Goal: Task Accomplishment & Management: Complete application form

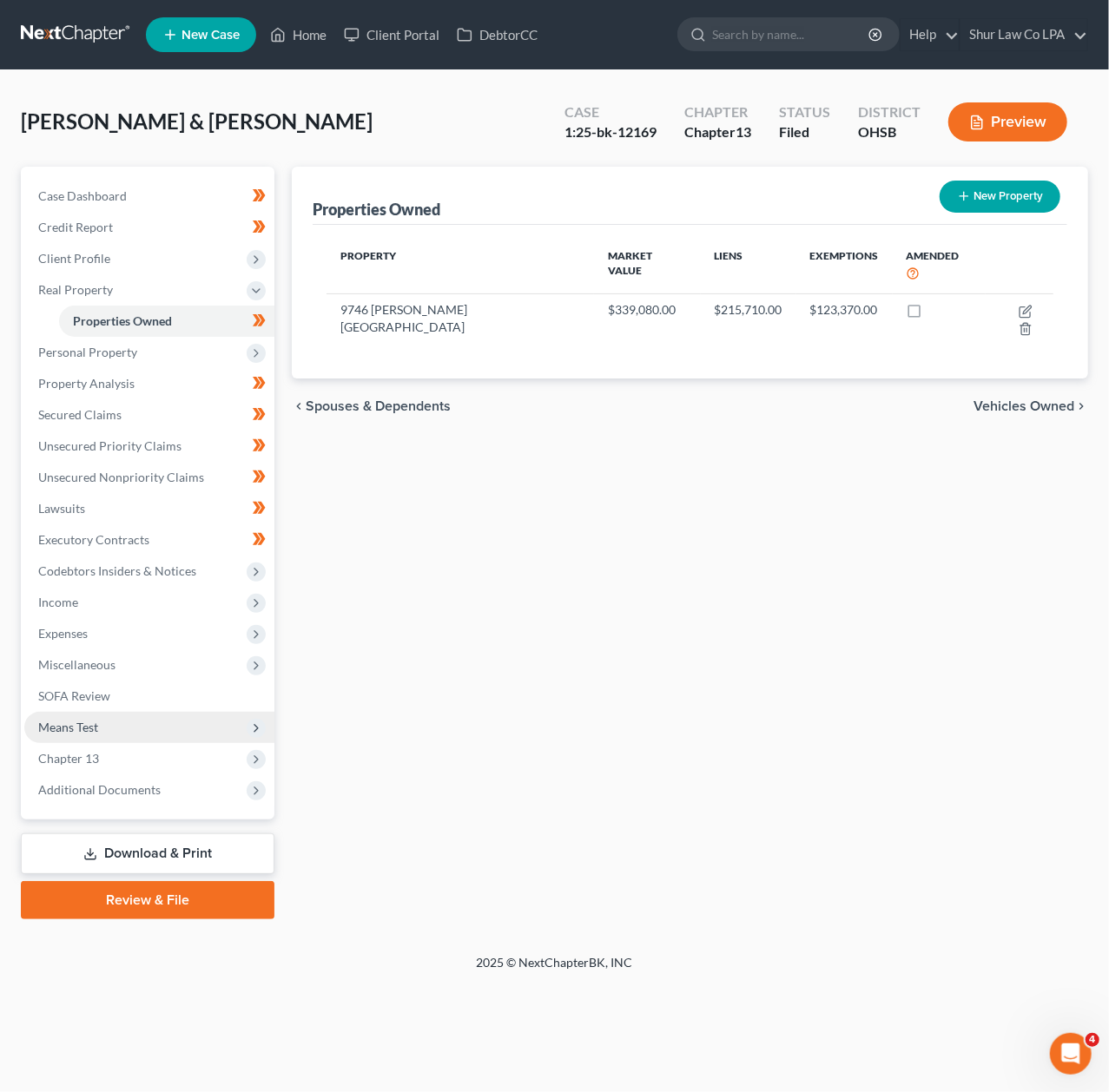
click at [130, 722] on span "Means Test" at bounding box center [149, 727] width 250 height 31
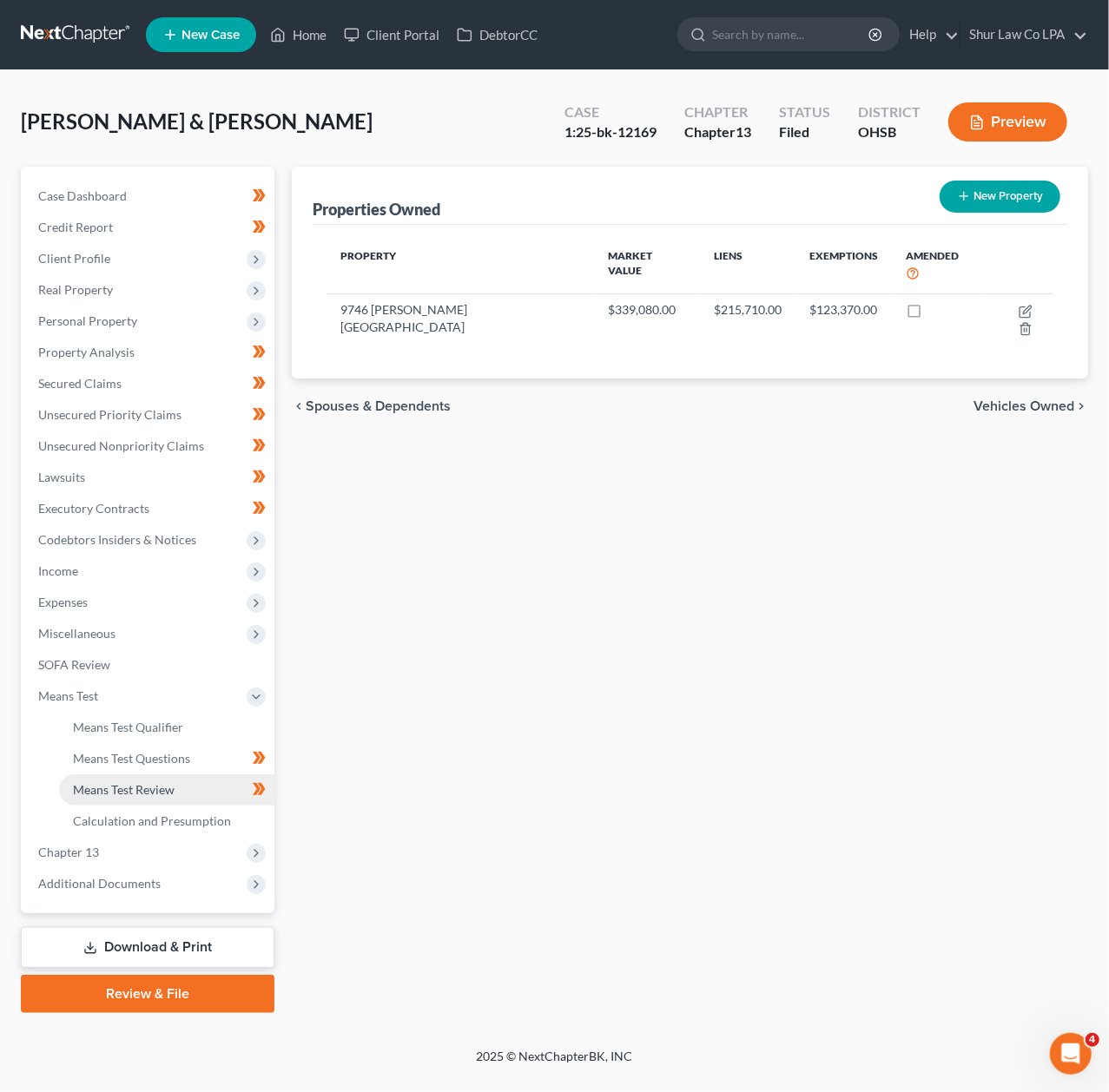
click at [167, 789] on span "Means Test Review" at bounding box center [123, 790] width 102 height 15
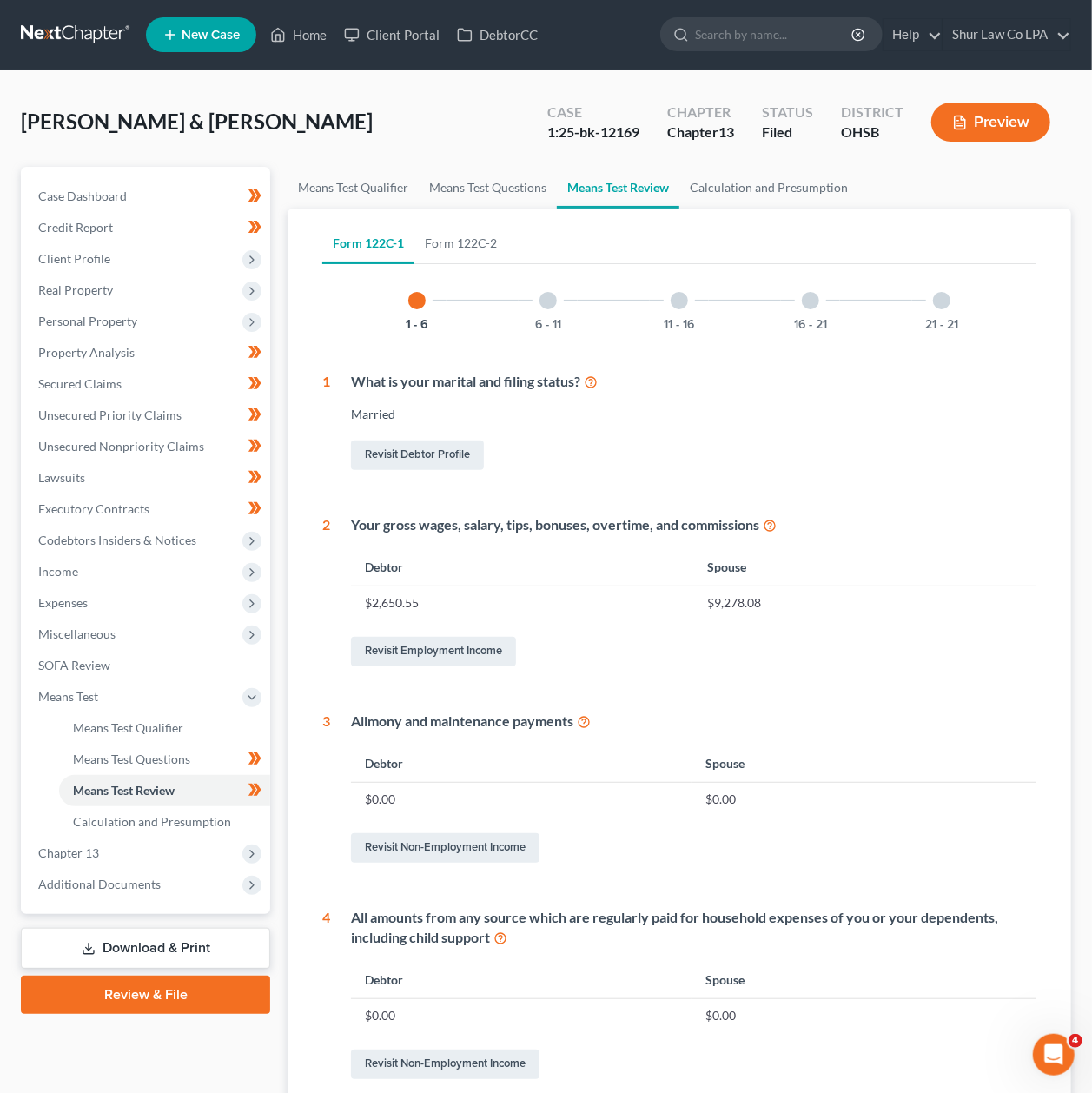
click at [936, 301] on div at bounding box center [942, 301] width 18 height 18
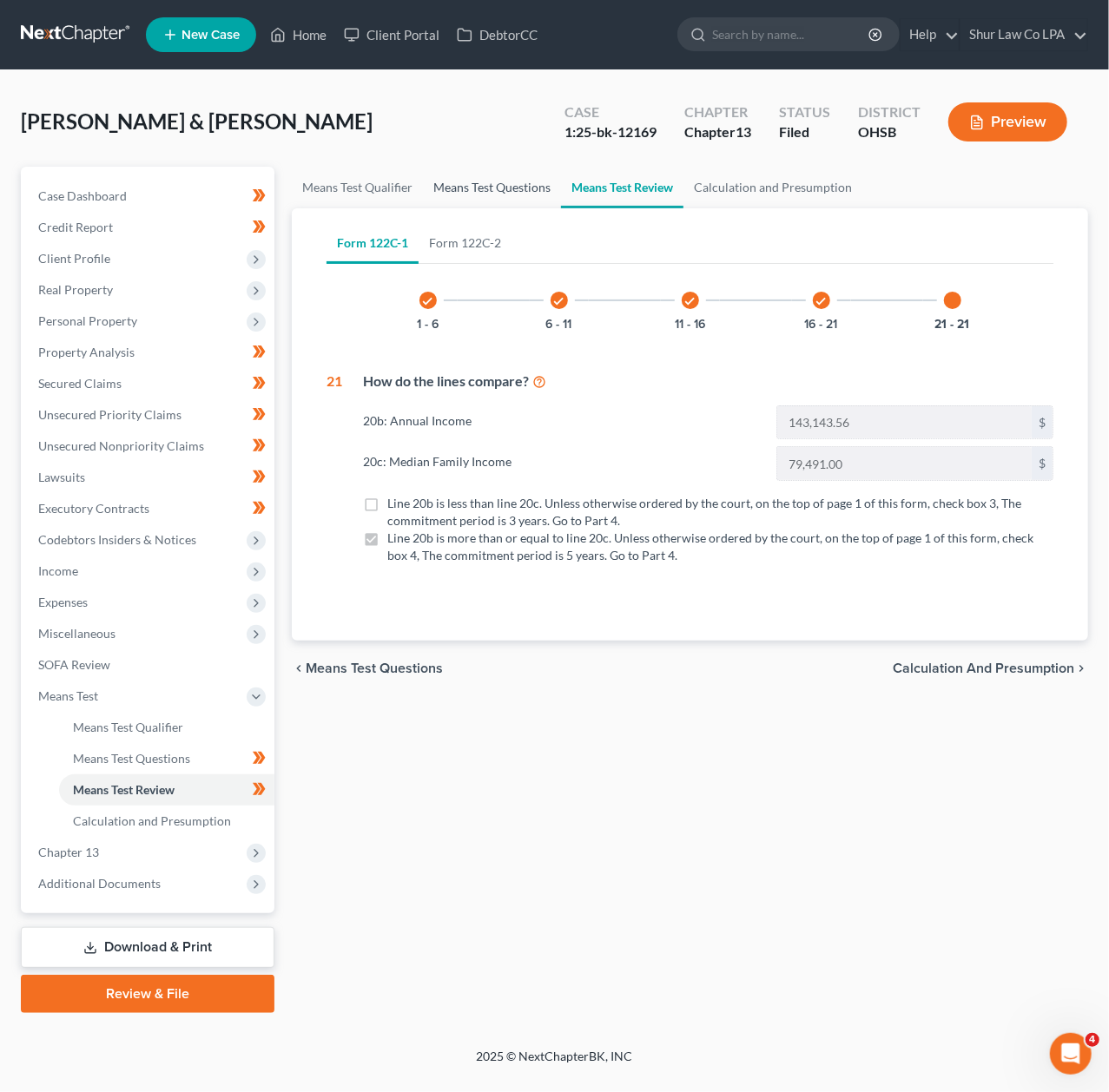
click at [494, 200] on link "Means Test Questions" at bounding box center [492, 187] width 138 height 42
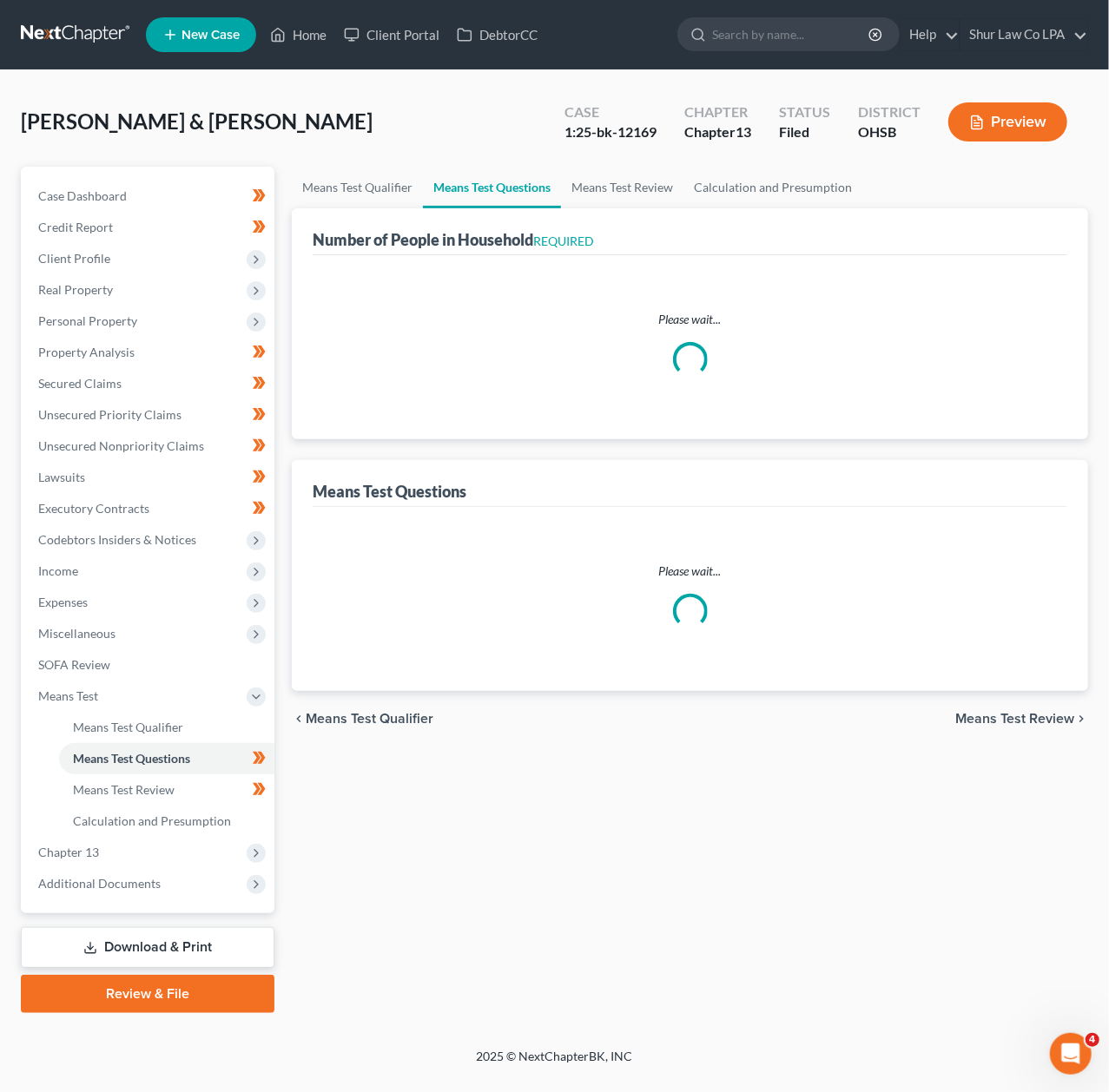
select select "1"
select select "27"
select select "1"
select select "31"
select select "0"
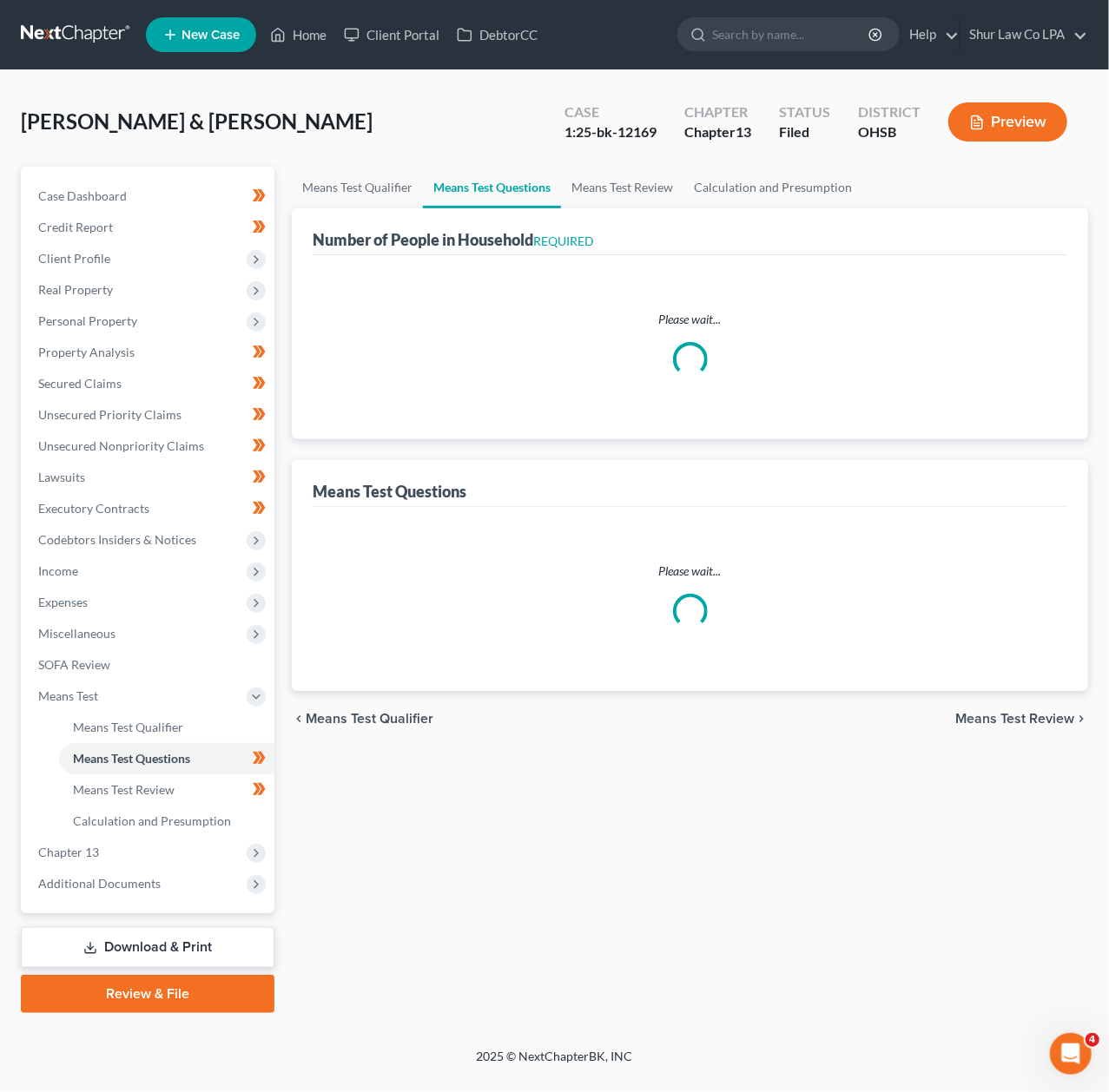
select select "60"
select select "0"
select select "60"
select select "0"
select select "60"
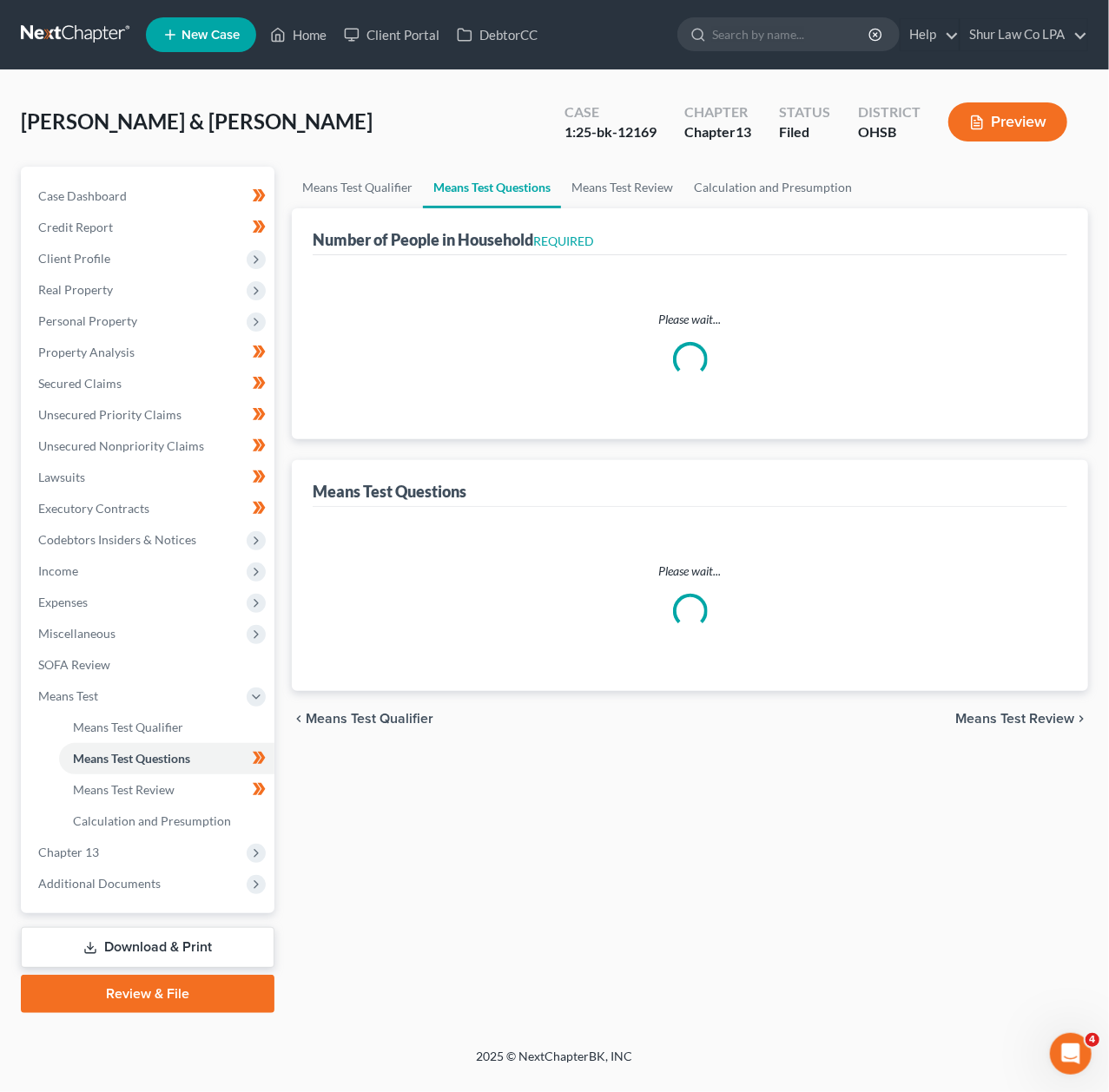
select select "2"
select select "0"
select select "2"
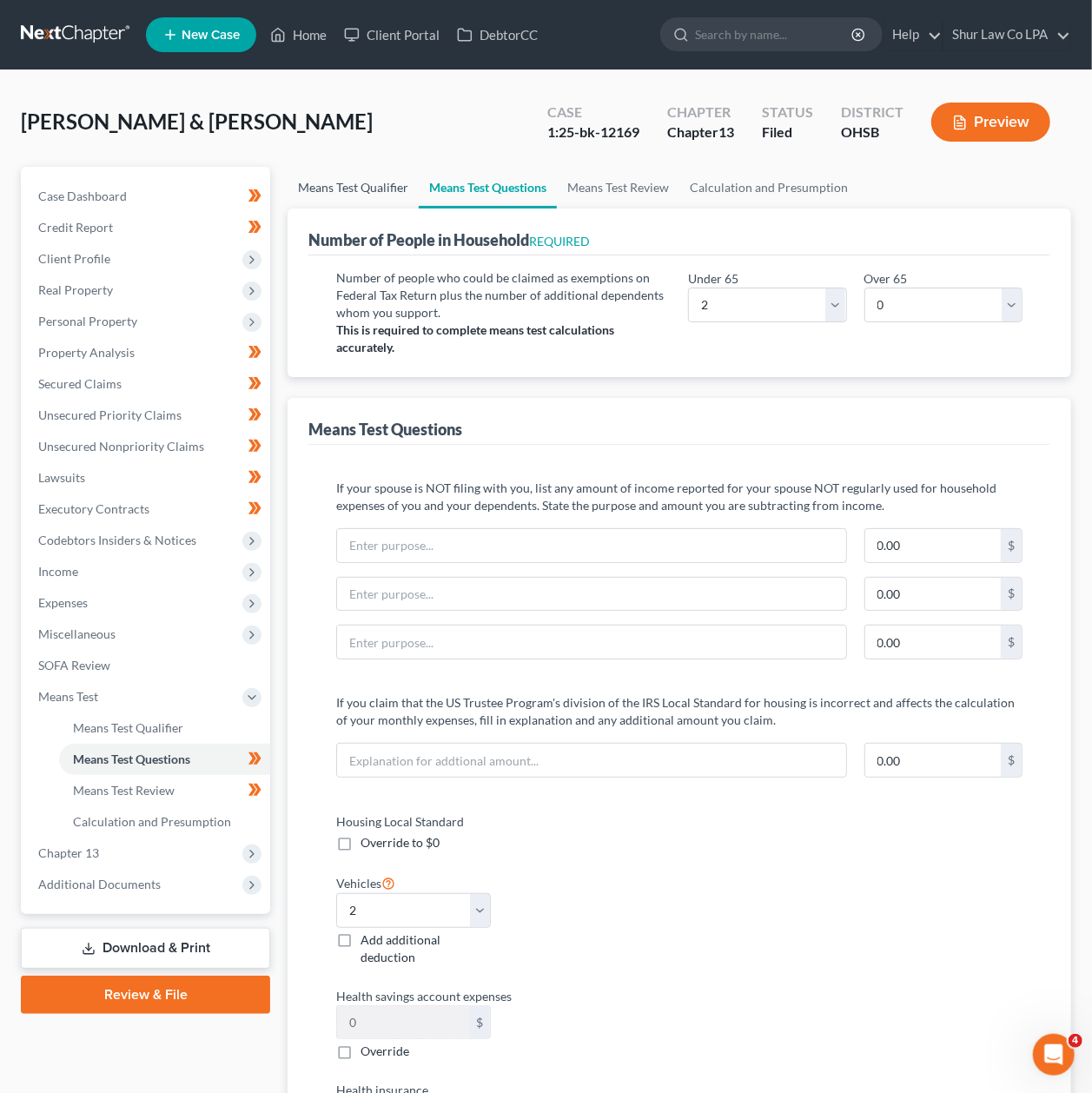
click at [355, 178] on link "Means Test Qualifier" at bounding box center [353, 187] width 131 height 42
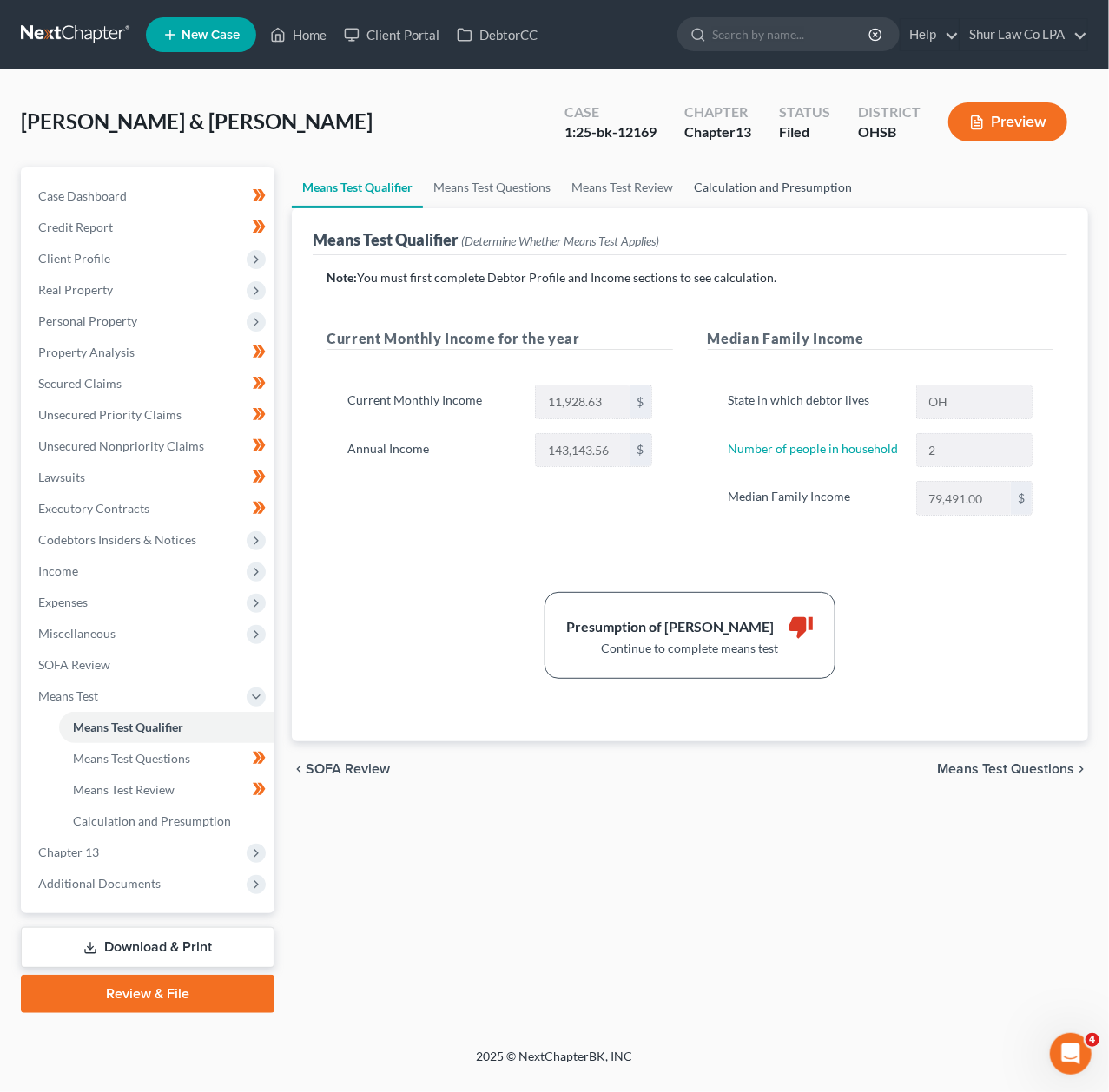
click at [769, 181] on link "Calculation and Presumption" at bounding box center [773, 187] width 179 height 42
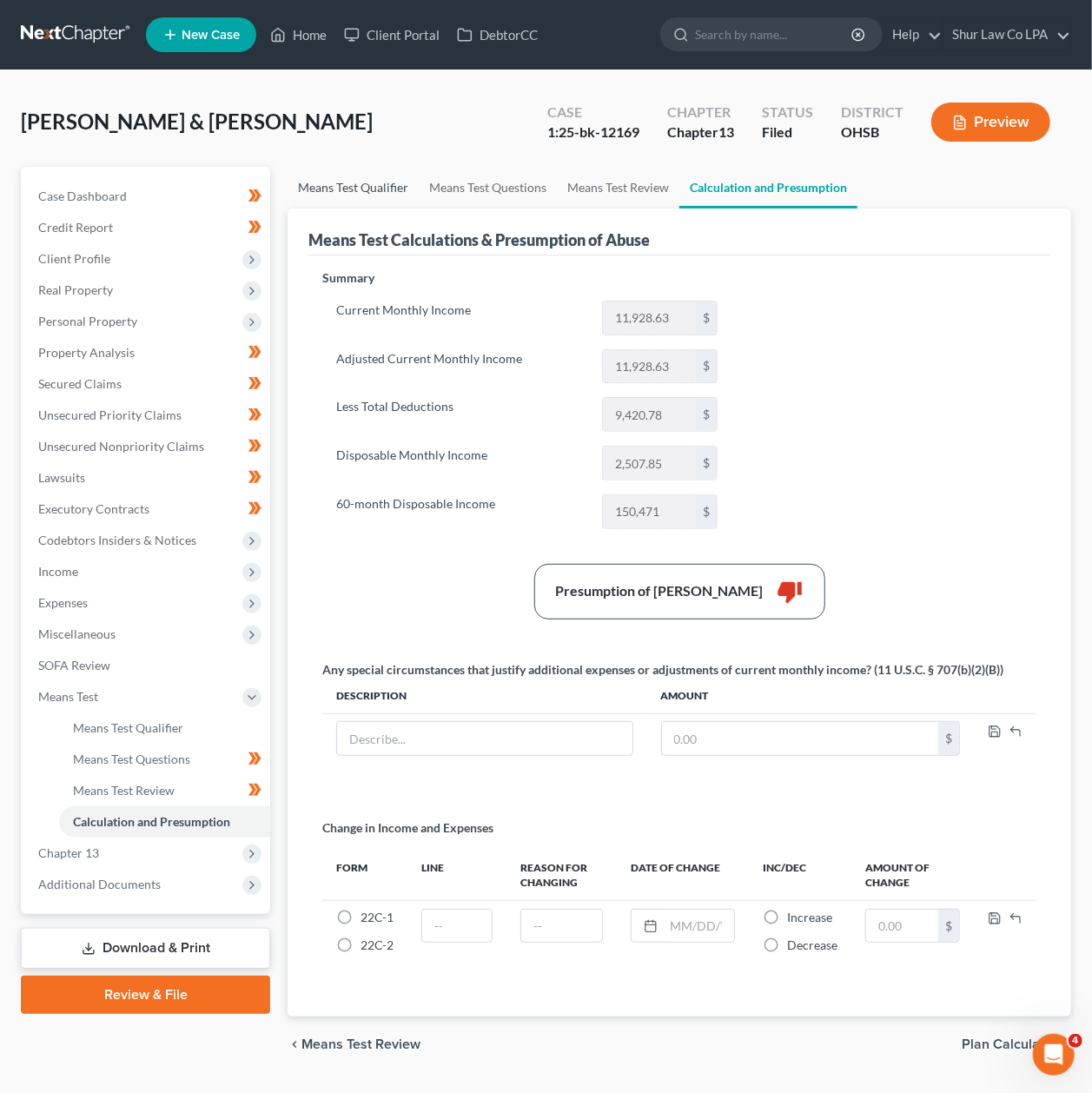
click at [354, 178] on link "Means Test Qualifier" at bounding box center [353, 187] width 131 height 42
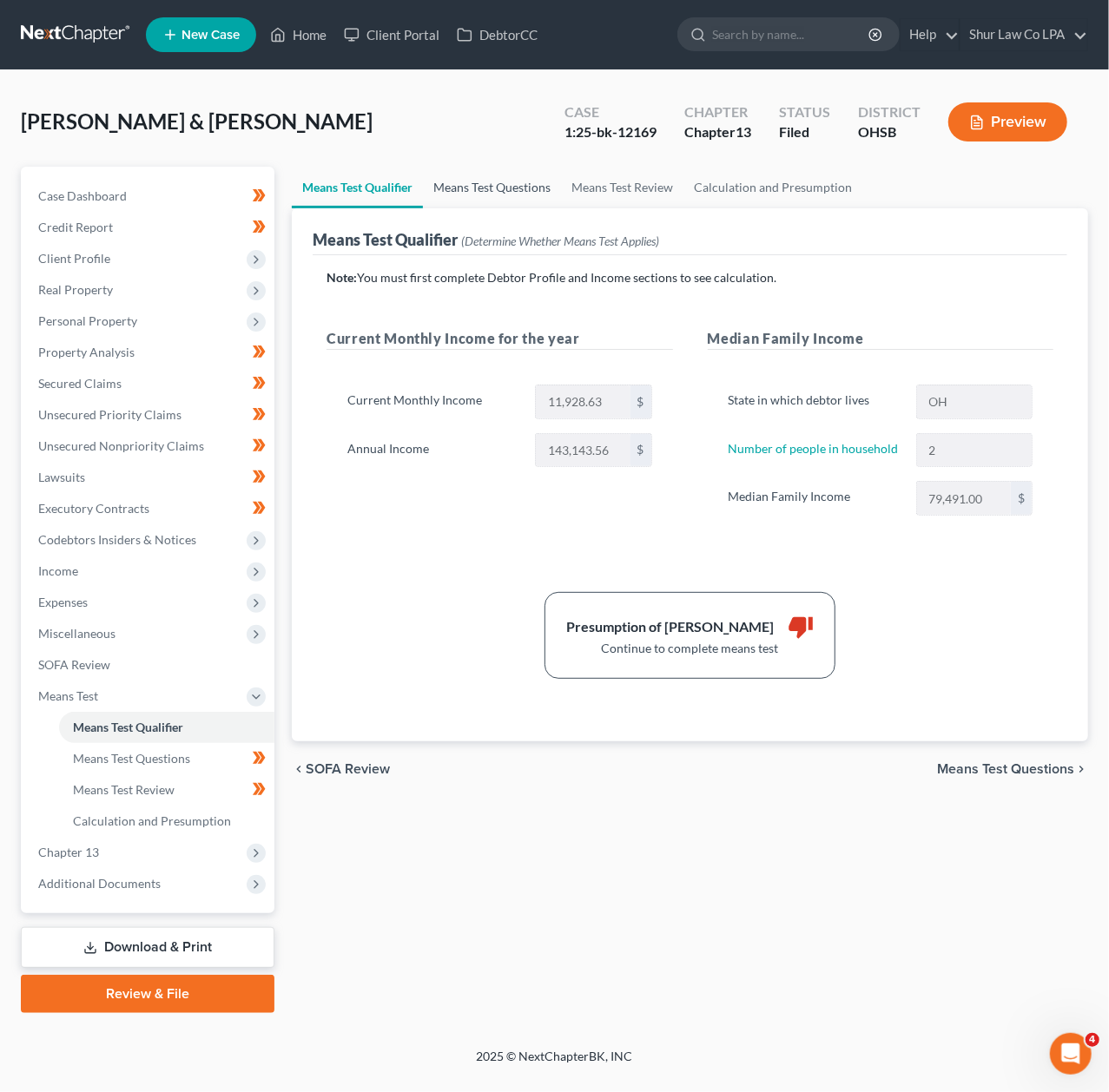
click at [511, 185] on link "Means Test Questions" at bounding box center [492, 187] width 138 height 42
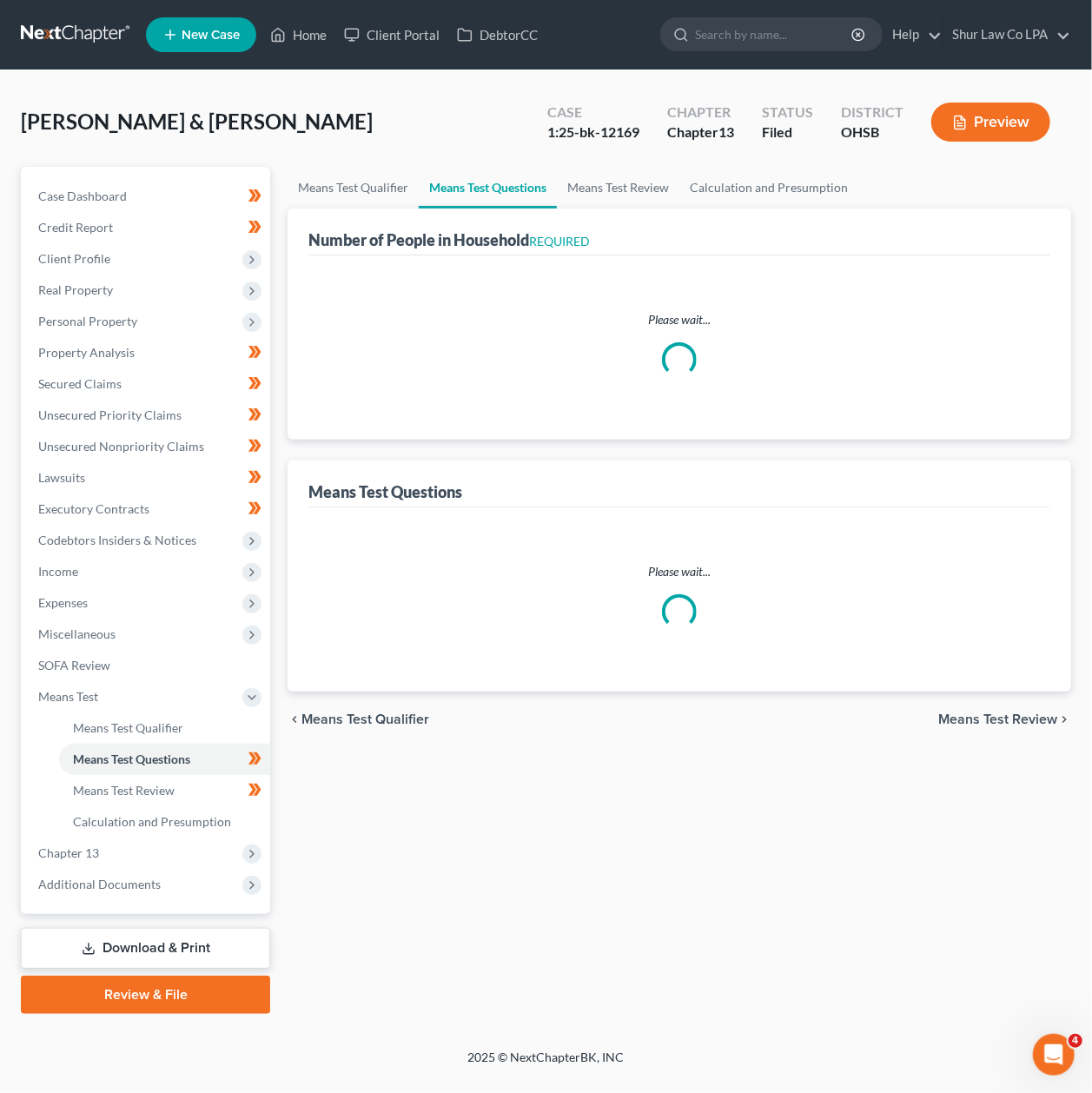
select select "1"
select select "27"
select select "1"
select select "31"
select select "0"
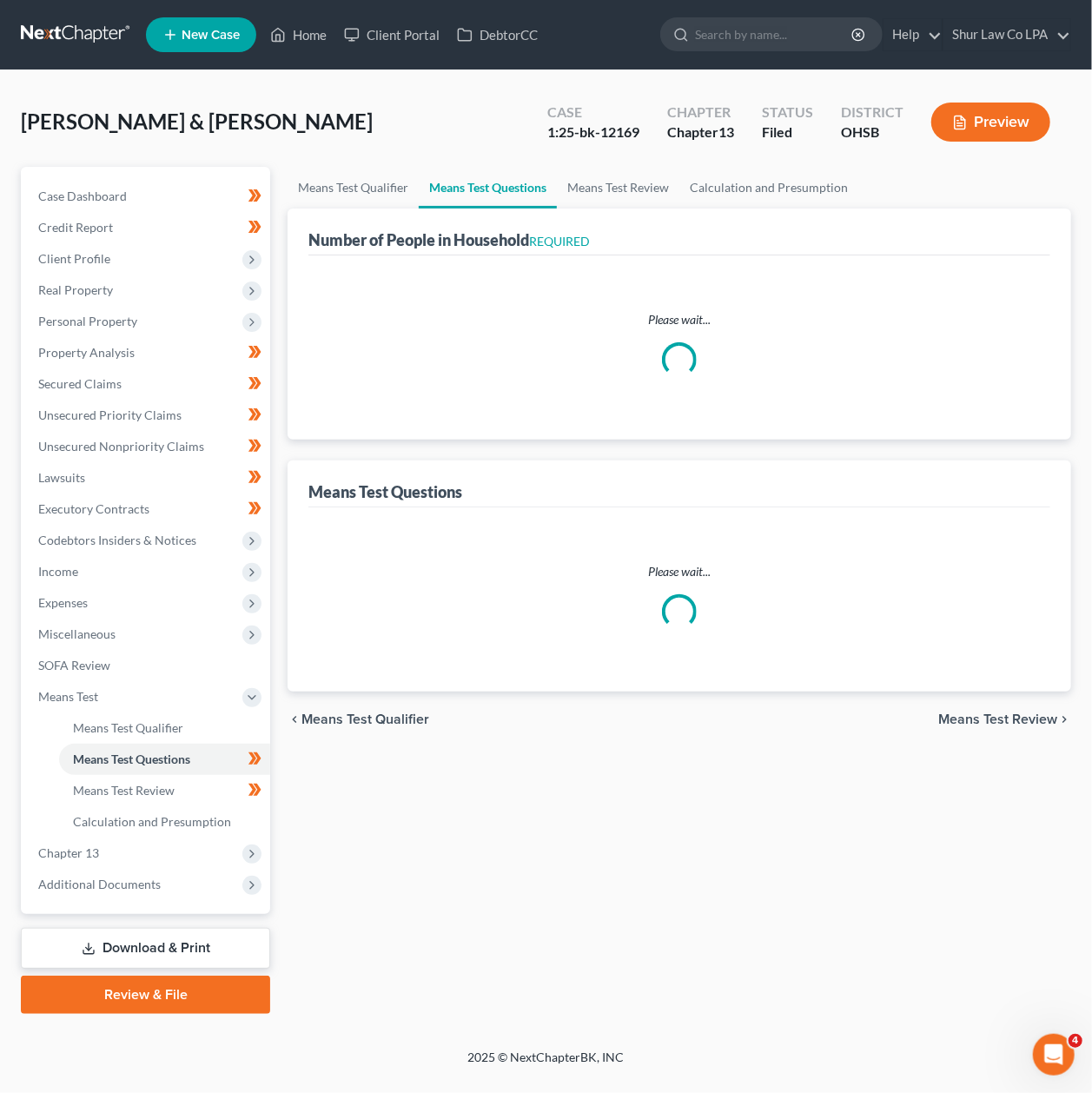
select select "60"
select select "0"
select select "60"
select select "0"
select select "60"
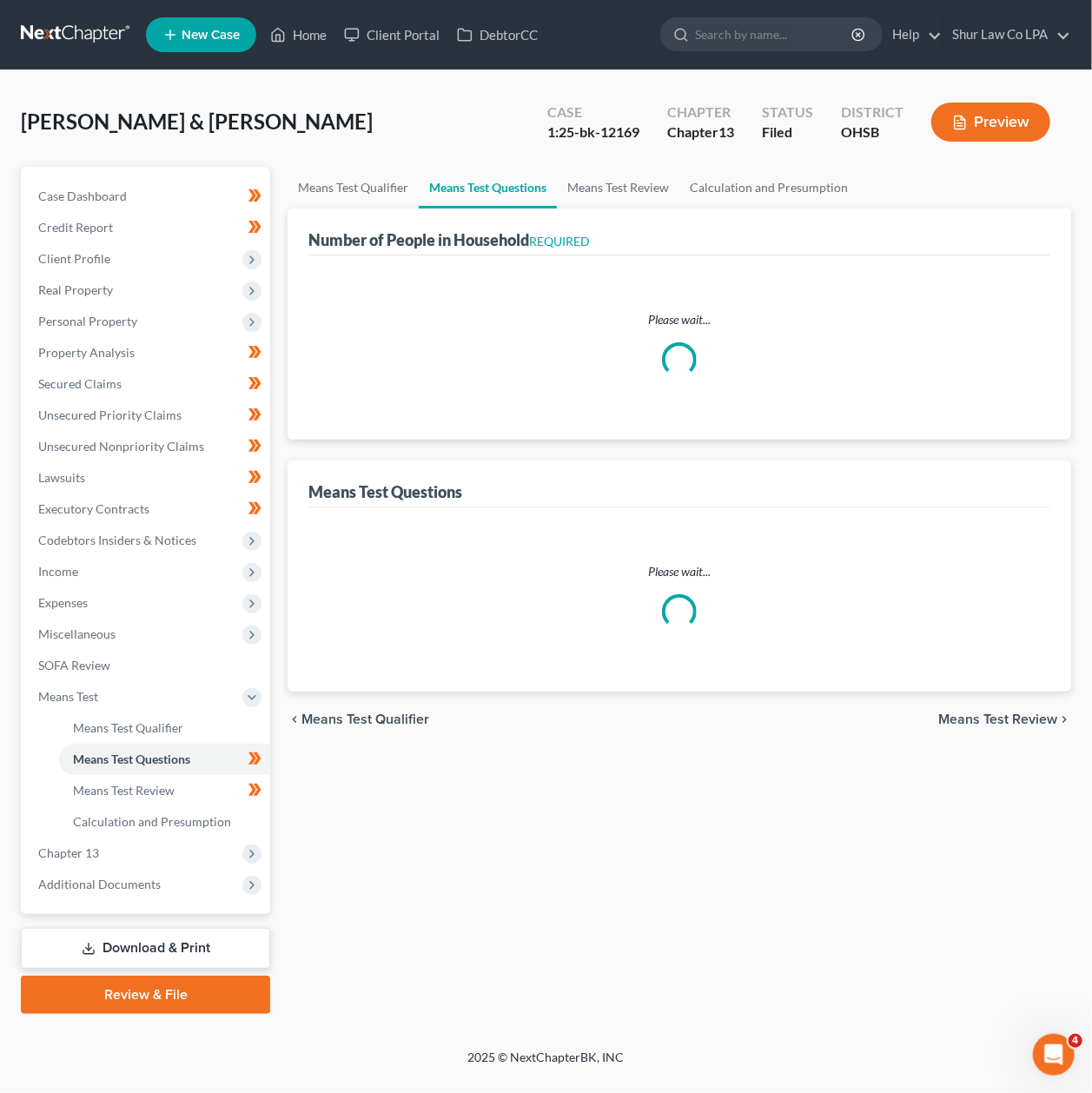
select select "2"
select select "0"
select select "2"
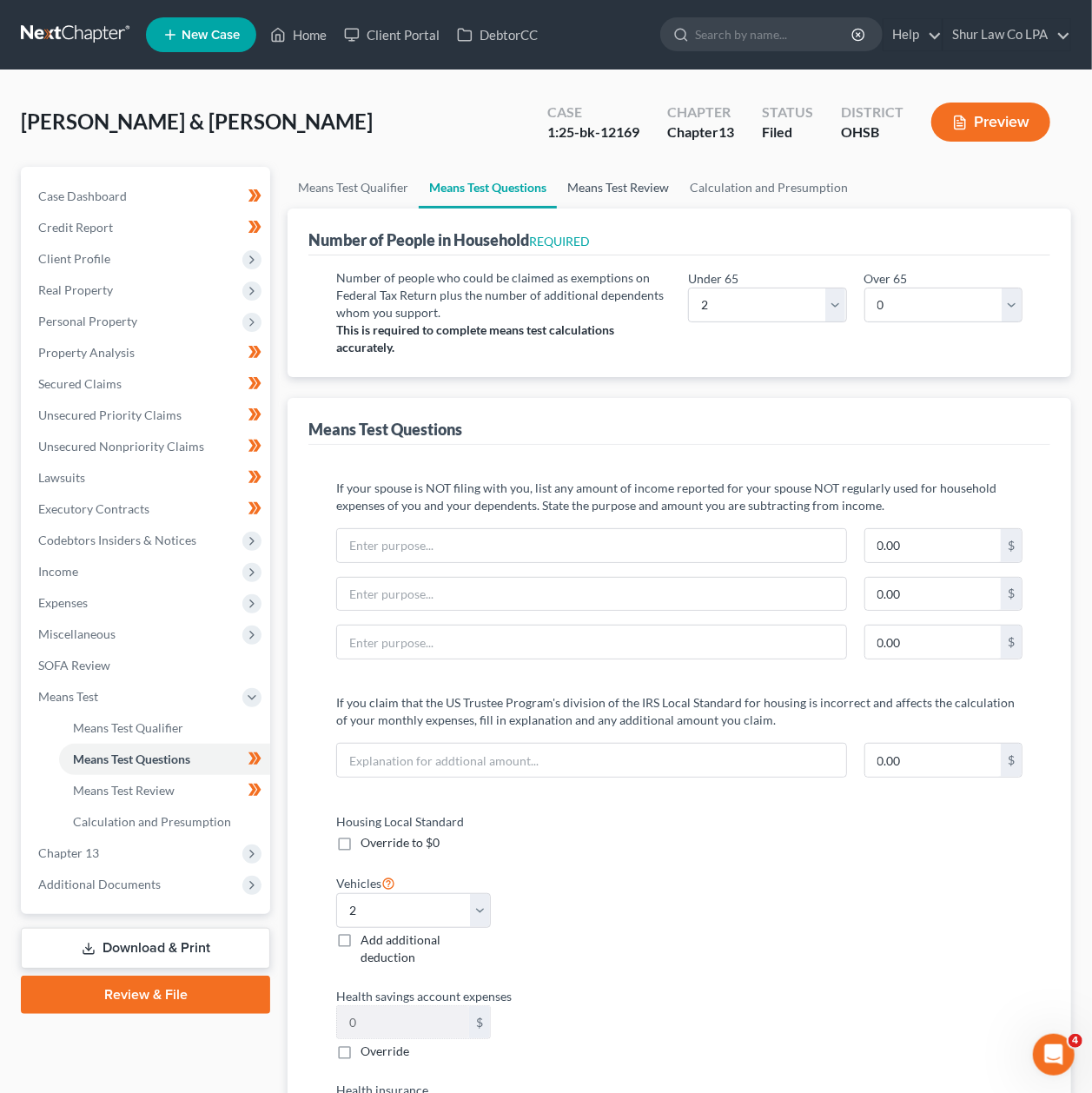
click at [624, 188] on link "Means Test Review" at bounding box center [618, 187] width 123 height 42
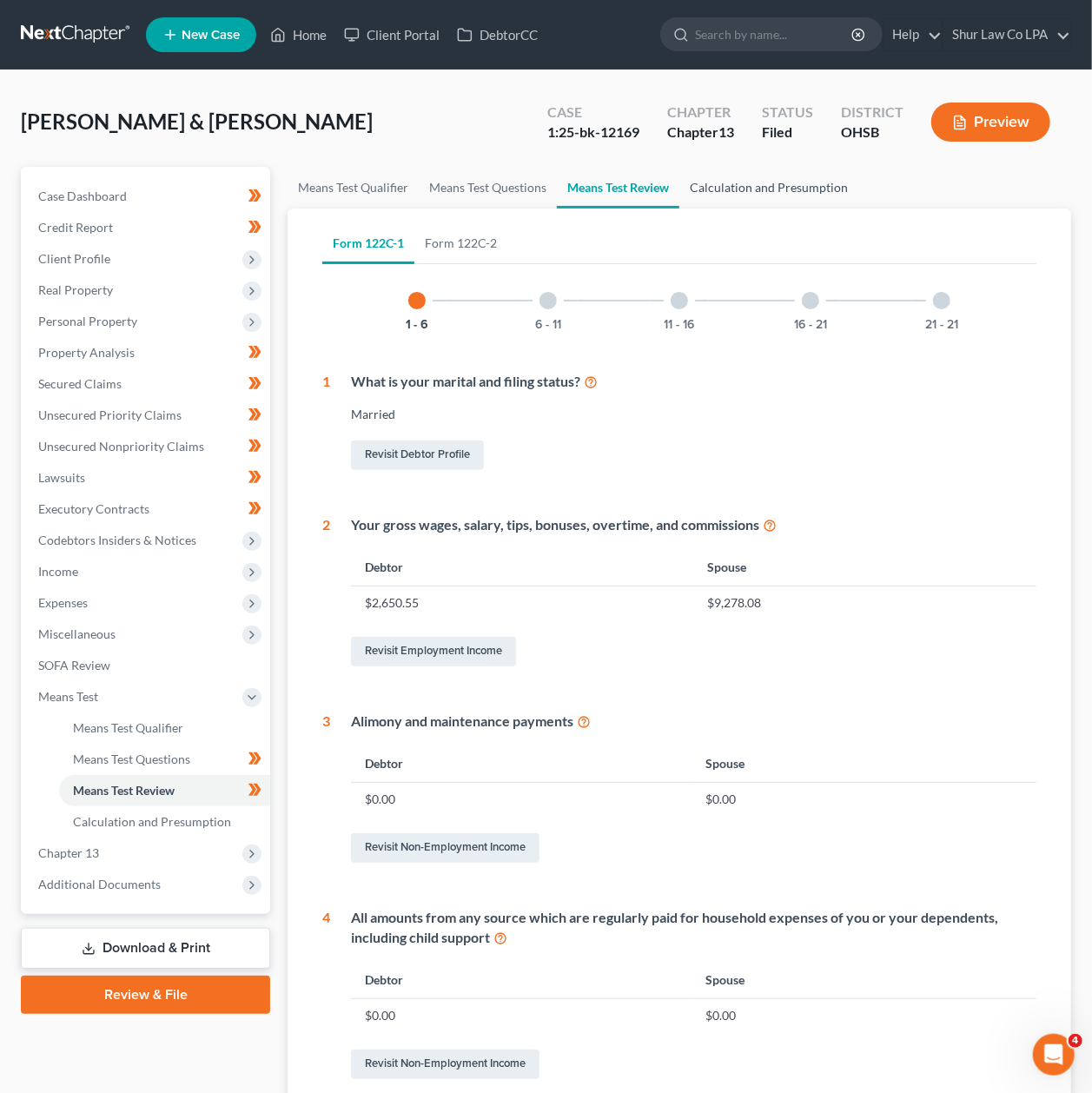
click at [737, 170] on link "Calculation and Presumption" at bounding box center [769, 187] width 179 height 42
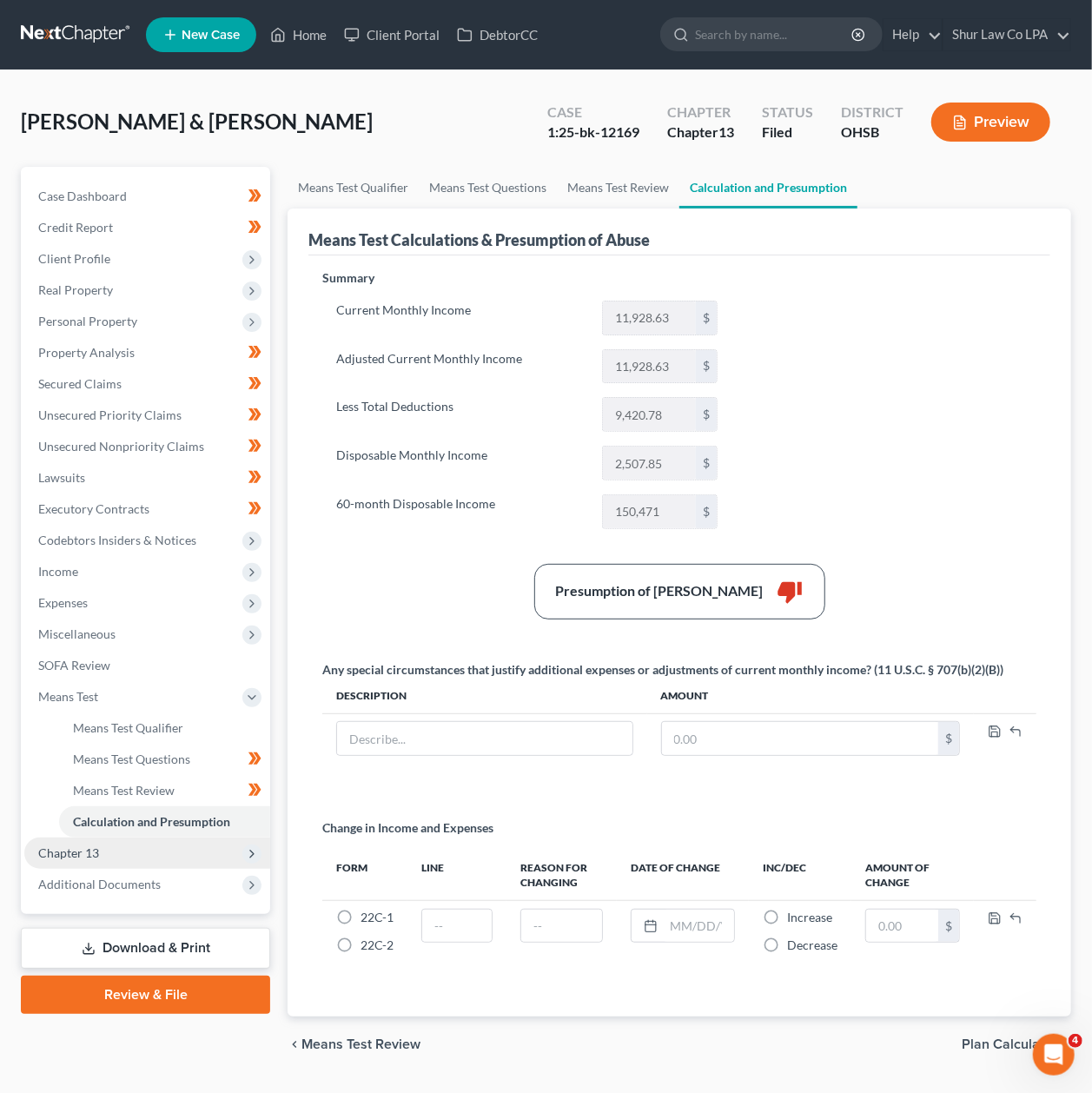
click at [89, 853] on span "Chapter 13" at bounding box center [68, 852] width 61 height 15
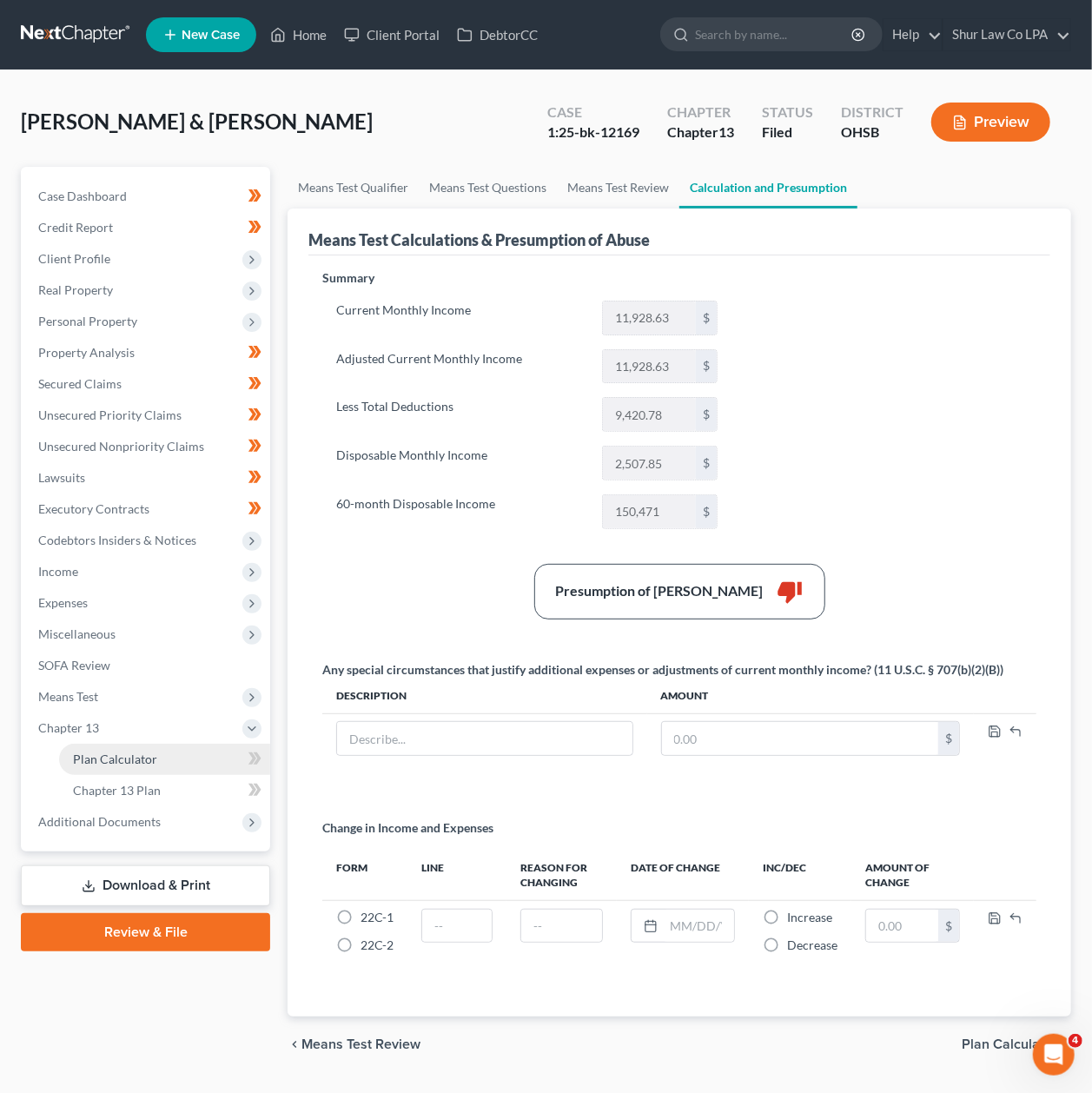
click at [146, 759] on span "Plan Calculator" at bounding box center [115, 759] width 84 height 15
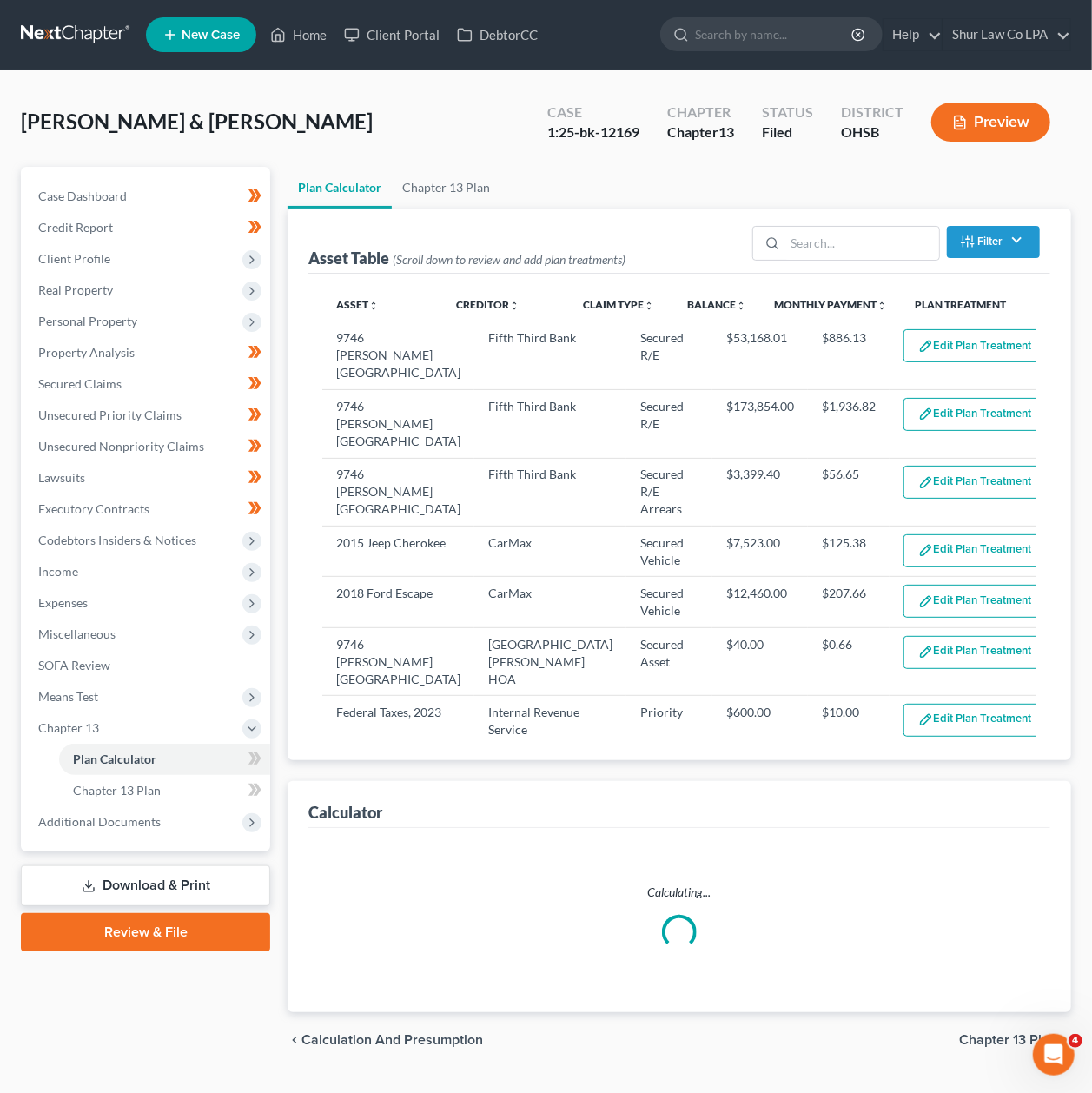
select select "59"
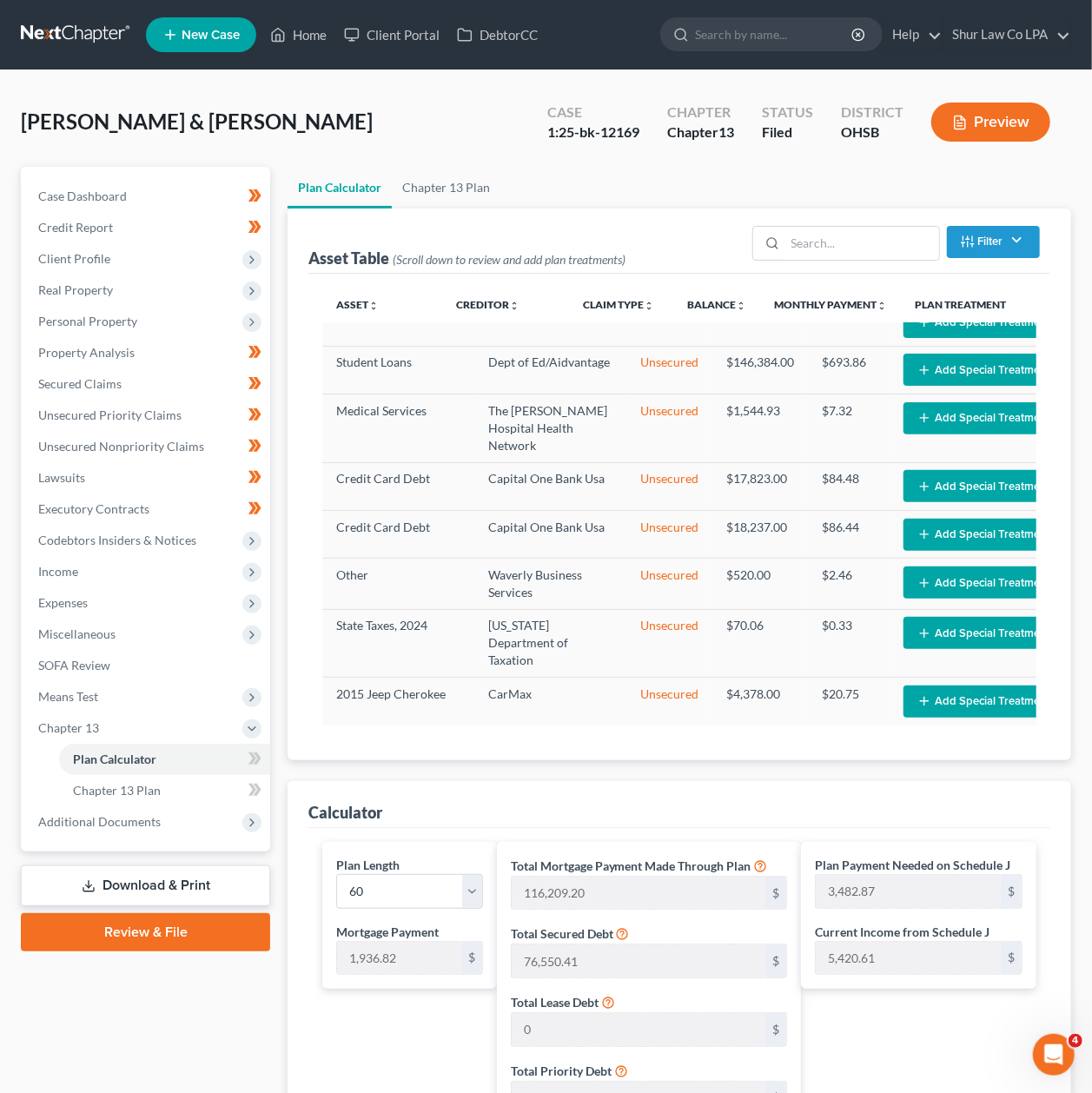
click at [995, 127] on button "Preview" at bounding box center [991, 123] width 119 height 39
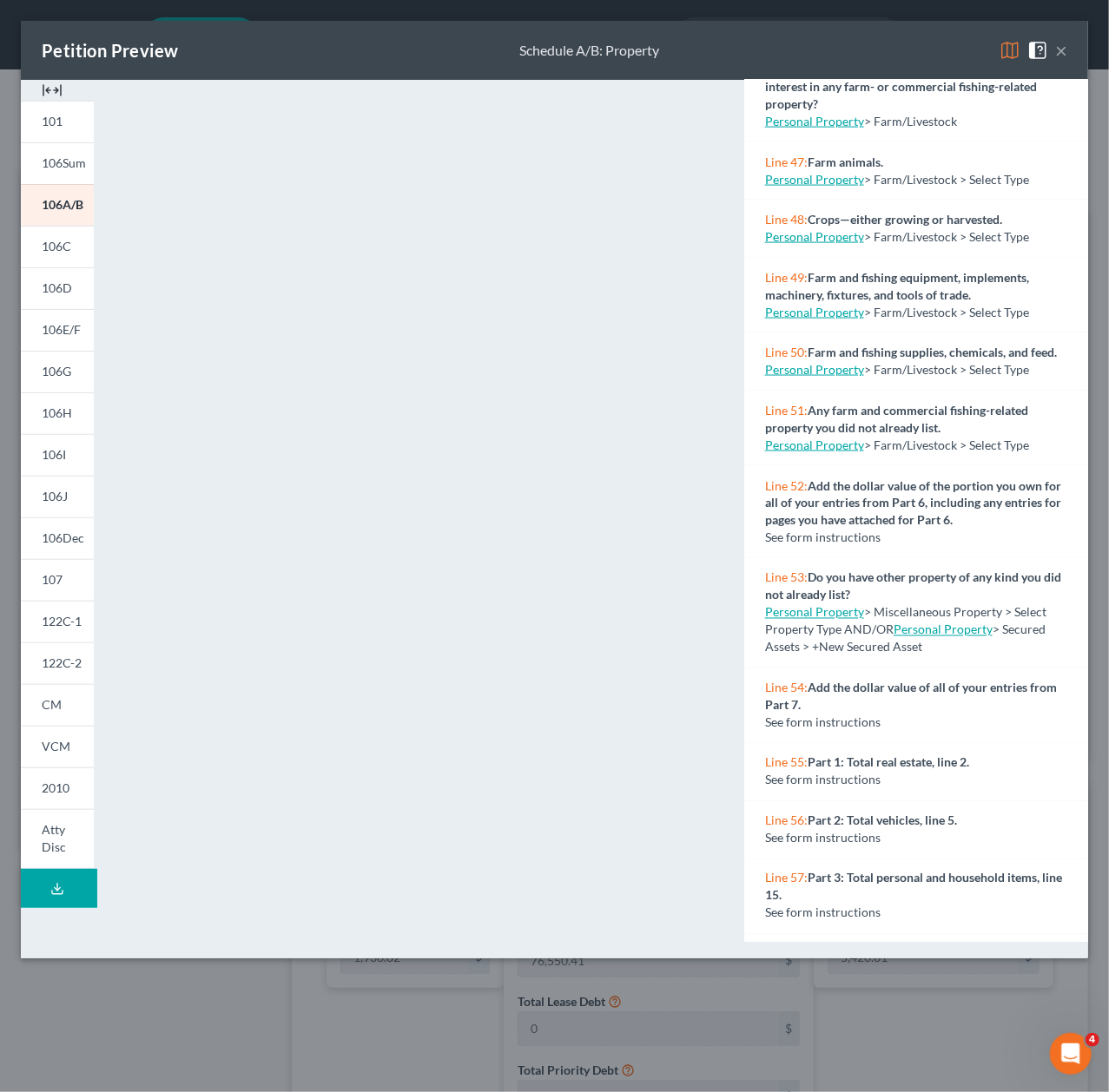
scroll to position [4555, 0]
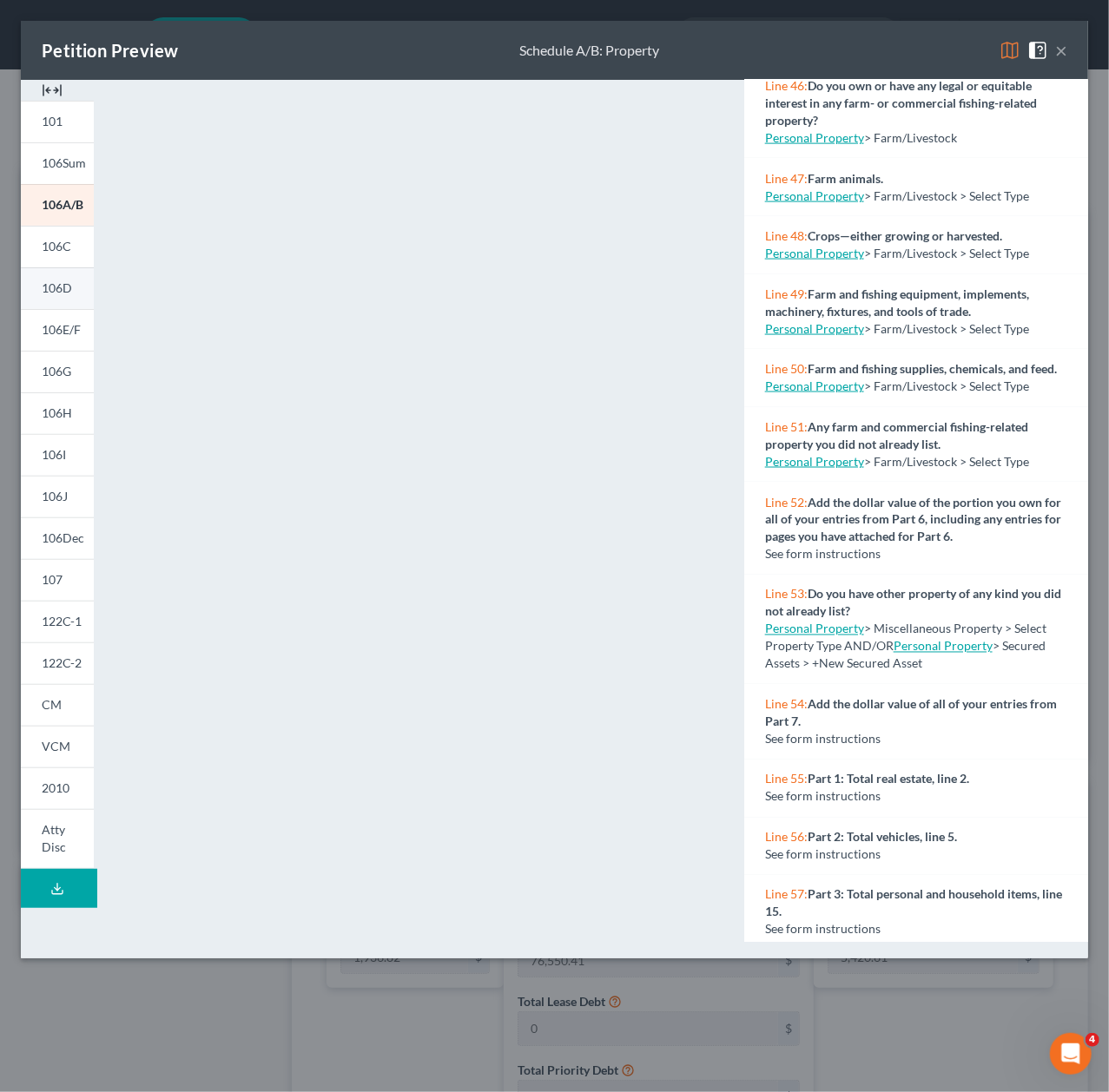
click at [71, 295] on link "106D" at bounding box center [57, 287] width 73 height 42
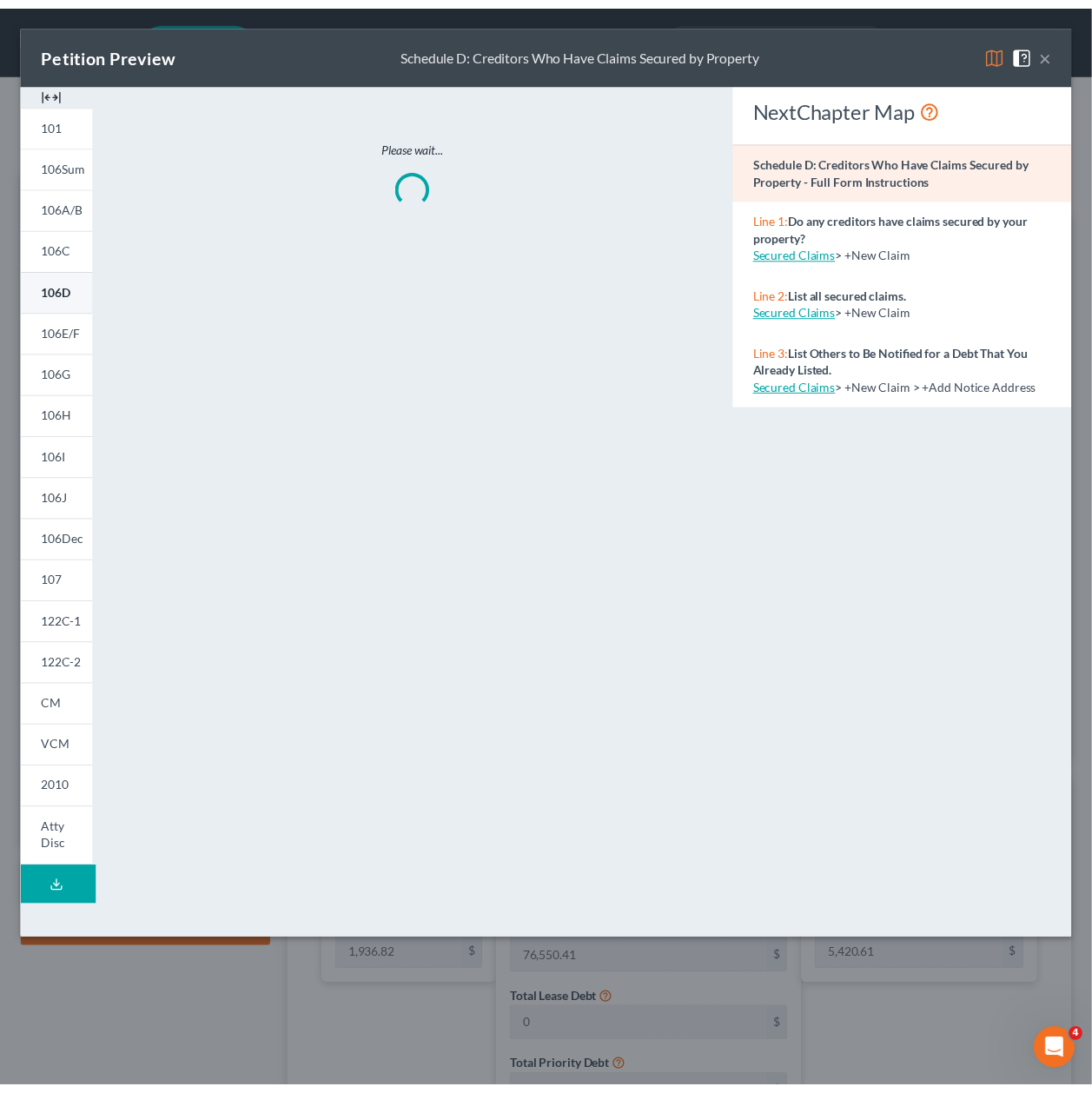
scroll to position [0, 0]
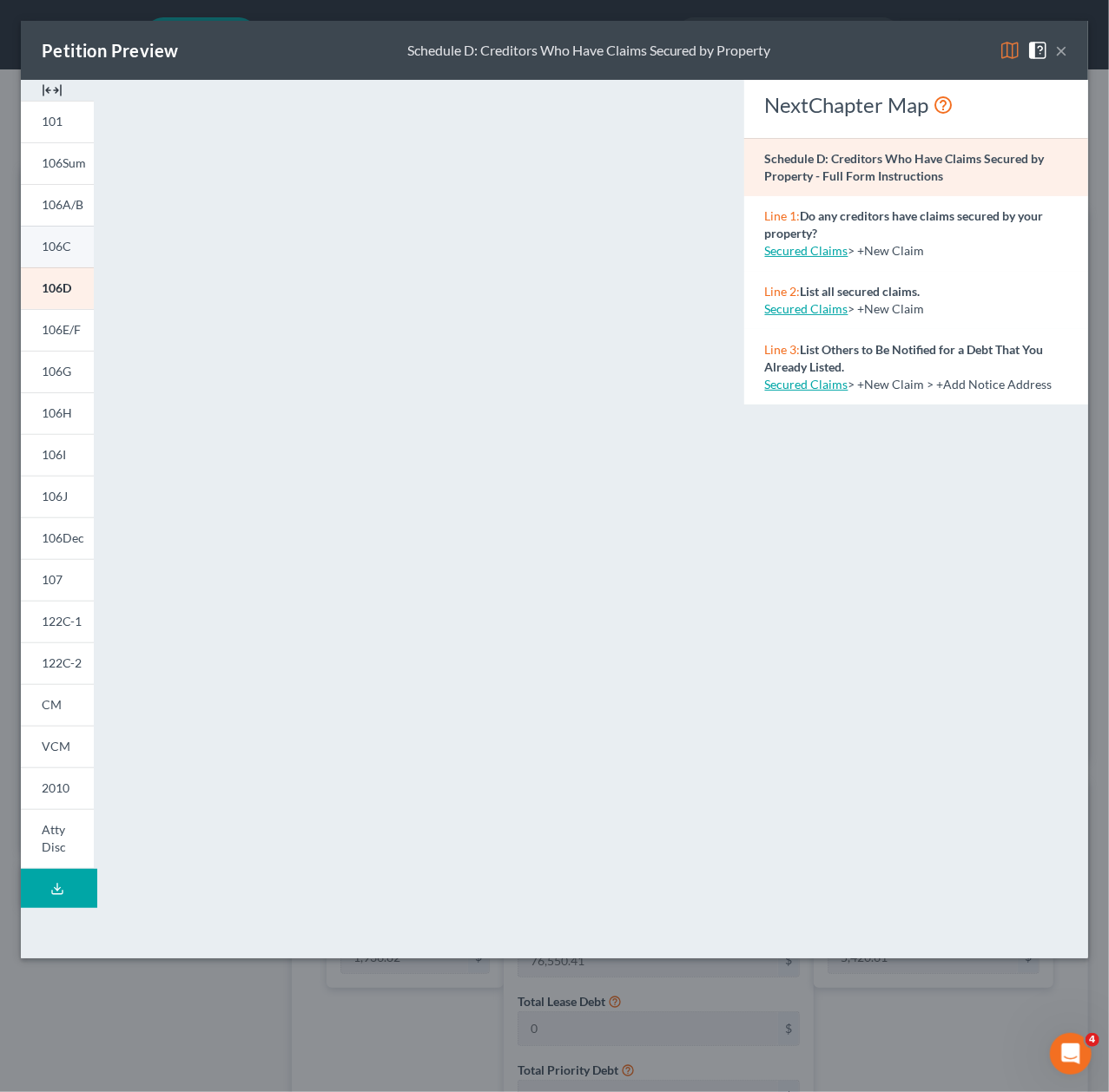
click at [67, 244] on span "106C" at bounding box center [56, 246] width 29 height 15
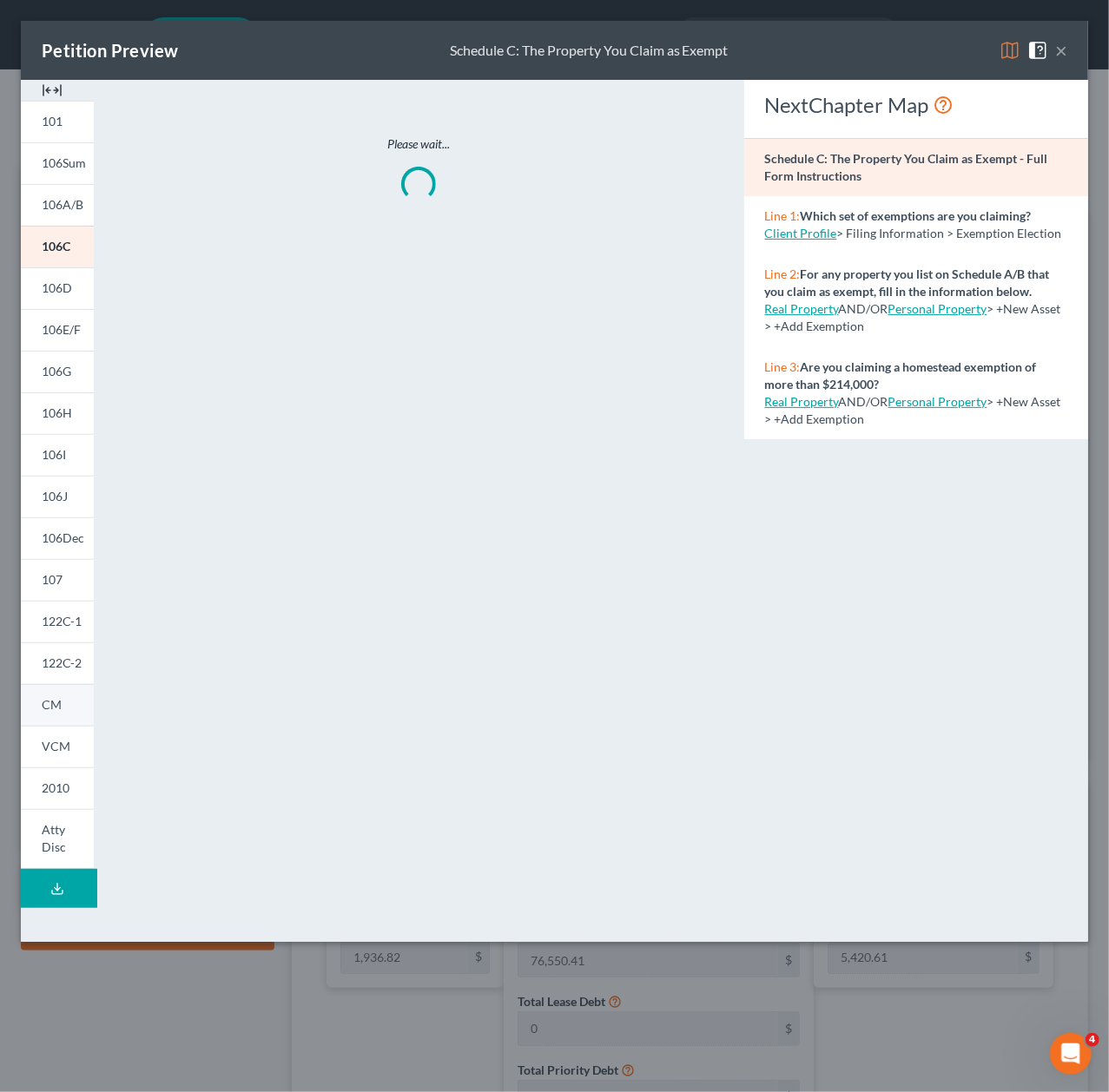
click at [70, 710] on link "CM" at bounding box center [57, 704] width 73 height 42
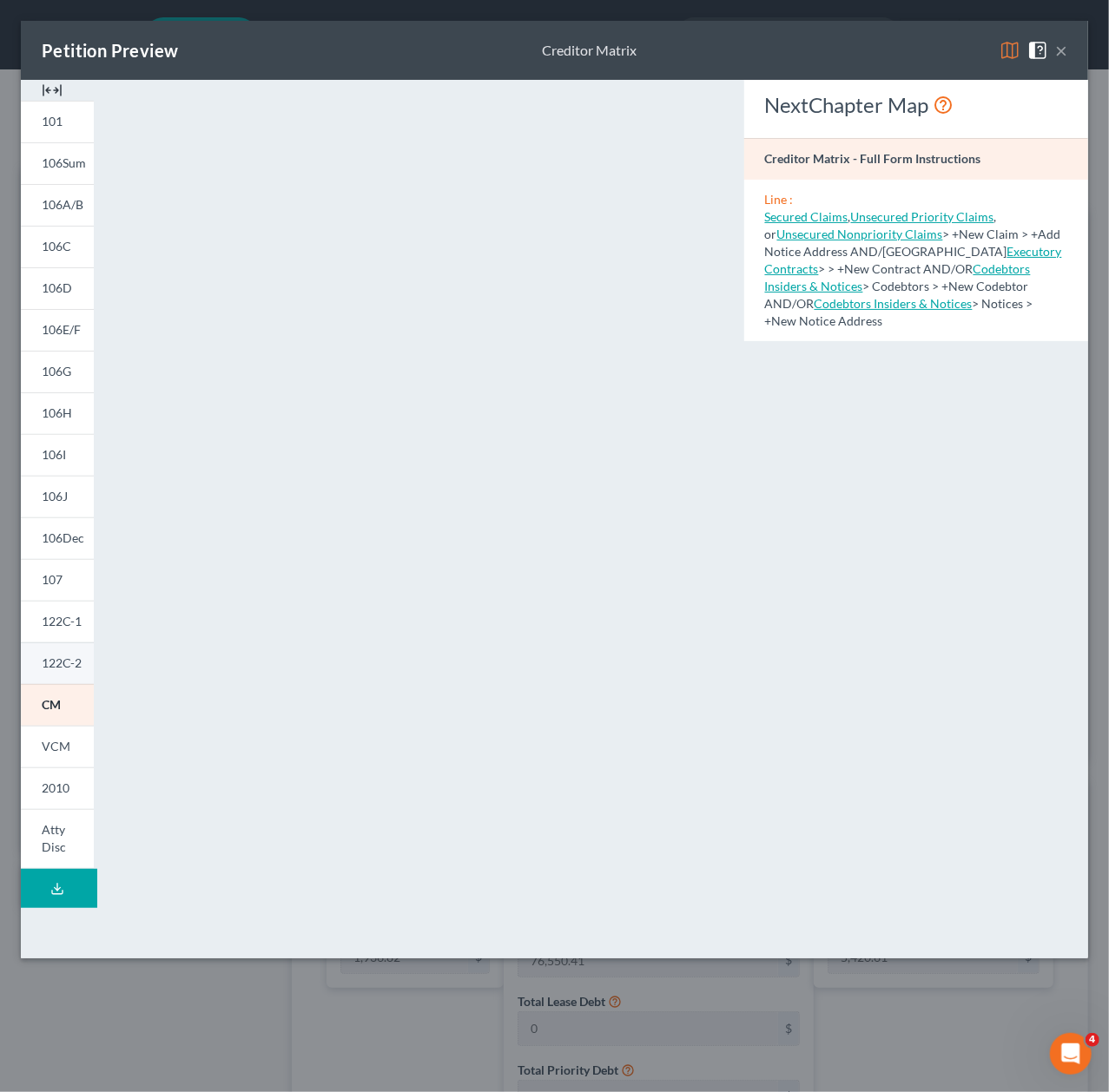
click at [56, 647] on link "122C-2" at bounding box center [57, 663] width 73 height 42
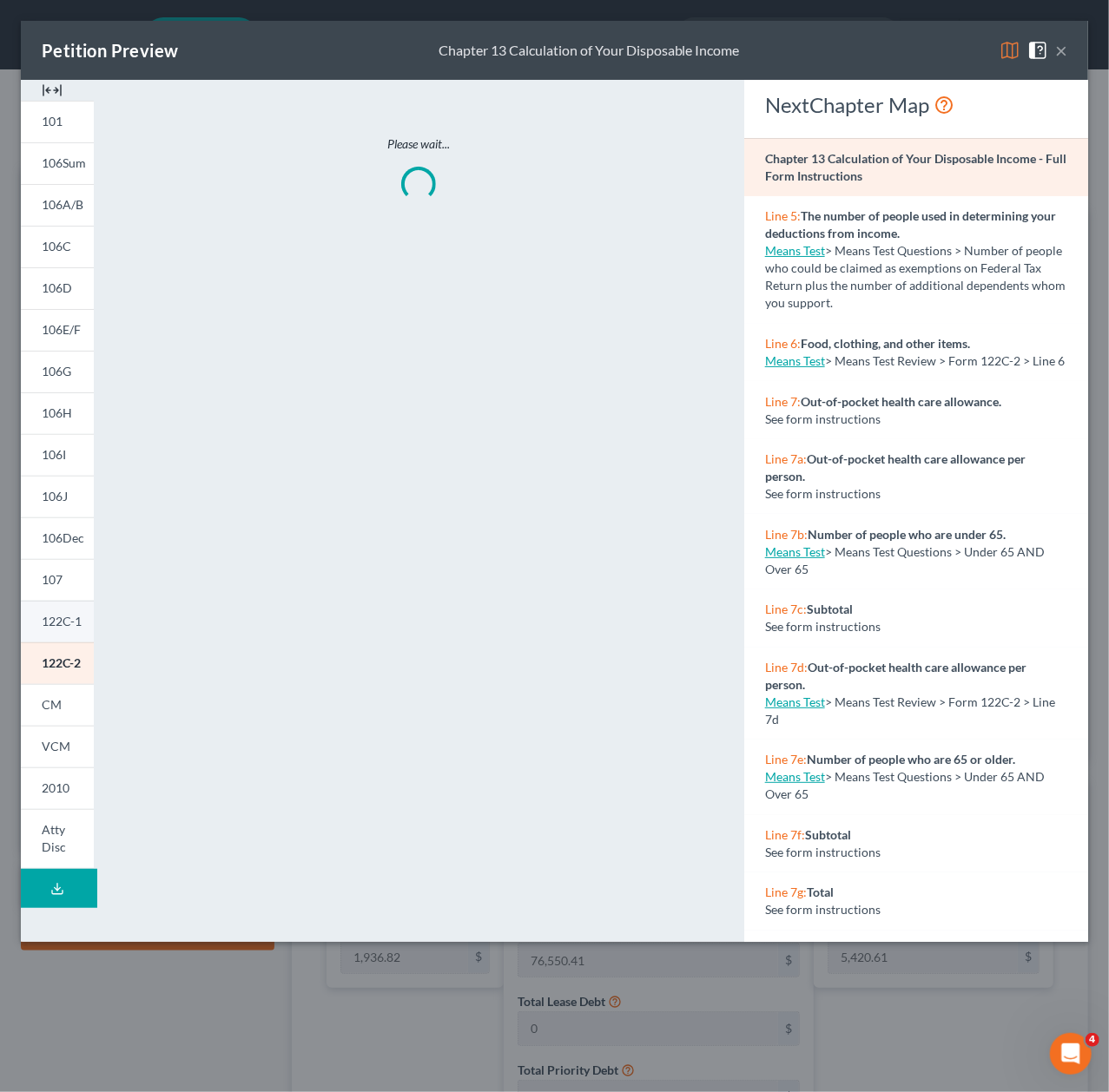
click at [46, 614] on span "122C-1" at bounding box center [61, 621] width 40 height 15
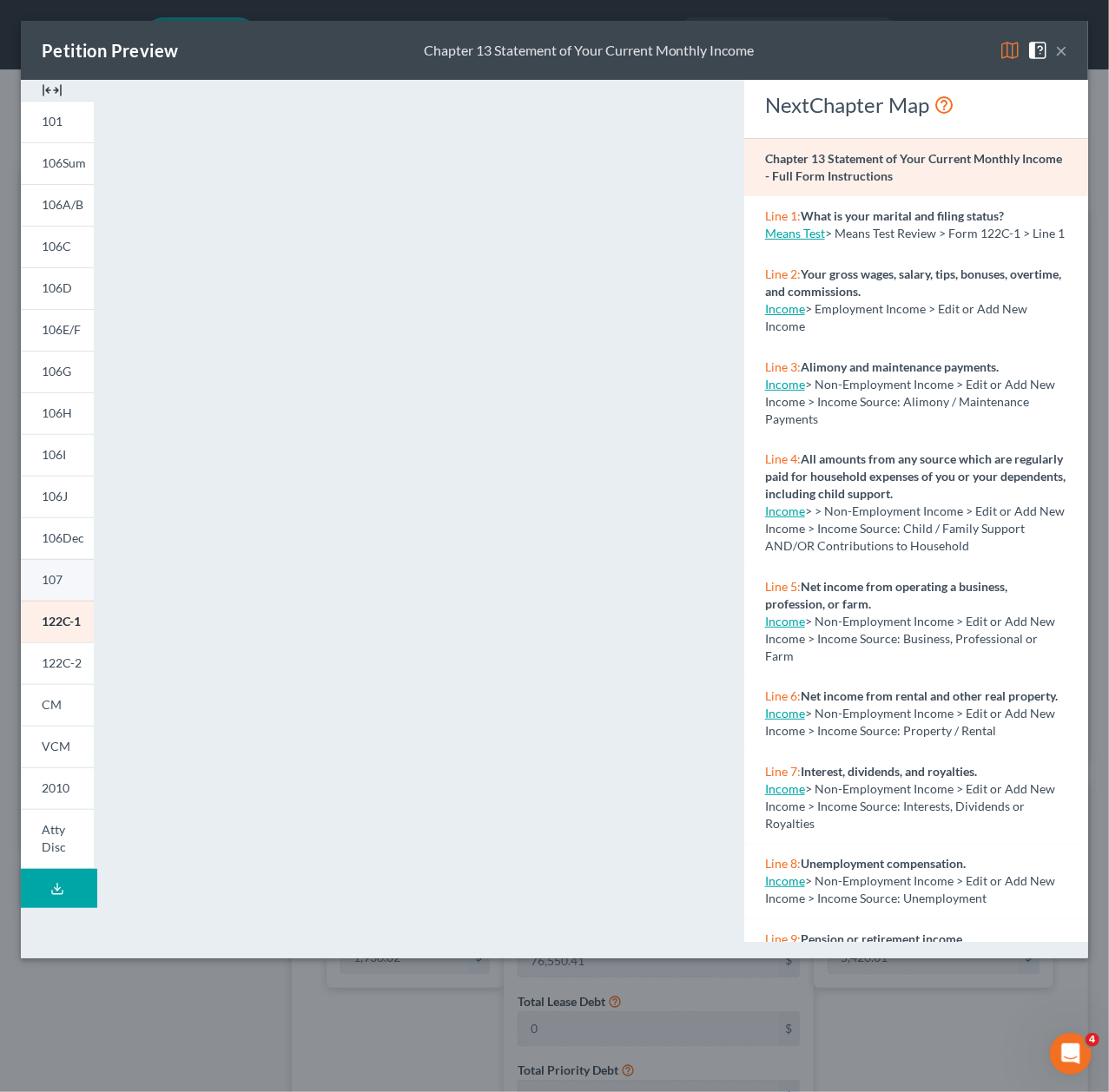
click at [53, 577] on span "107" at bounding box center [51, 579] width 20 height 15
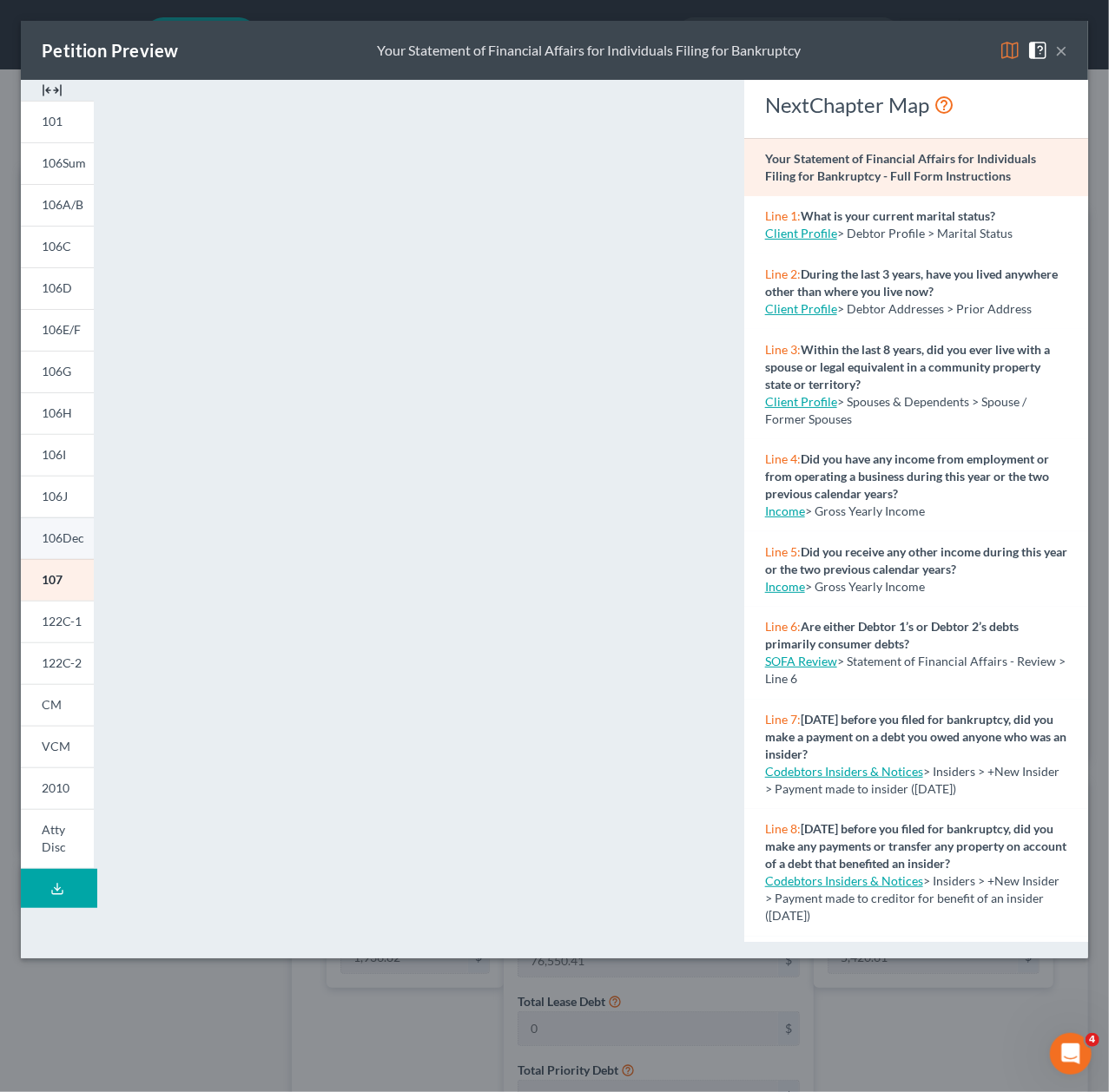
click at [59, 532] on span "106Dec" at bounding box center [63, 538] width 43 height 15
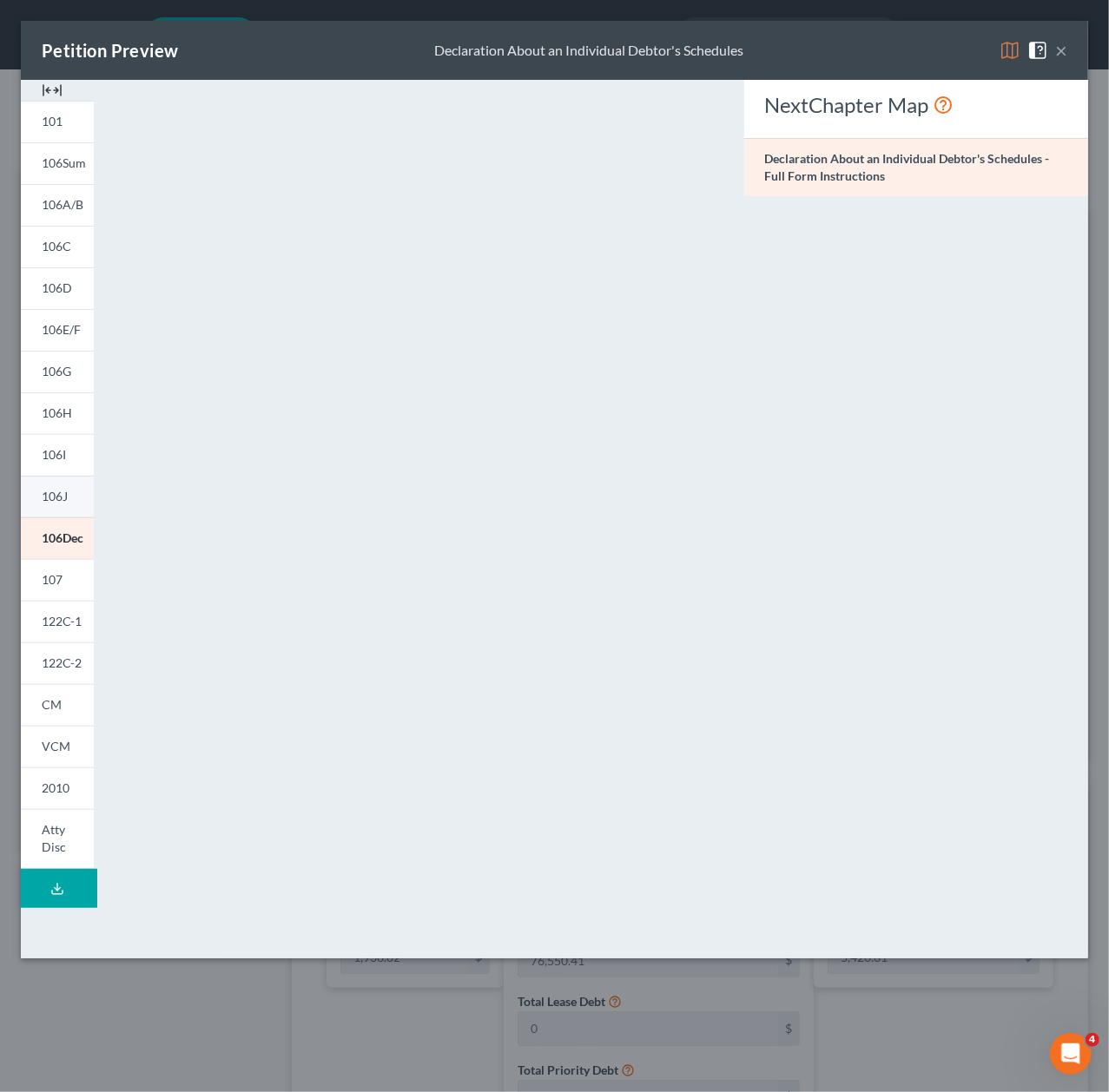
click at [58, 497] on span "106J" at bounding box center [54, 496] width 26 height 15
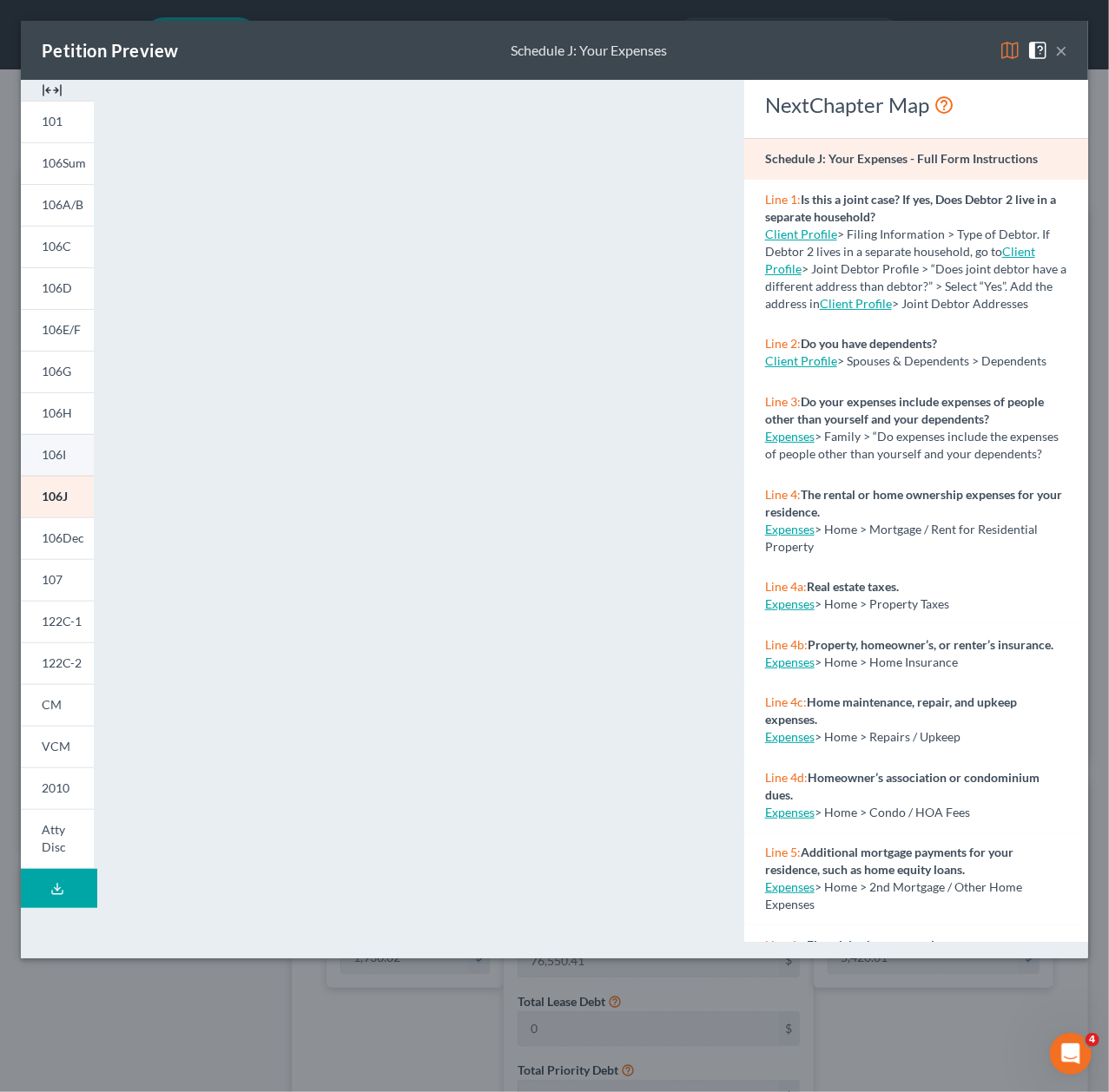
click at [58, 472] on link "106I" at bounding box center [57, 454] width 73 height 42
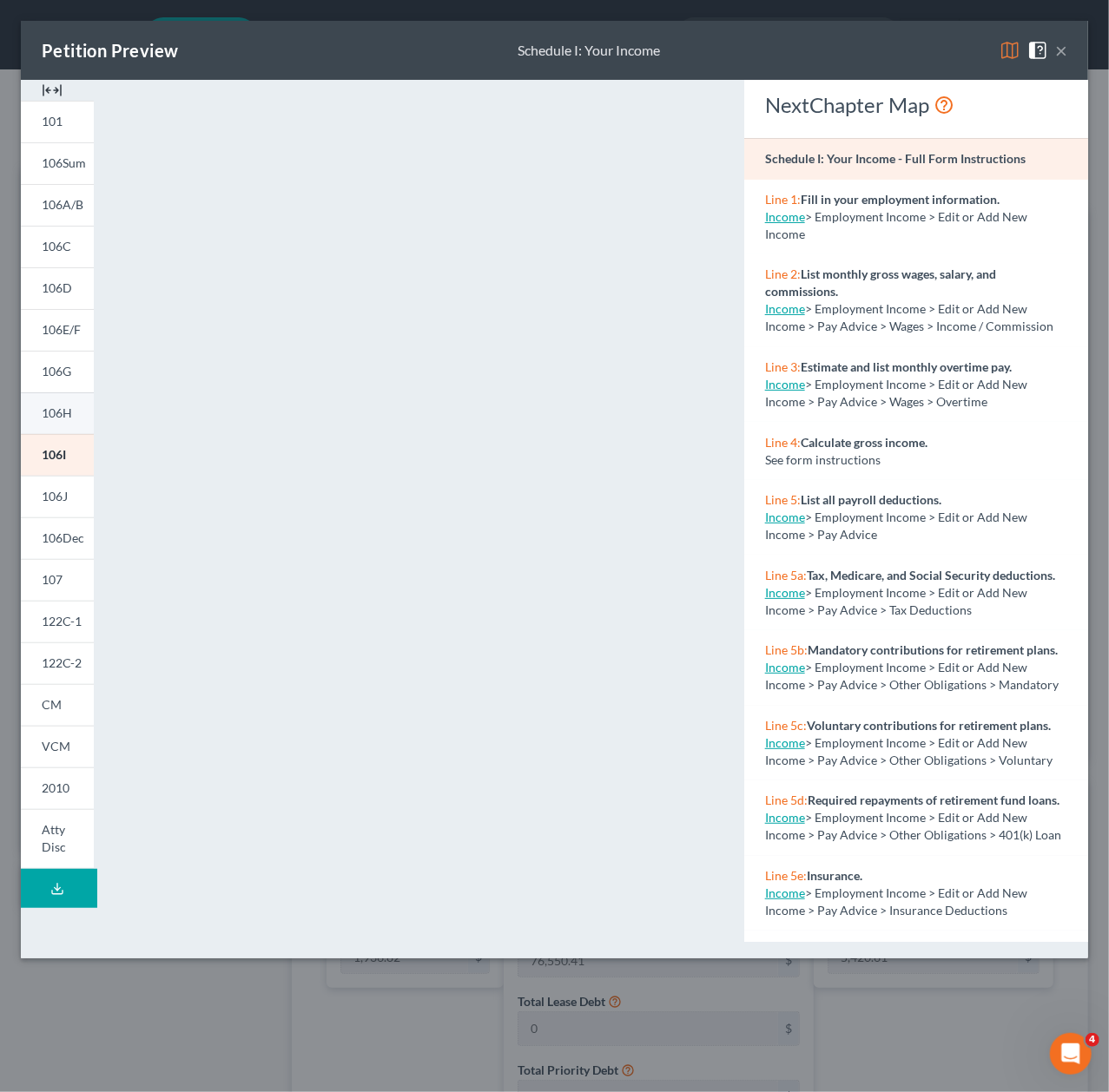
click at [50, 422] on link "106H" at bounding box center [57, 412] width 73 height 42
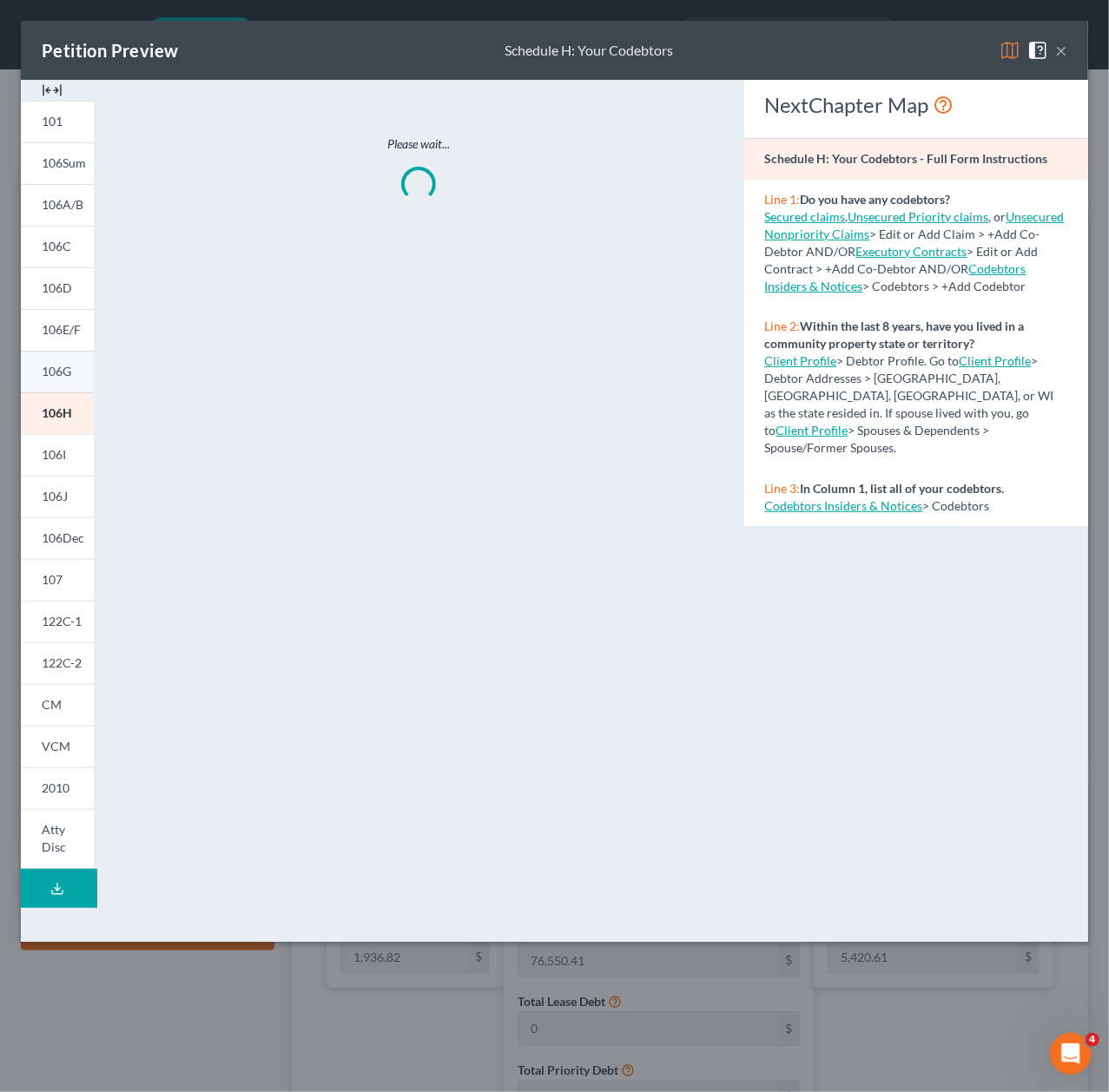
click at [50, 389] on link "106G" at bounding box center [57, 371] width 73 height 42
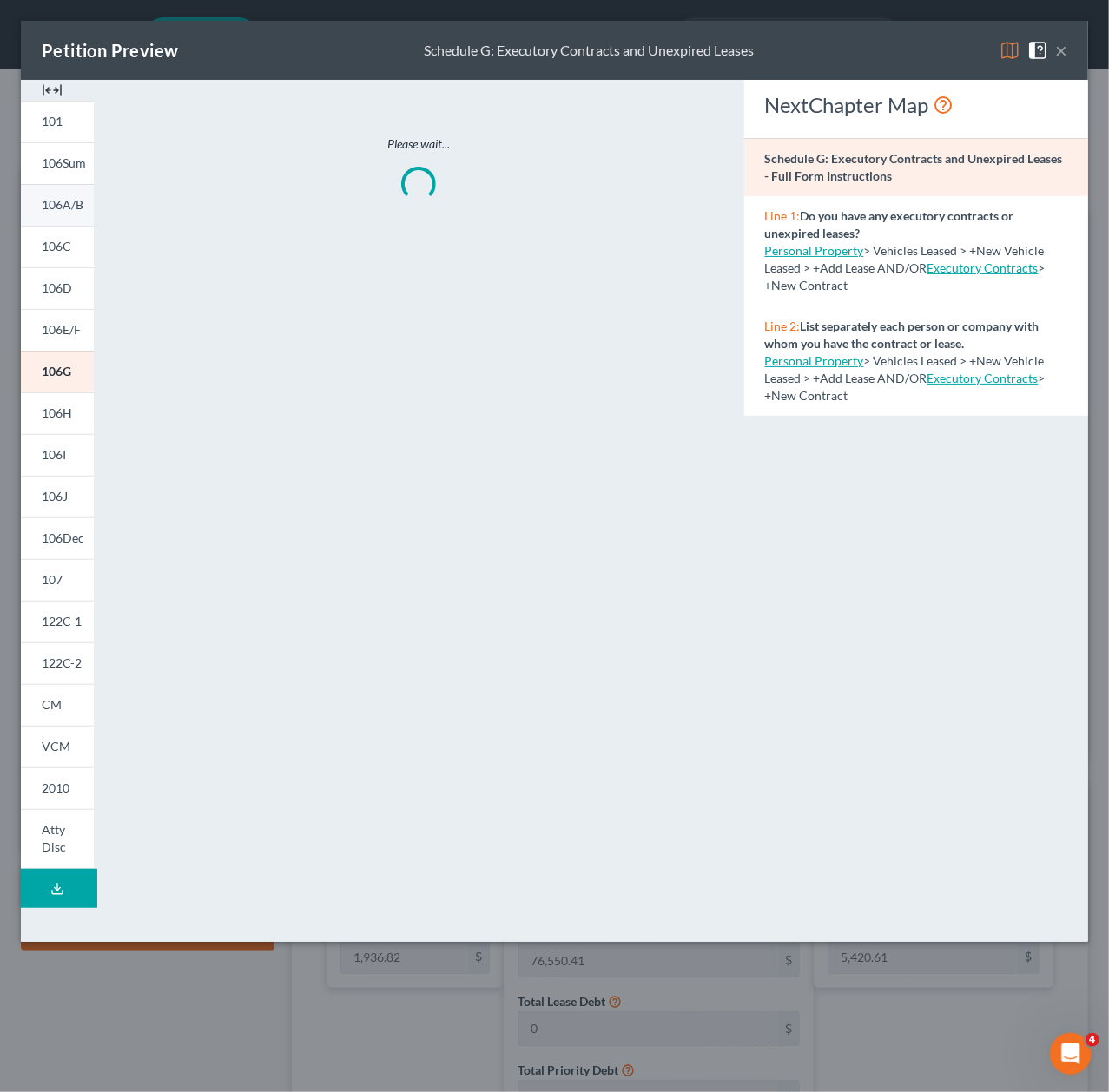
click at [62, 205] on span "106A/B" at bounding box center [62, 204] width 42 height 15
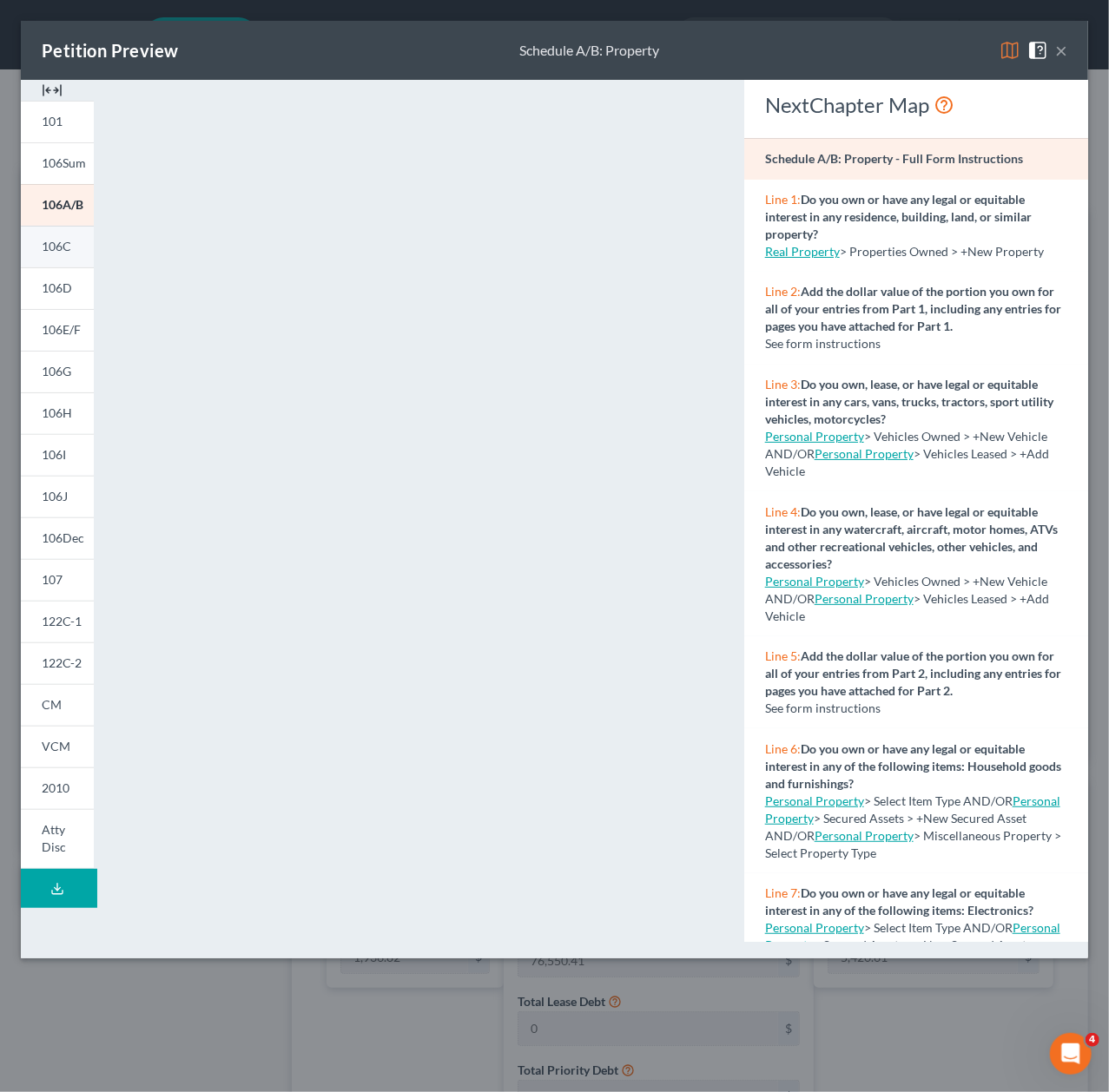
click at [64, 247] on span "106C" at bounding box center [56, 246] width 29 height 15
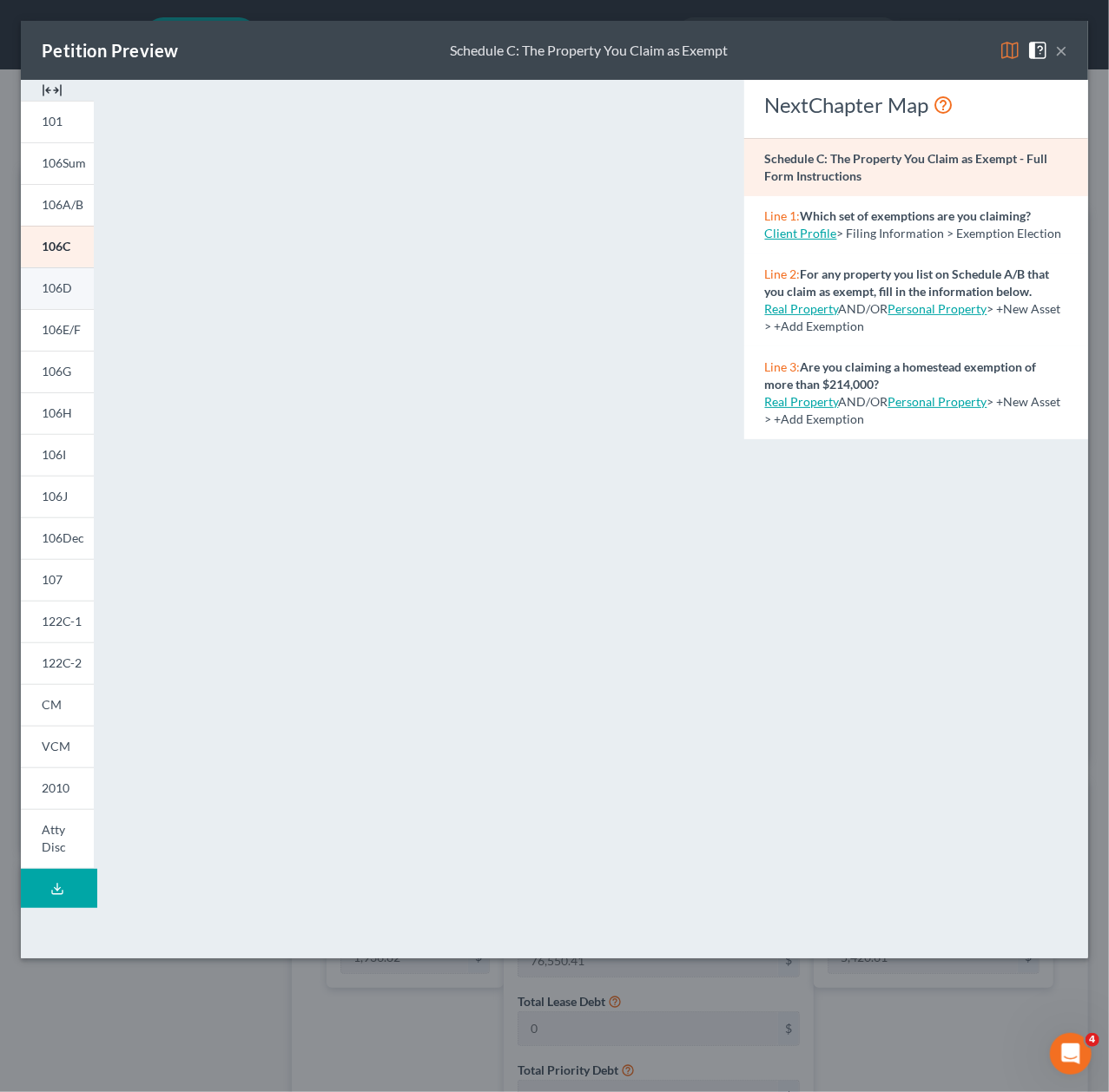
click at [75, 289] on link "106D" at bounding box center [57, 287] width 73 height 42
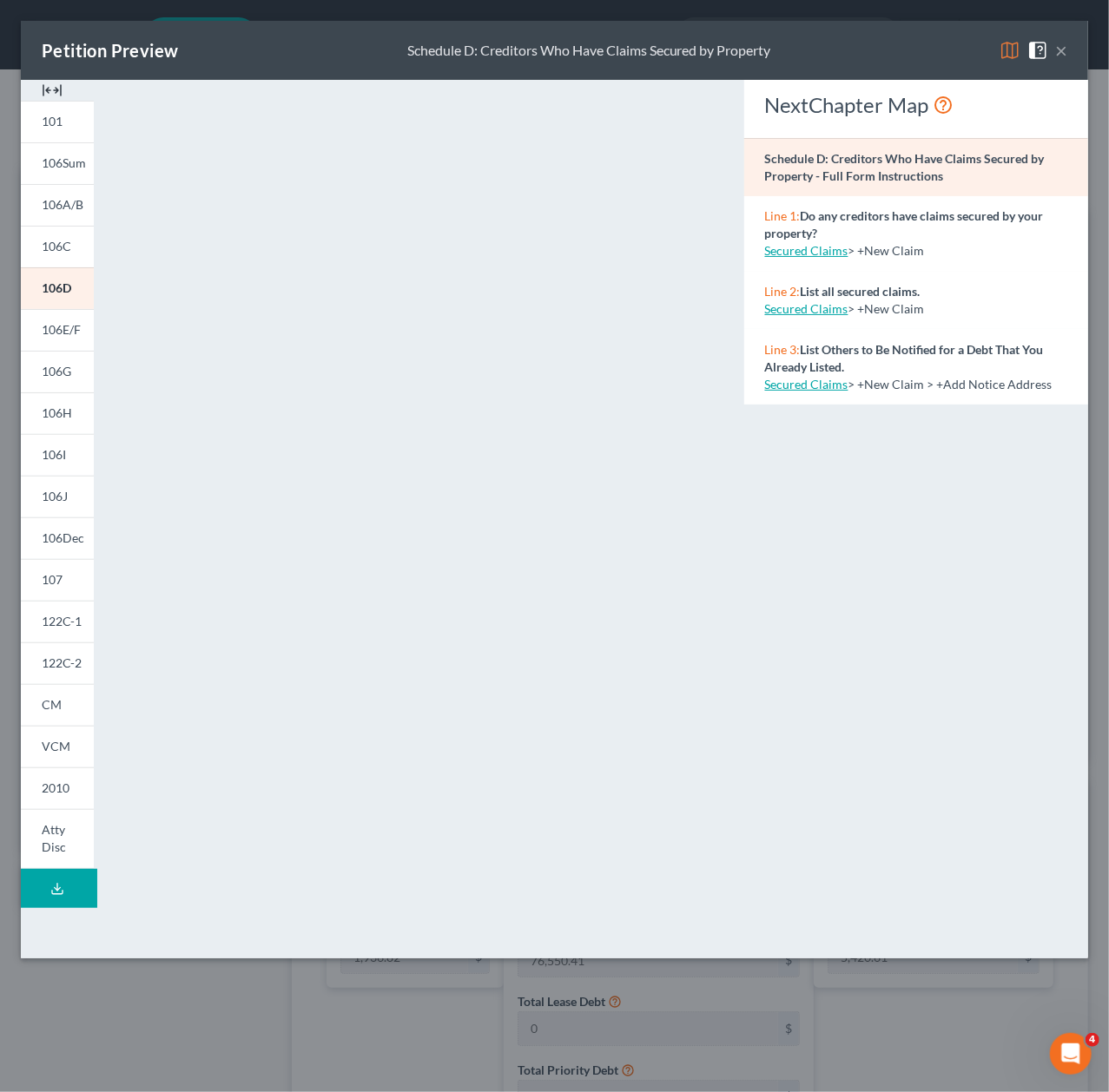
click at [1058, 53] on button "×" at bounding box center [1061, 50] width 12 height 20
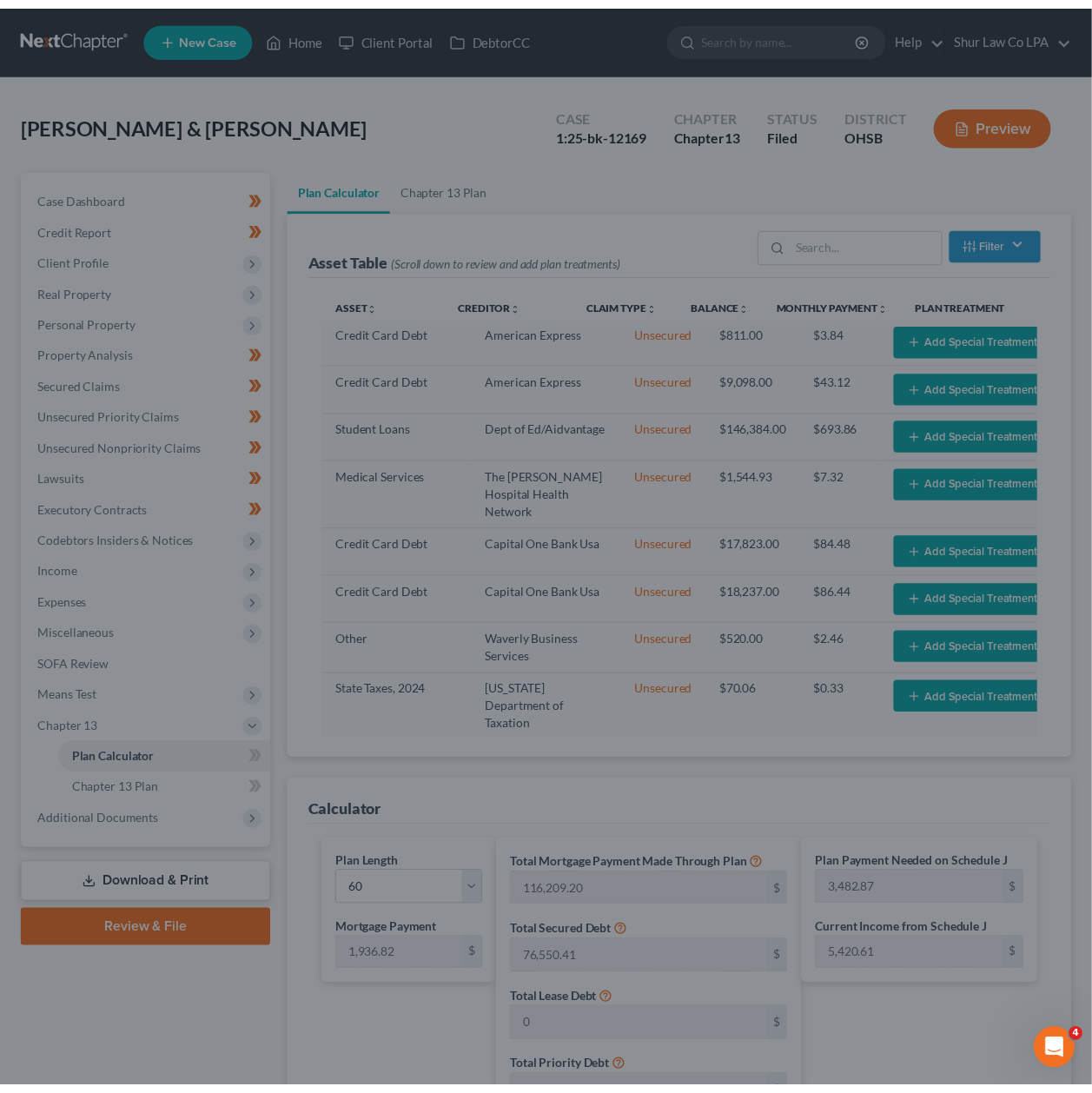
scroll to position [1158, 0]
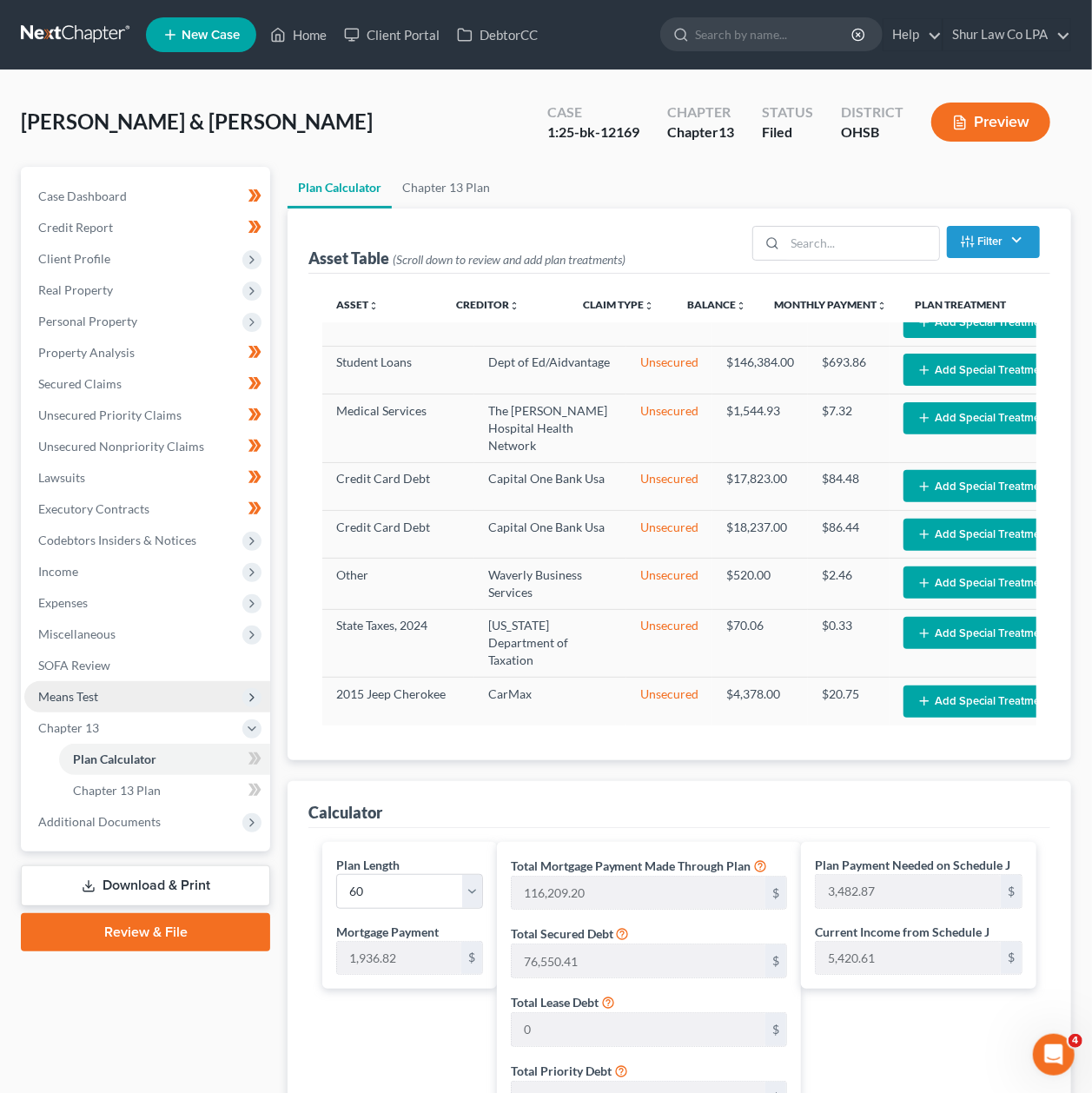
click at [89, 689] on span "Means Test" at bounding box center [68, 696] width 60 height 15
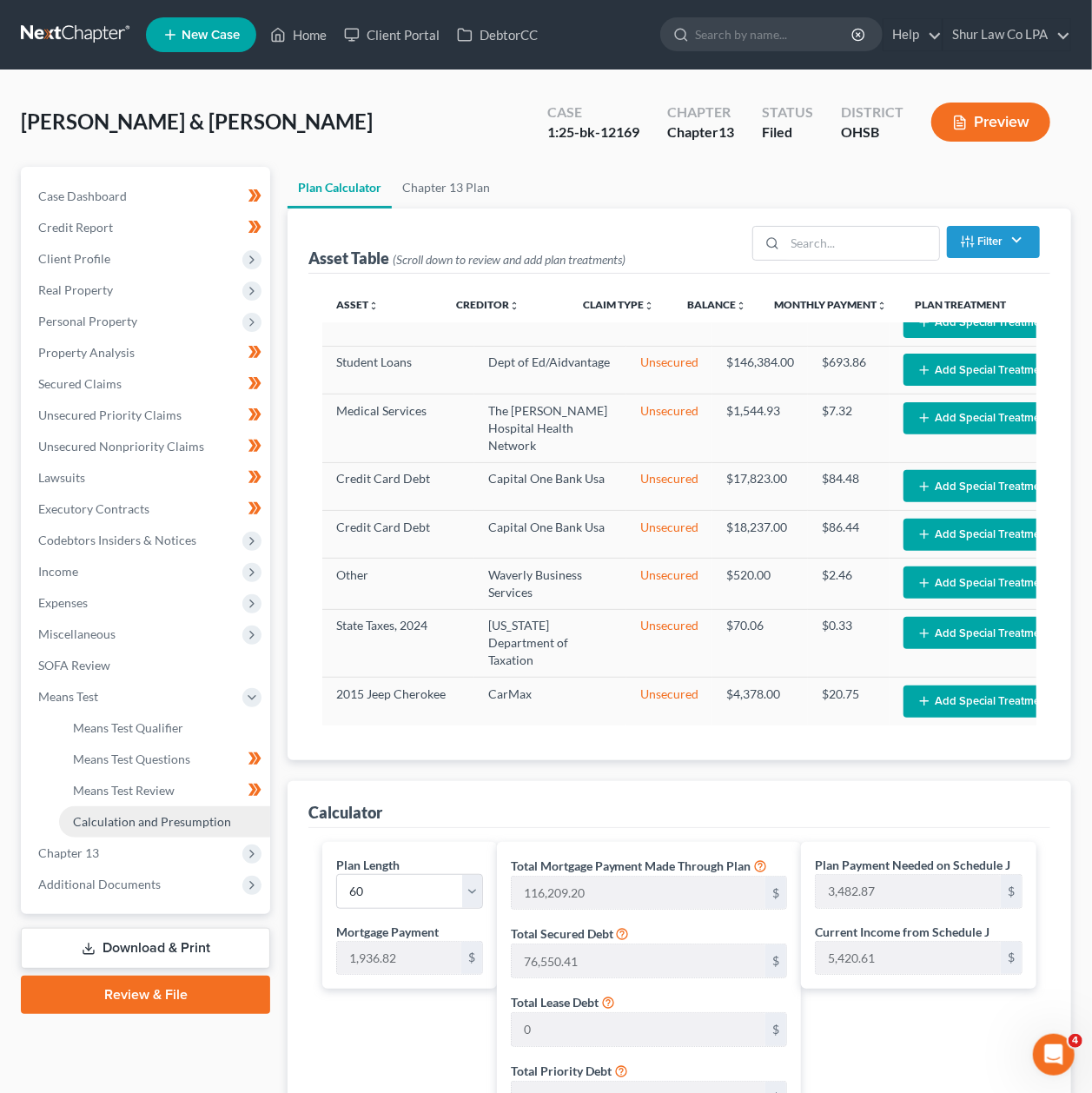
click at [182, 818] on span "Calculation and Presumption" at bounding box center [152, 821] width 158 height 15
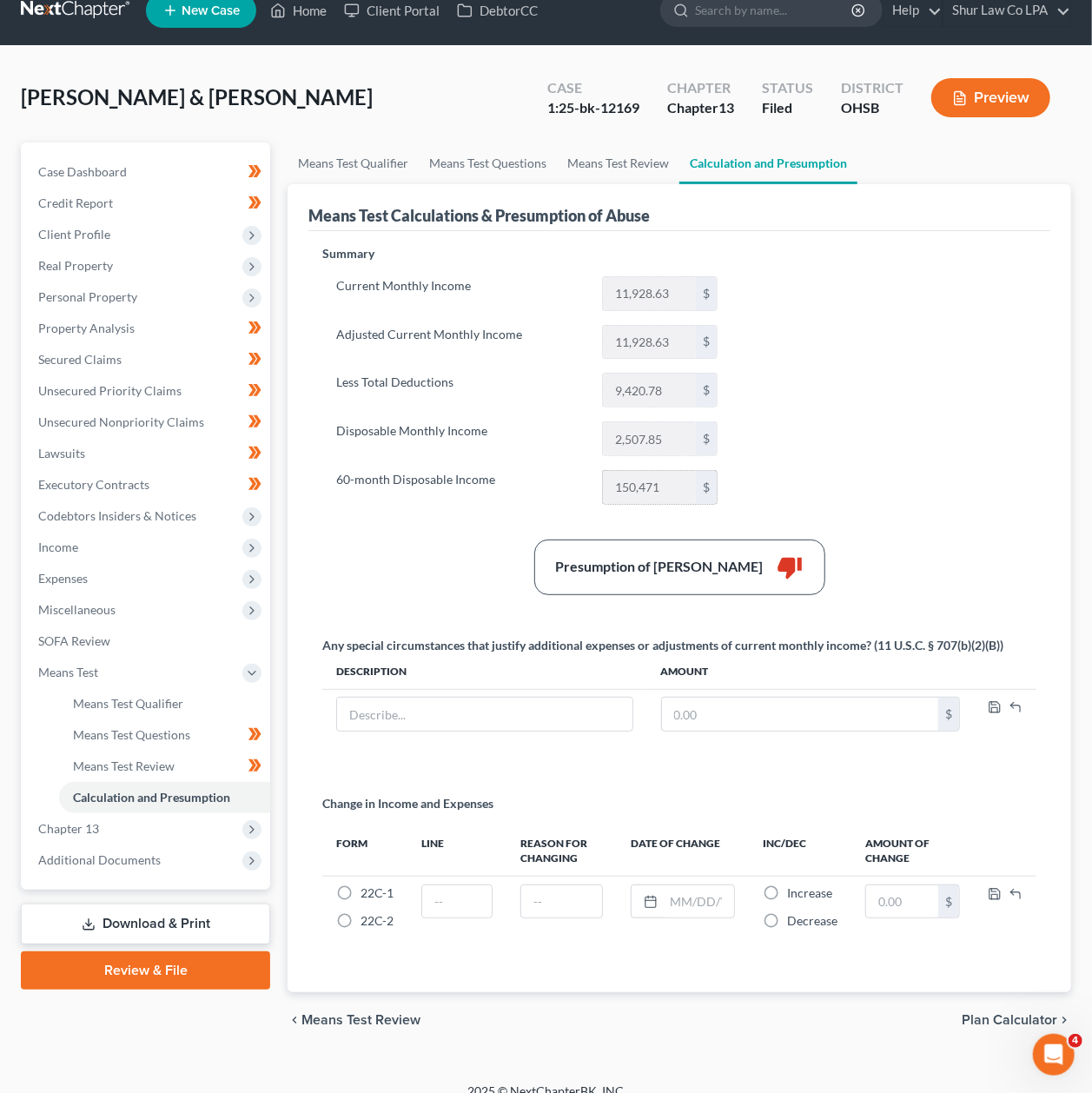
scroll to position [49, 0]
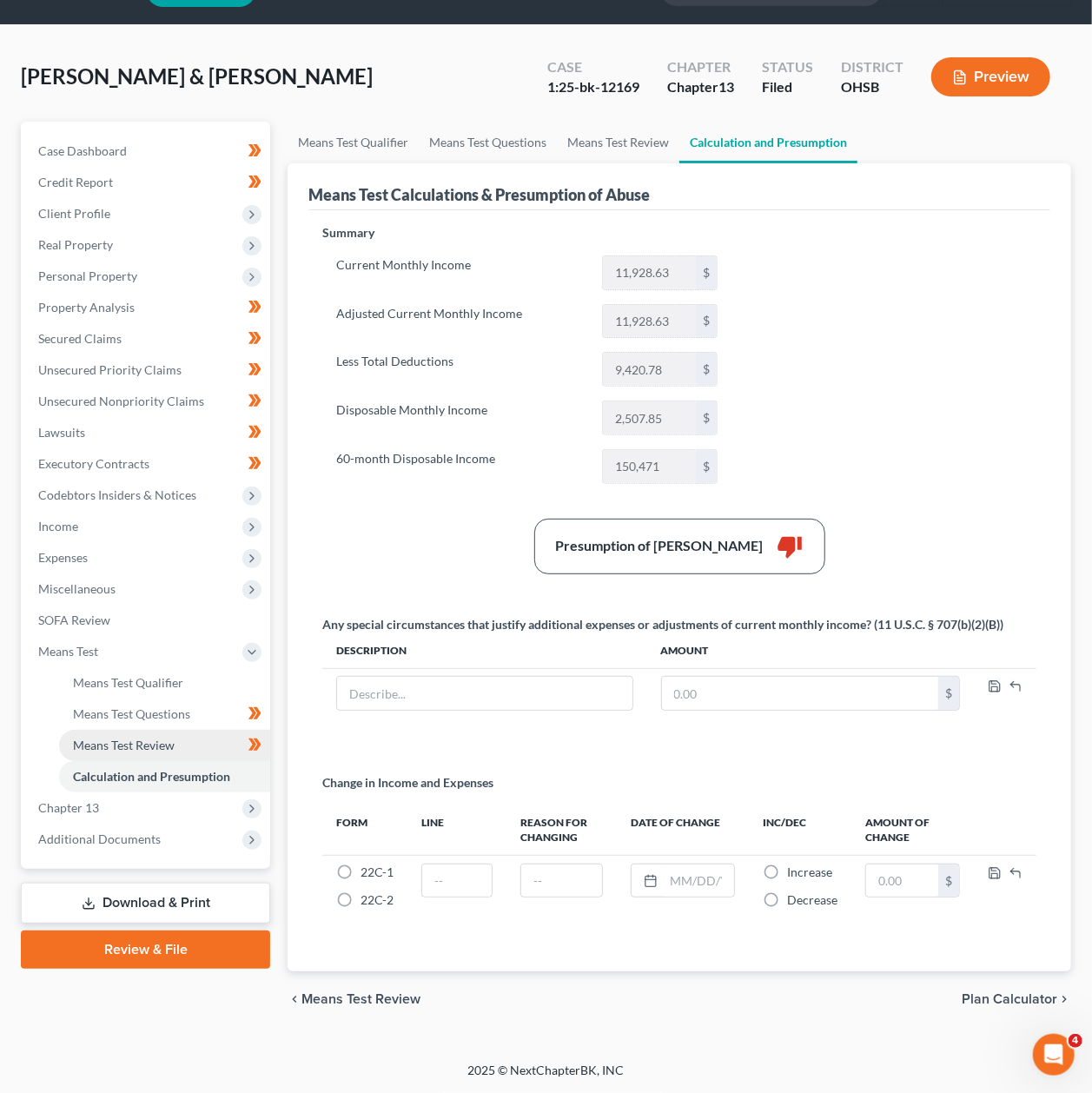
click at [174, 738] on span "Means Test Review" at bounding box center [123, 745] width 102 height 15
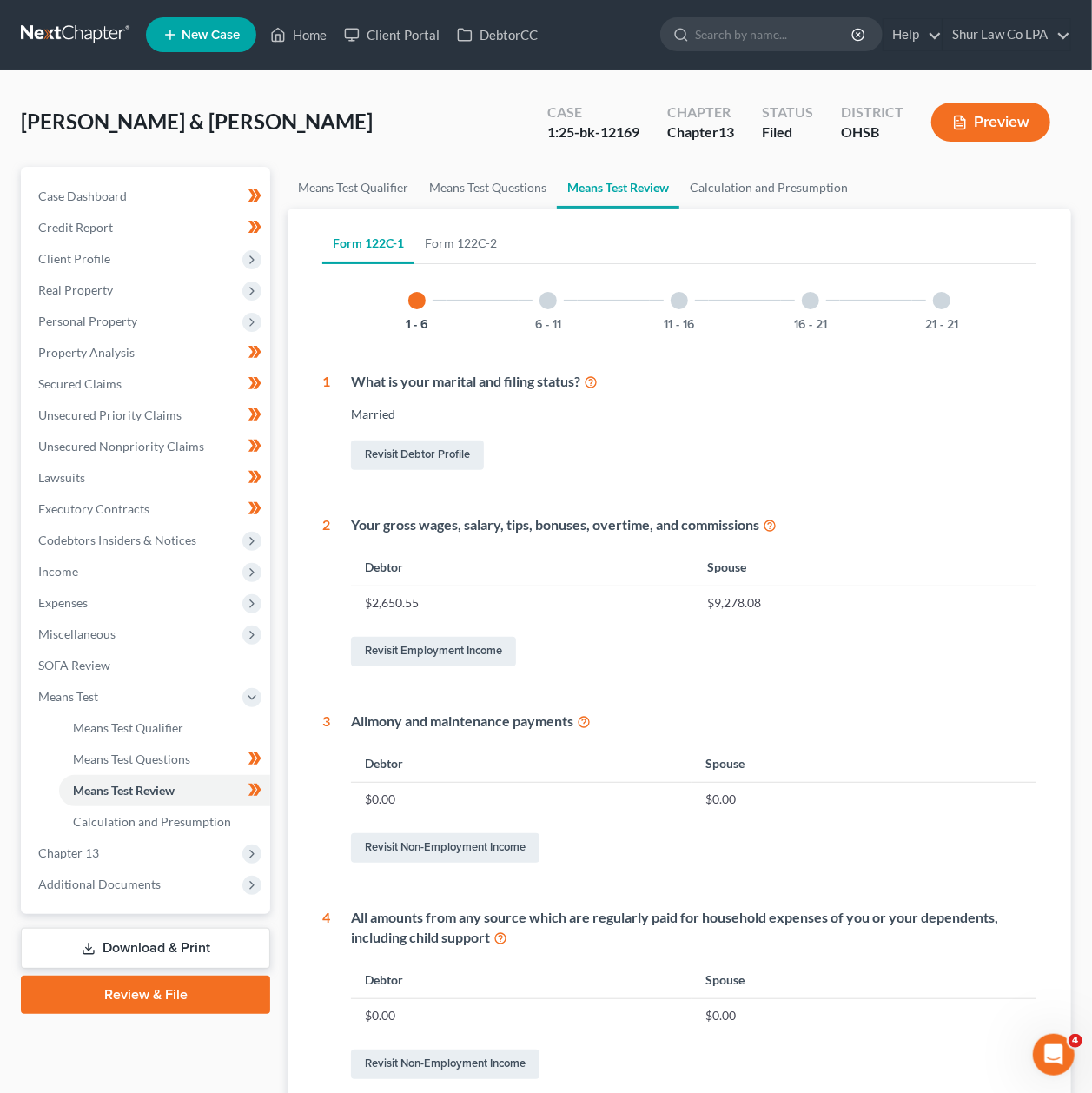
click at [946, 296] on div at bounding box center [942, 301] width 18 height 18
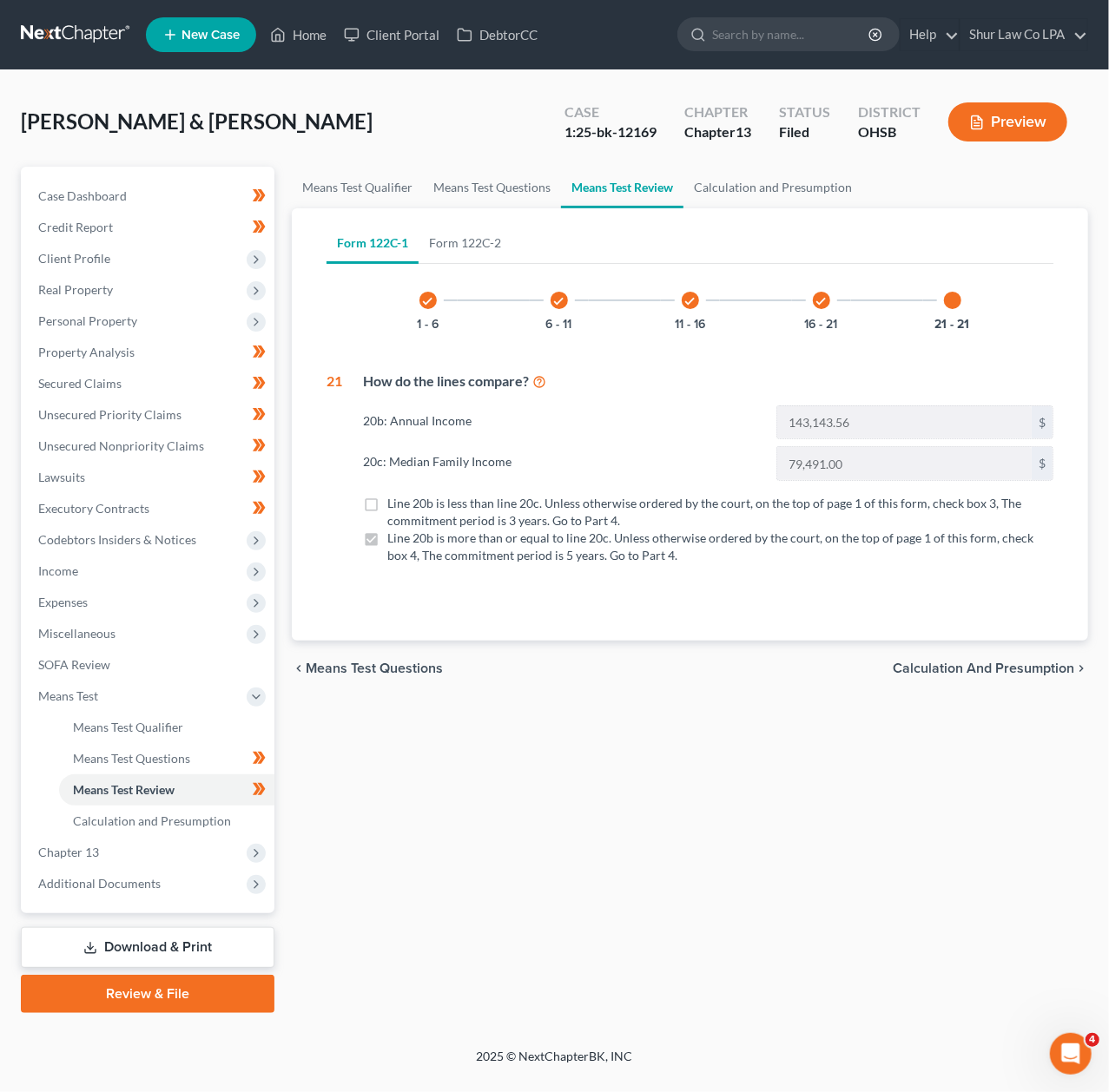
click at [807, 294] on div "check 16 - 21" at bounding box center [822, 300] width 59 height 59
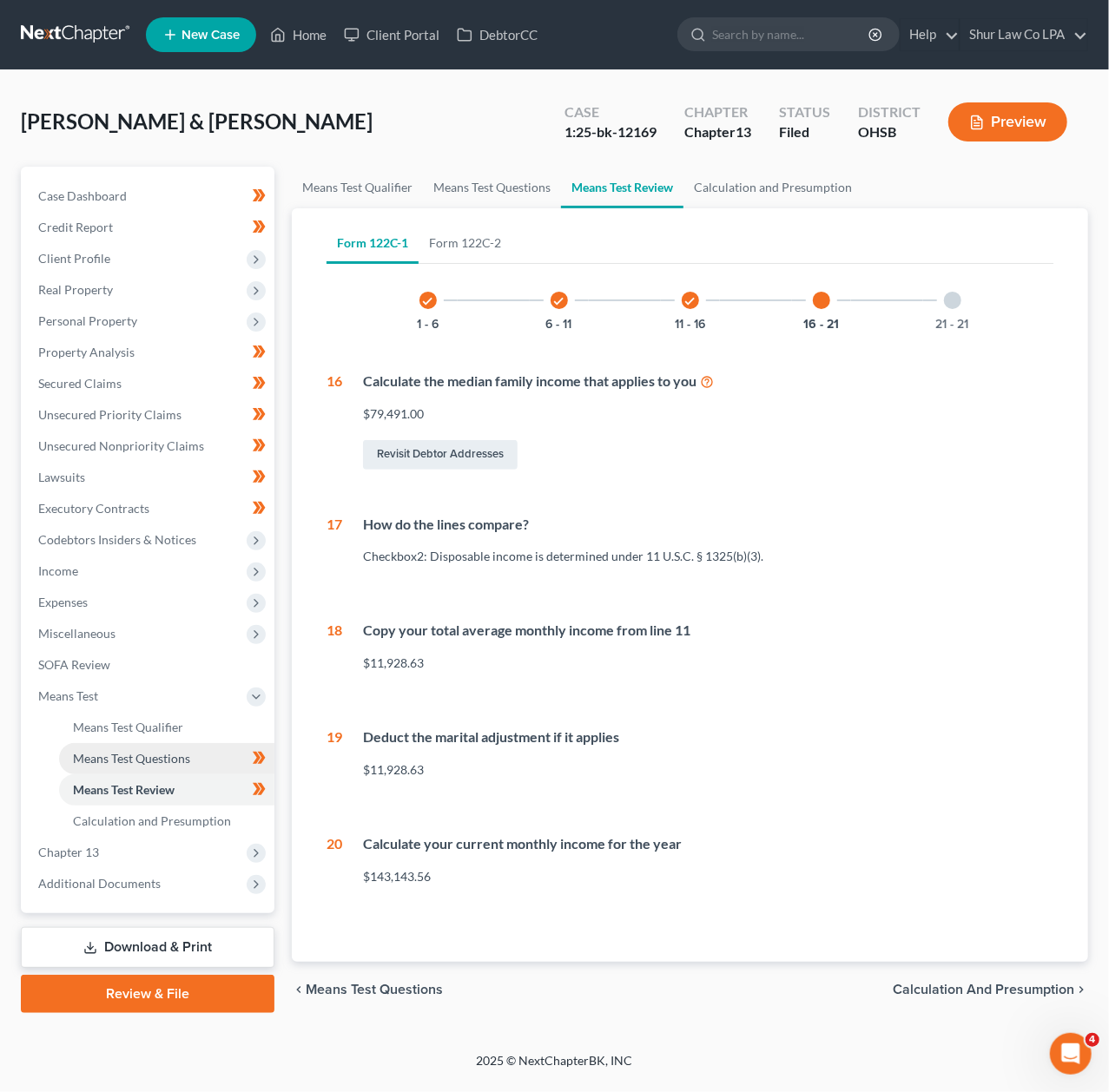
click at [143, 764] on link "Means Test Questions" at bounding box center [167, 758] width 216 height 31
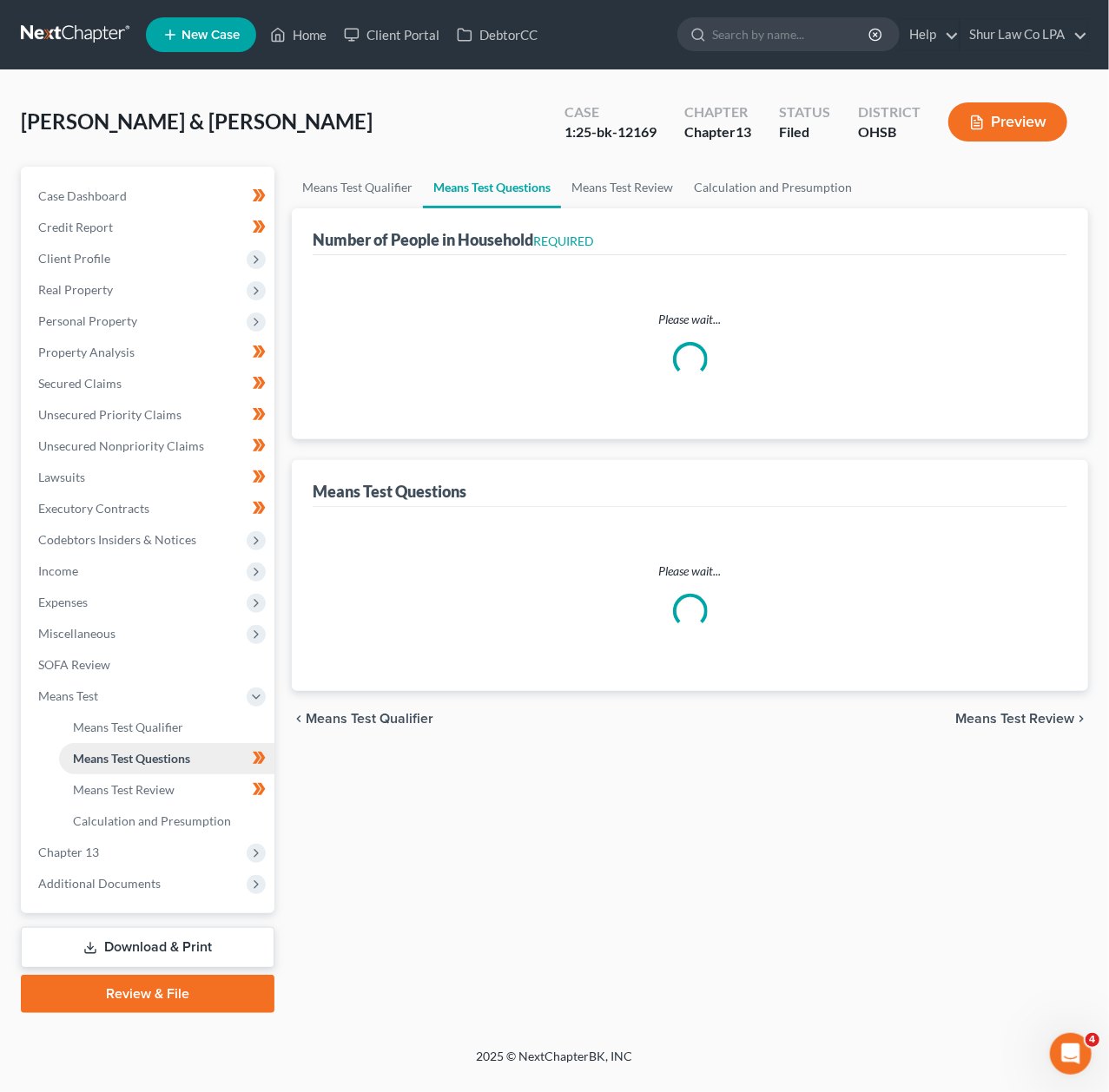
select select "1"
select select "27"
select select "1"
select select "31"
select select "0"
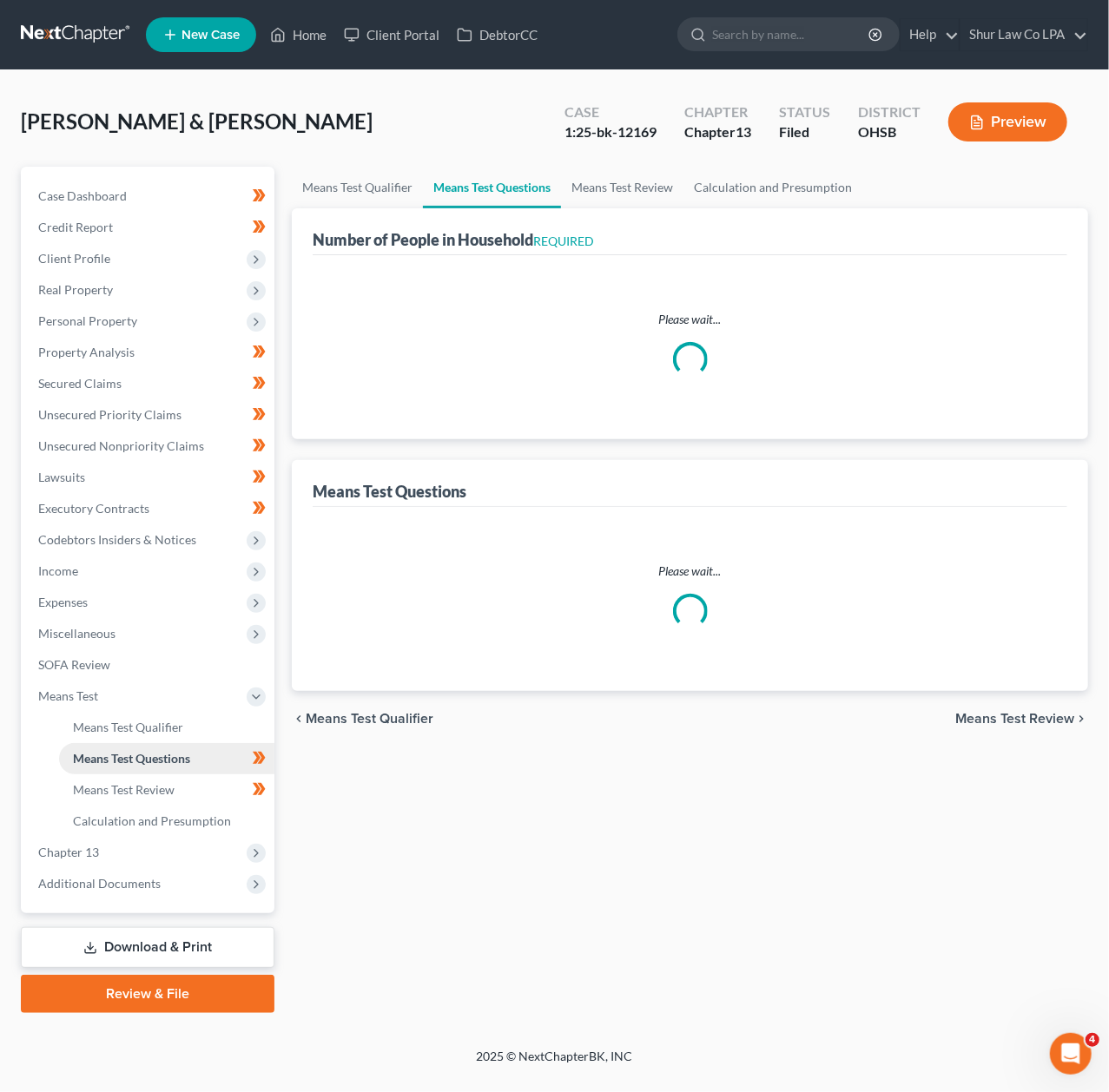
select select "60"
select select "0"
select select "60"
select select "0"
select select "60"
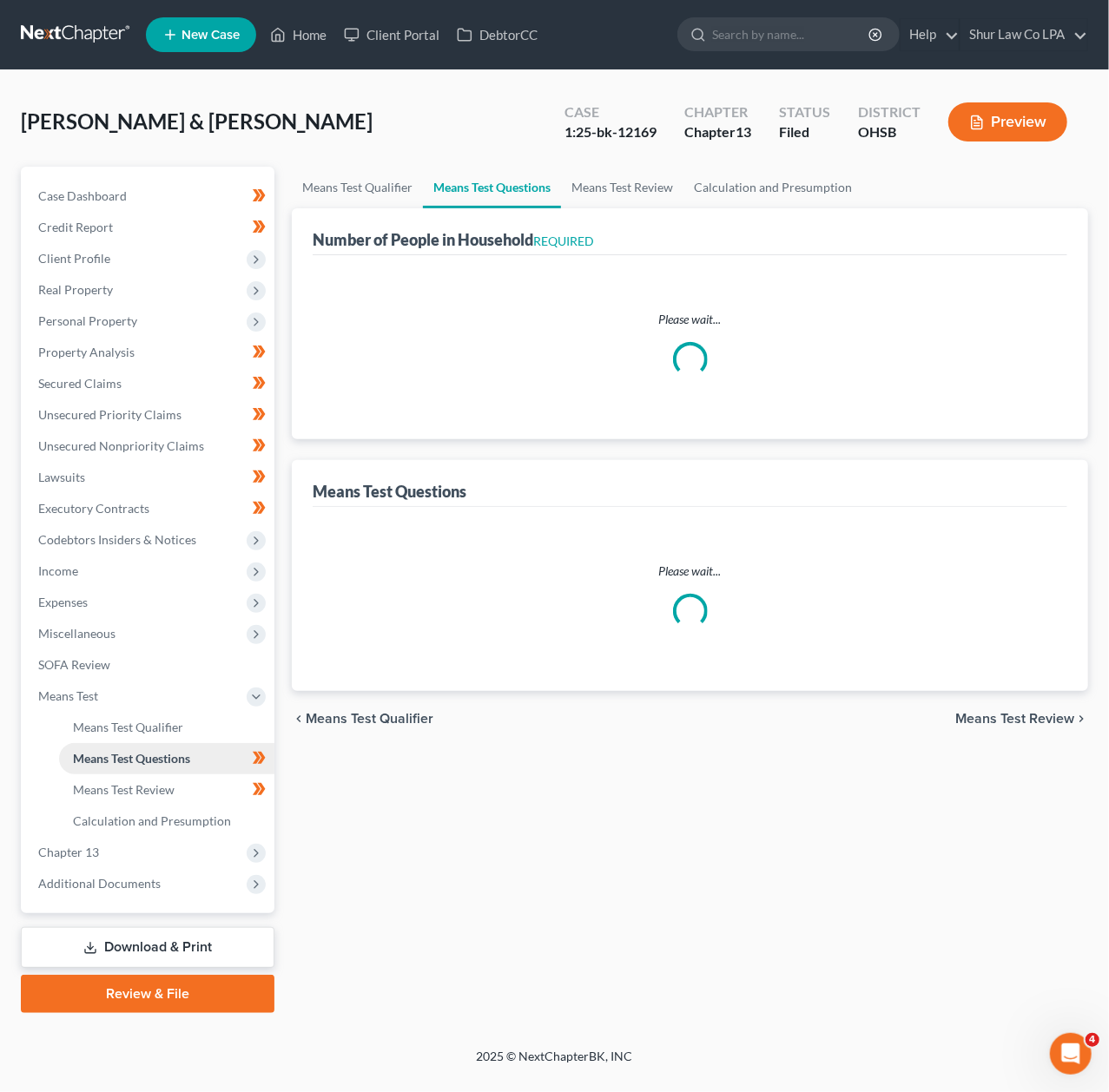
select select "2"
select select "0"
select select "2"
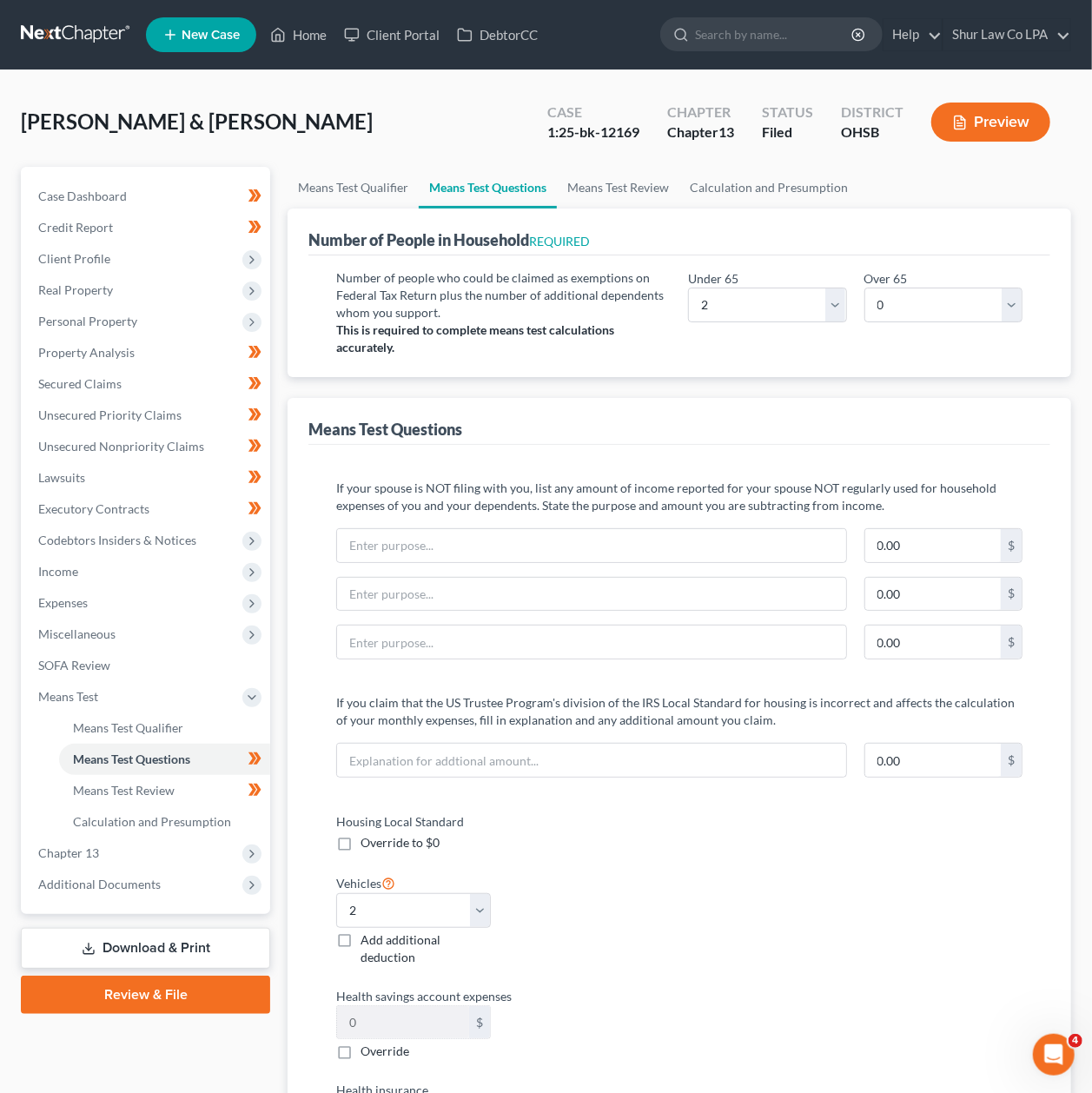
click at [973, 118] on button "Preview" at bounding box center [991, 123] width 119 height 39
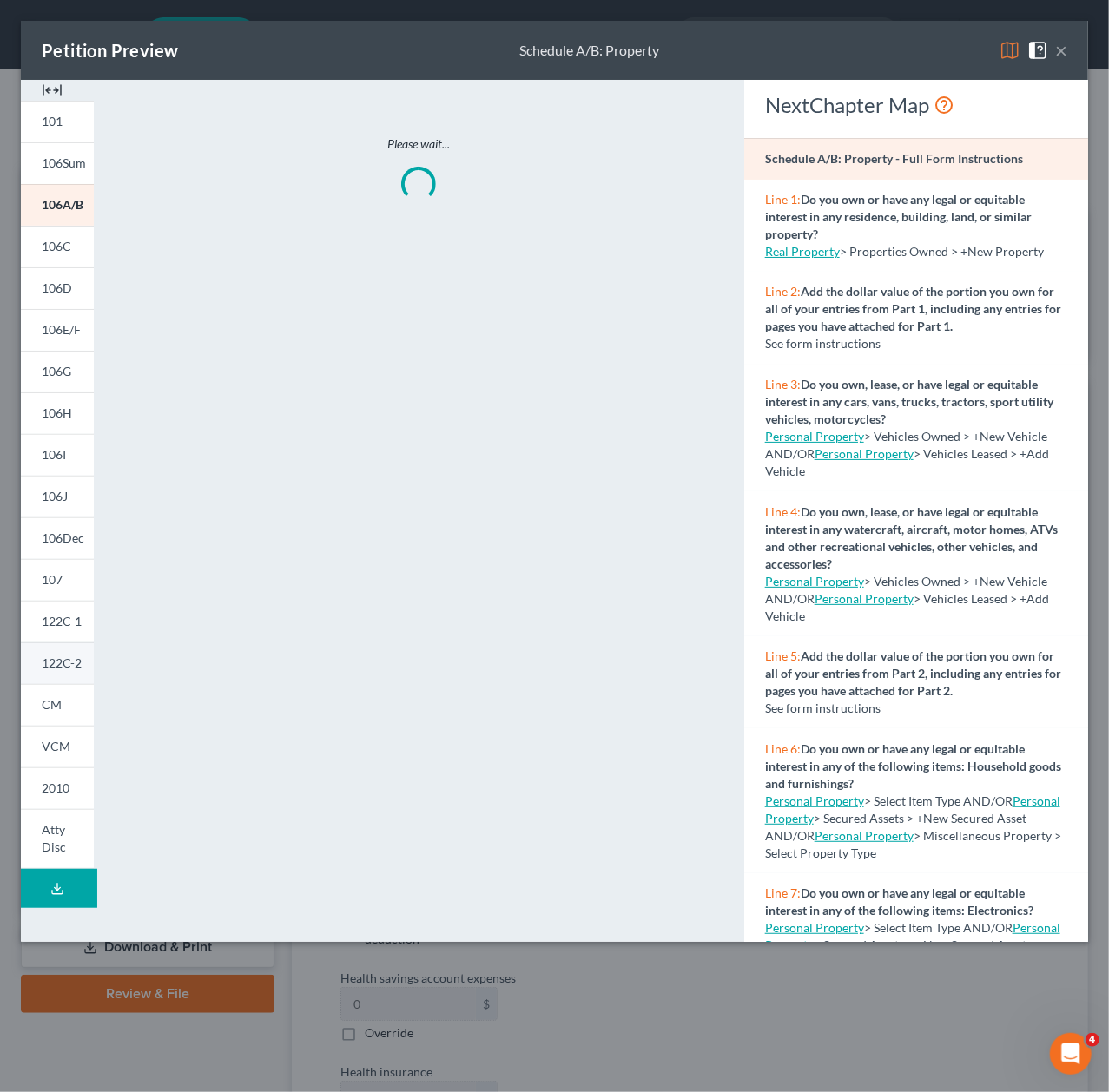
click at [53, 658] on span "122C-2" at bounding box center [61, 663] width 40 height 15
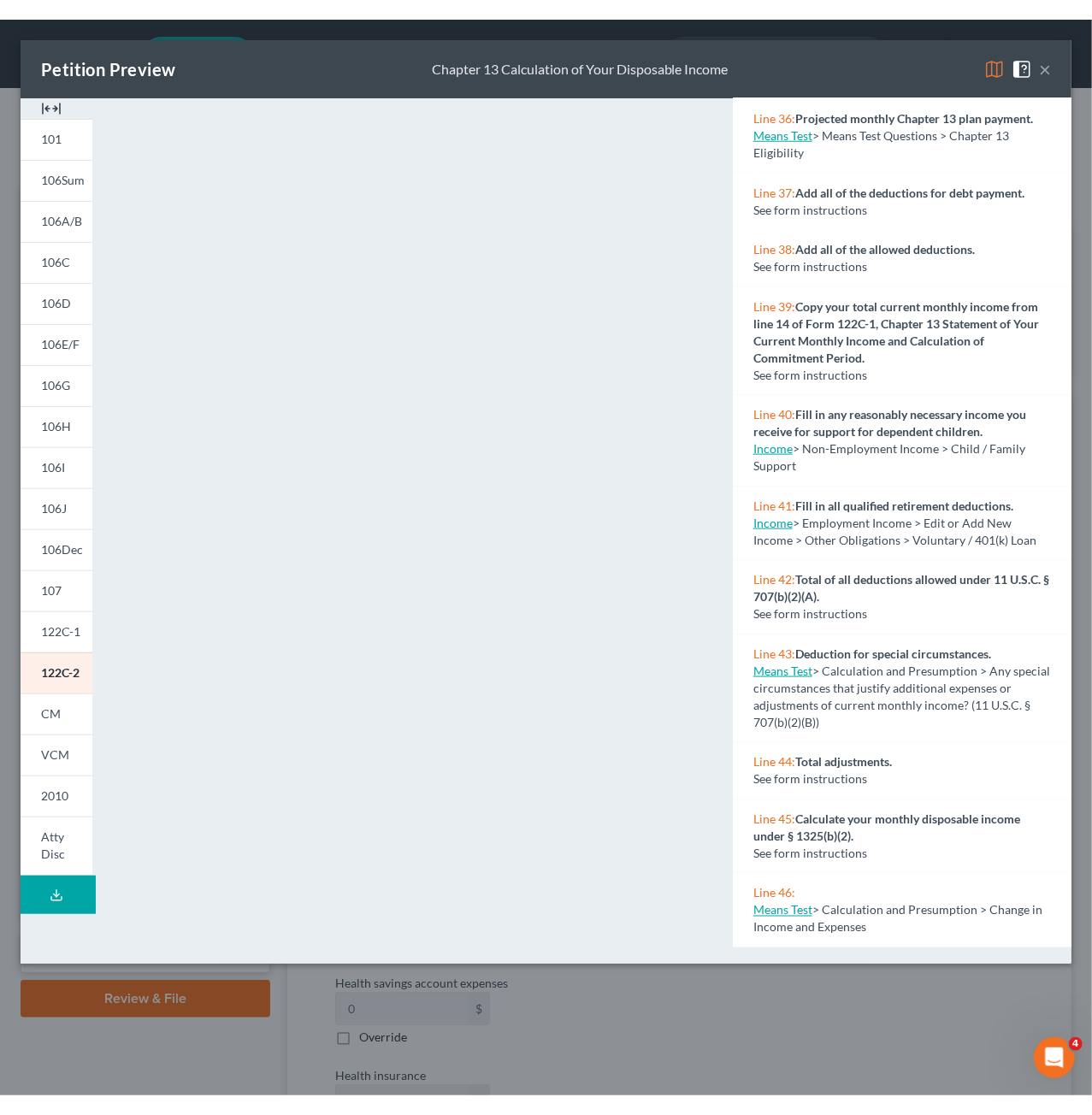
scroll to position [4134, 0]
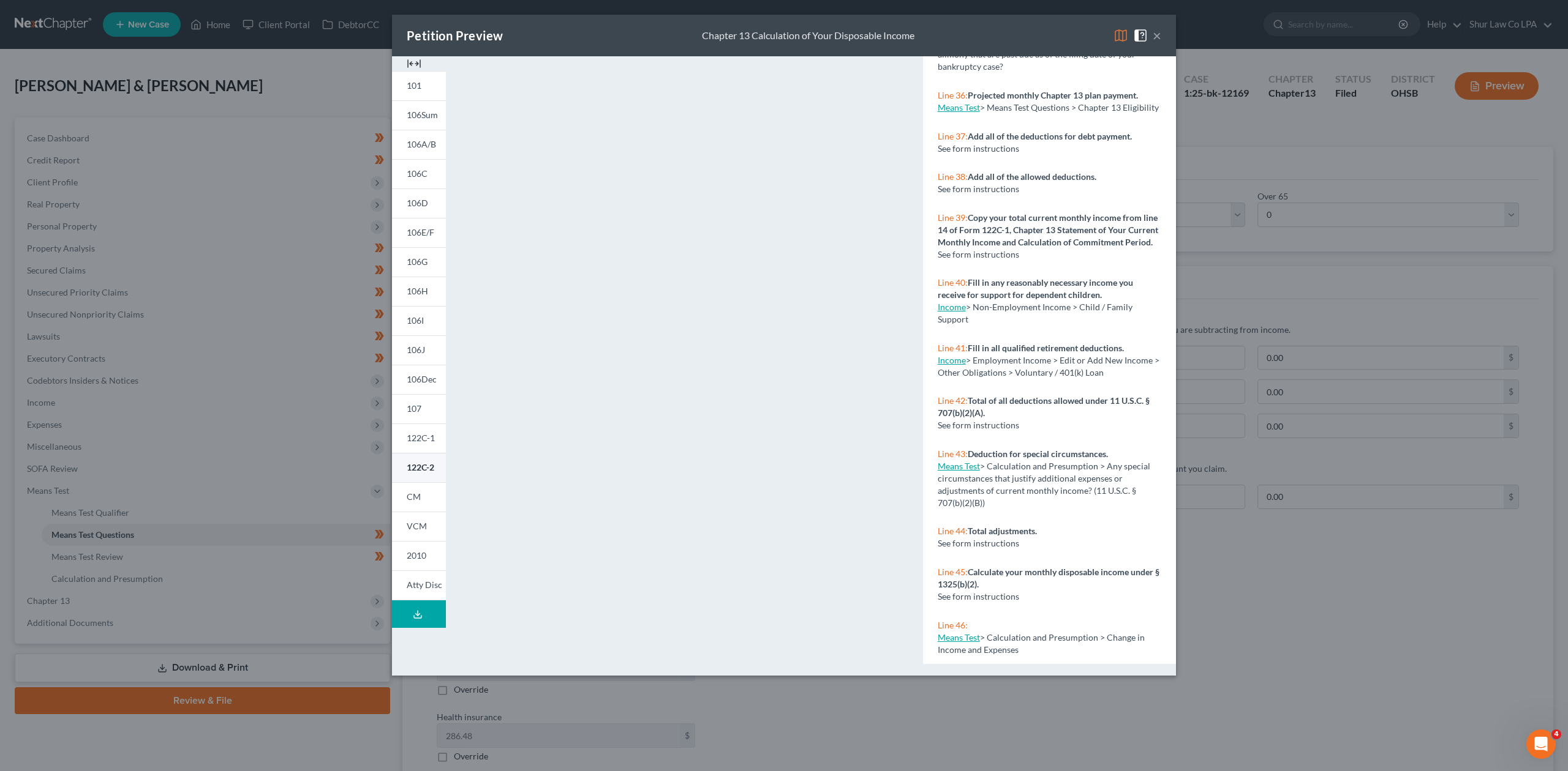
click at [422, 468] on span "122C-2" at bounding box center [420, 467] width 28 height 11
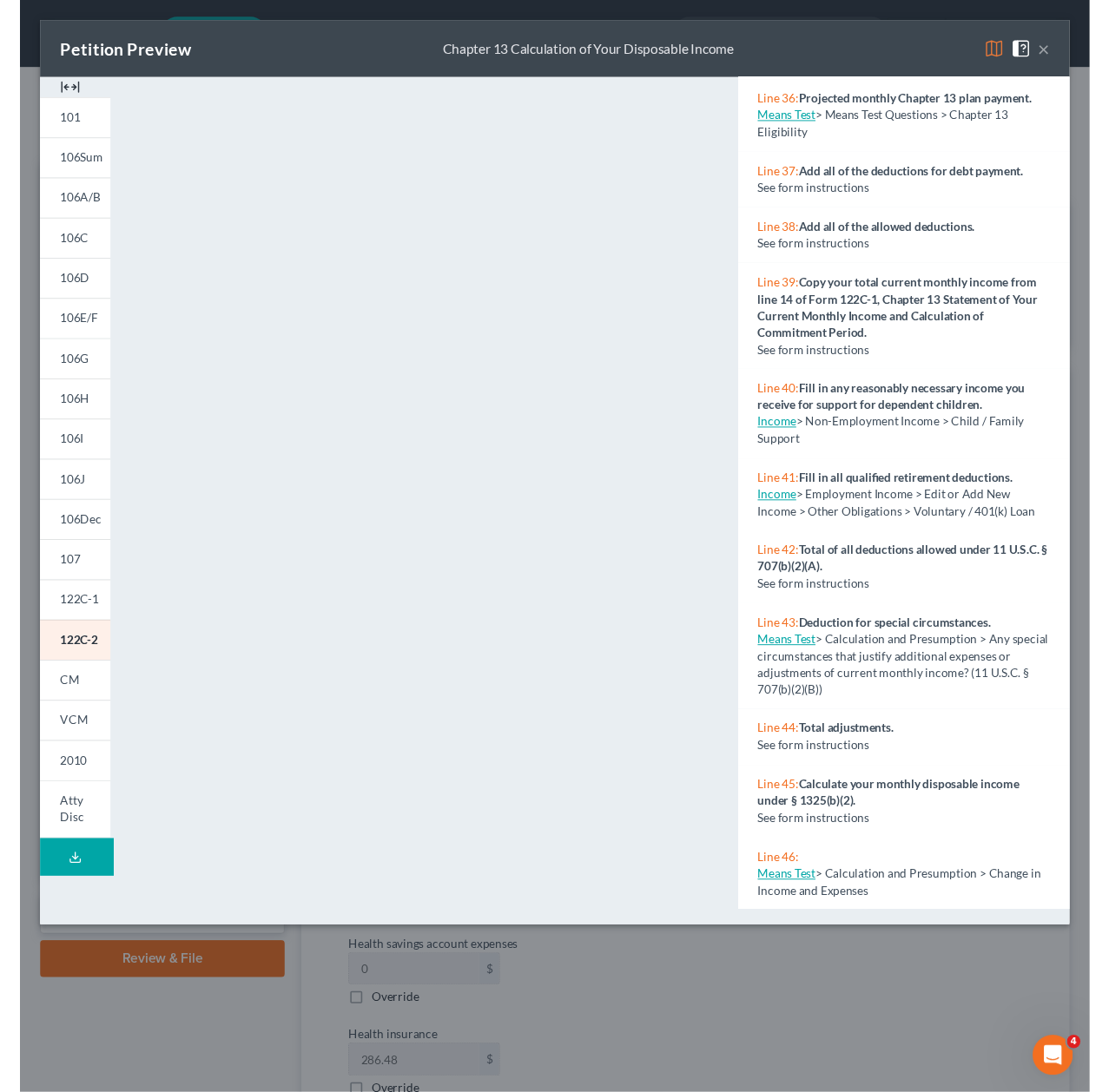
scroll to position [4266, 0]
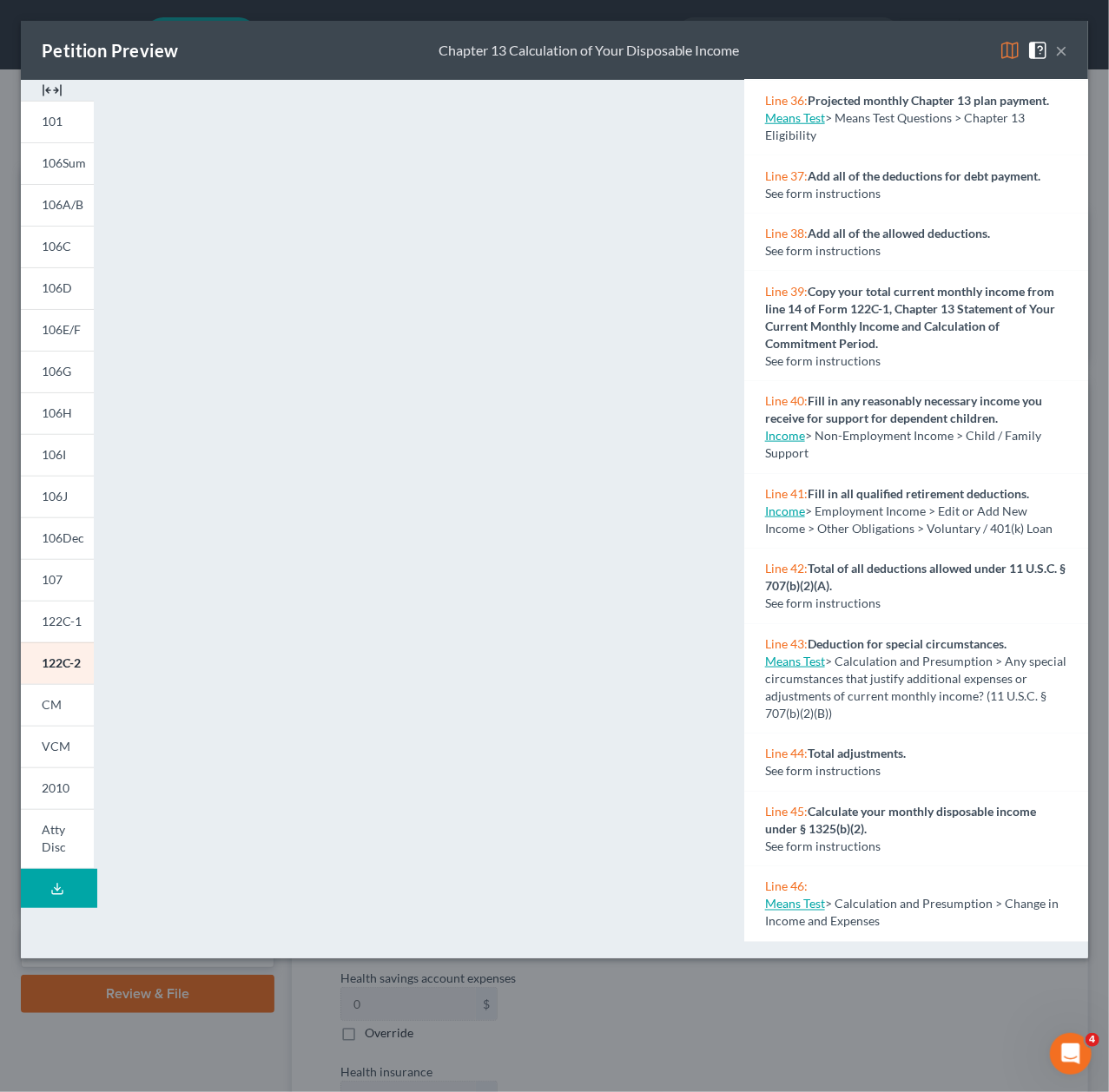
click at [1061, 59] on button "×" at bounding box center [1061, 50] width 12 height 20
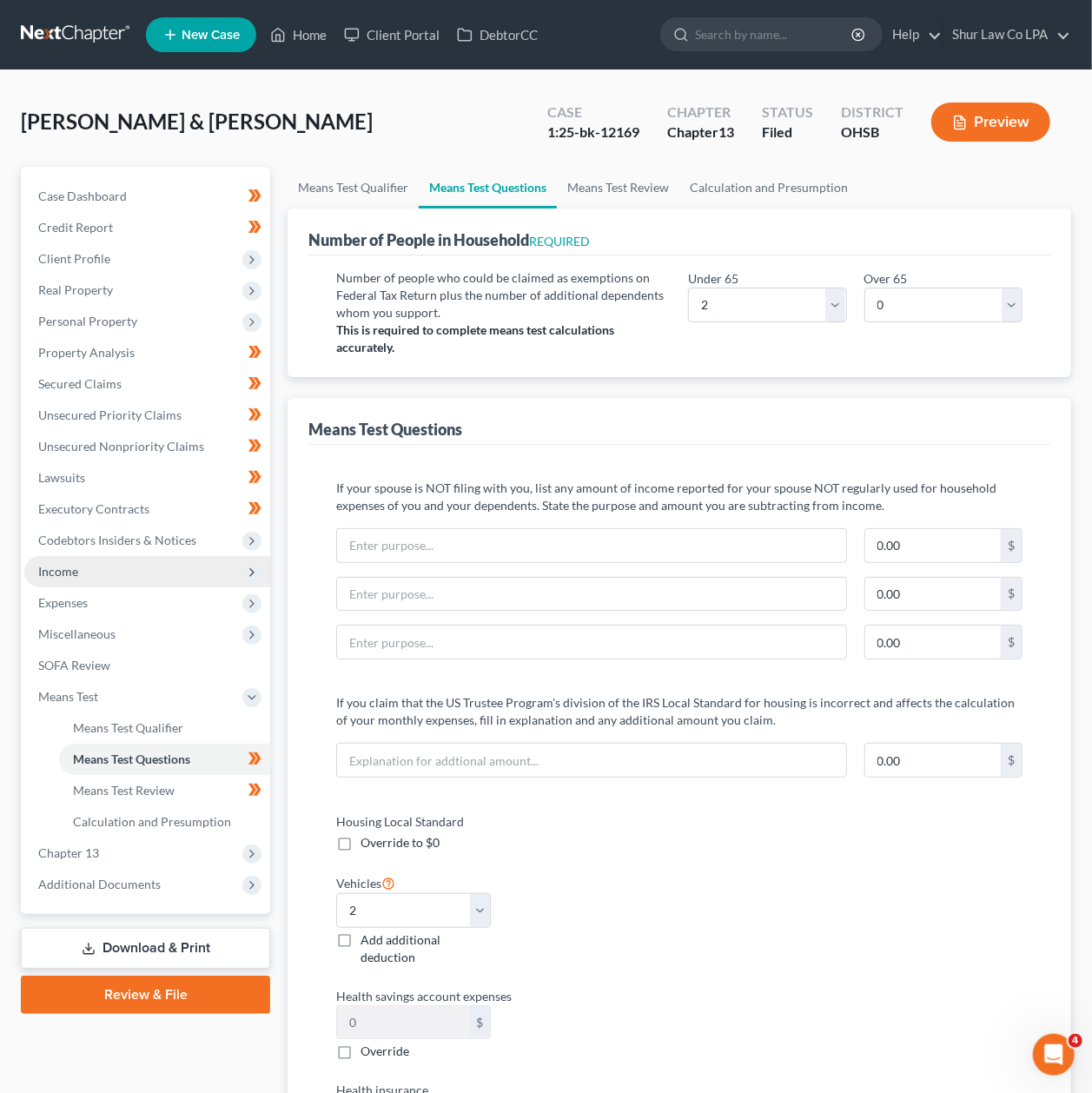
click at [136, 575] on span "Income" at bounding box center [146, 571] width 246 height 31
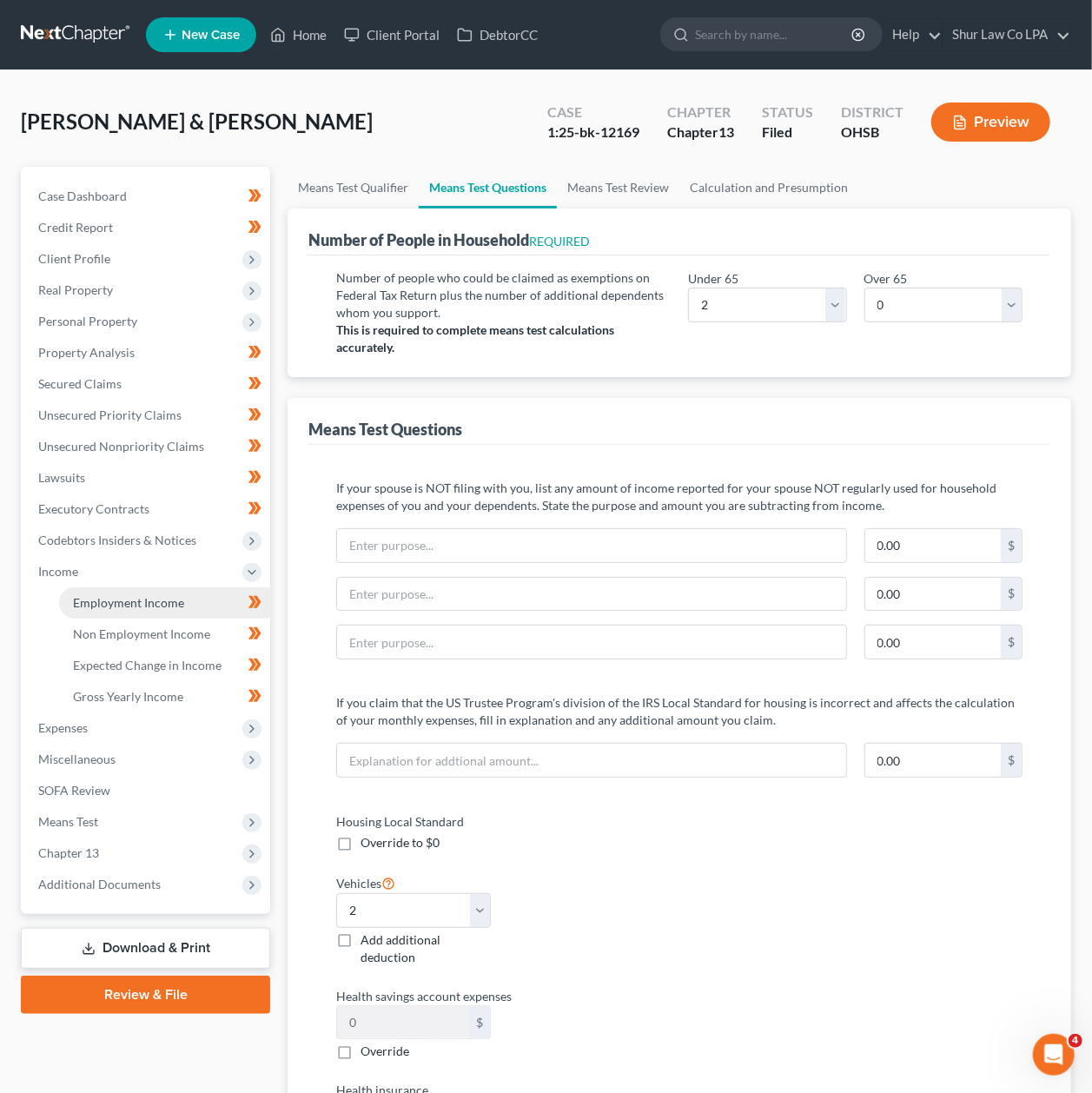
click at [151, 608] on link "Employment Income" at bounding box center [165, 603] width 211 height 31
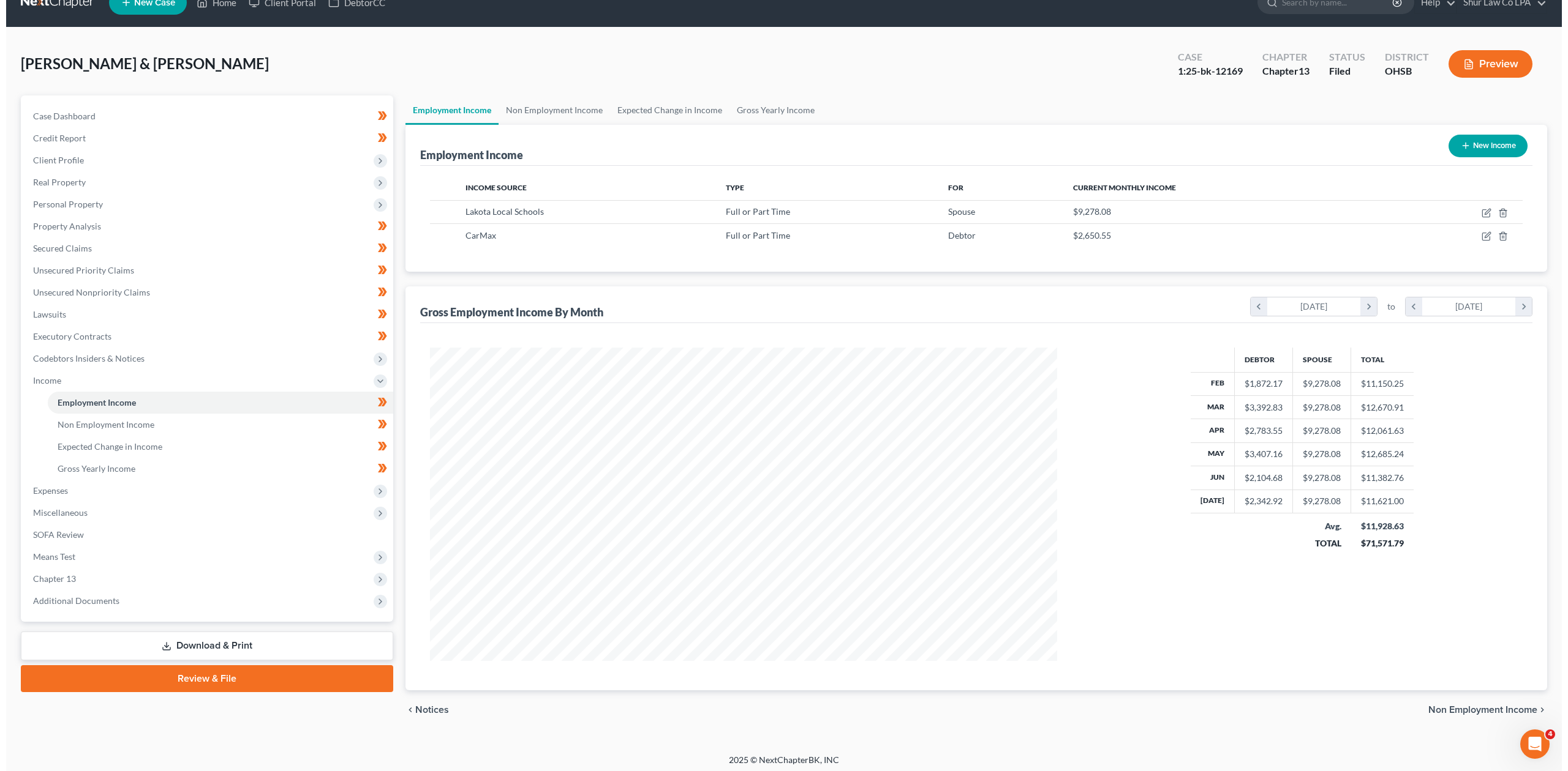
scroll to position [27, 0]
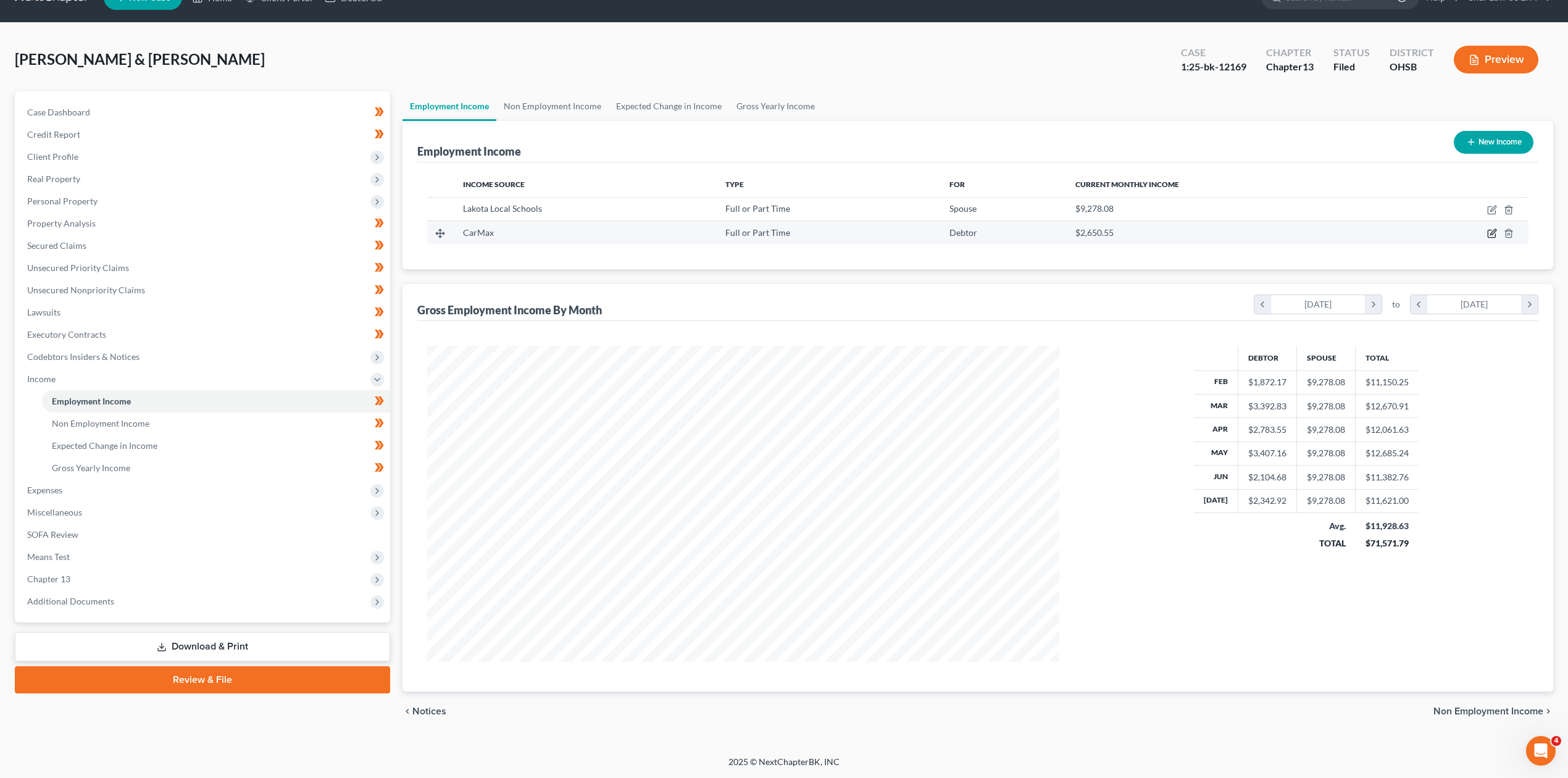
click at [788, 235] on icon "button" at bounding box center [1492, 234] width 8 height 8
select select "0"
select select "48"
select select "2"
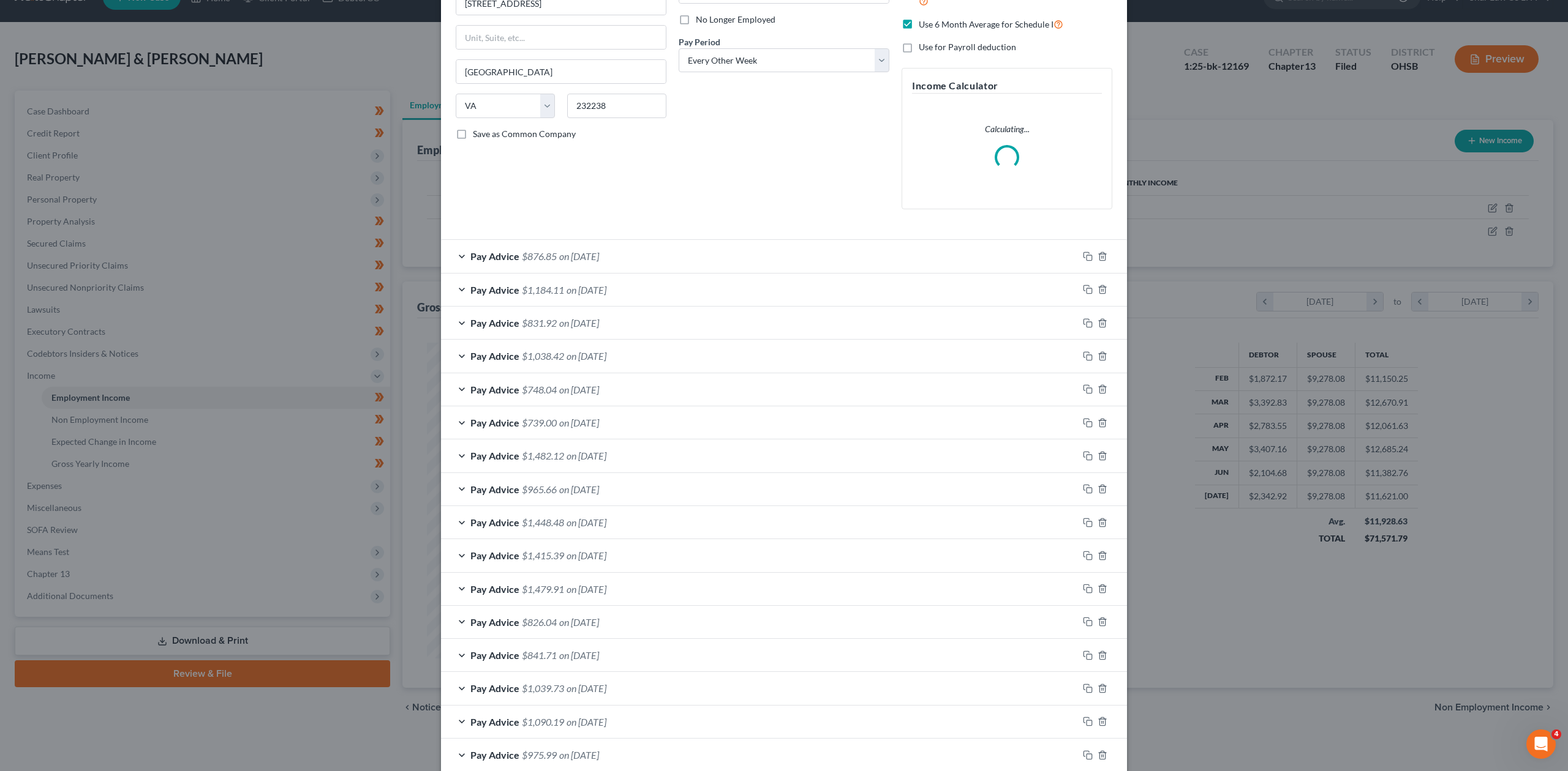
scroll to position [163, 0]
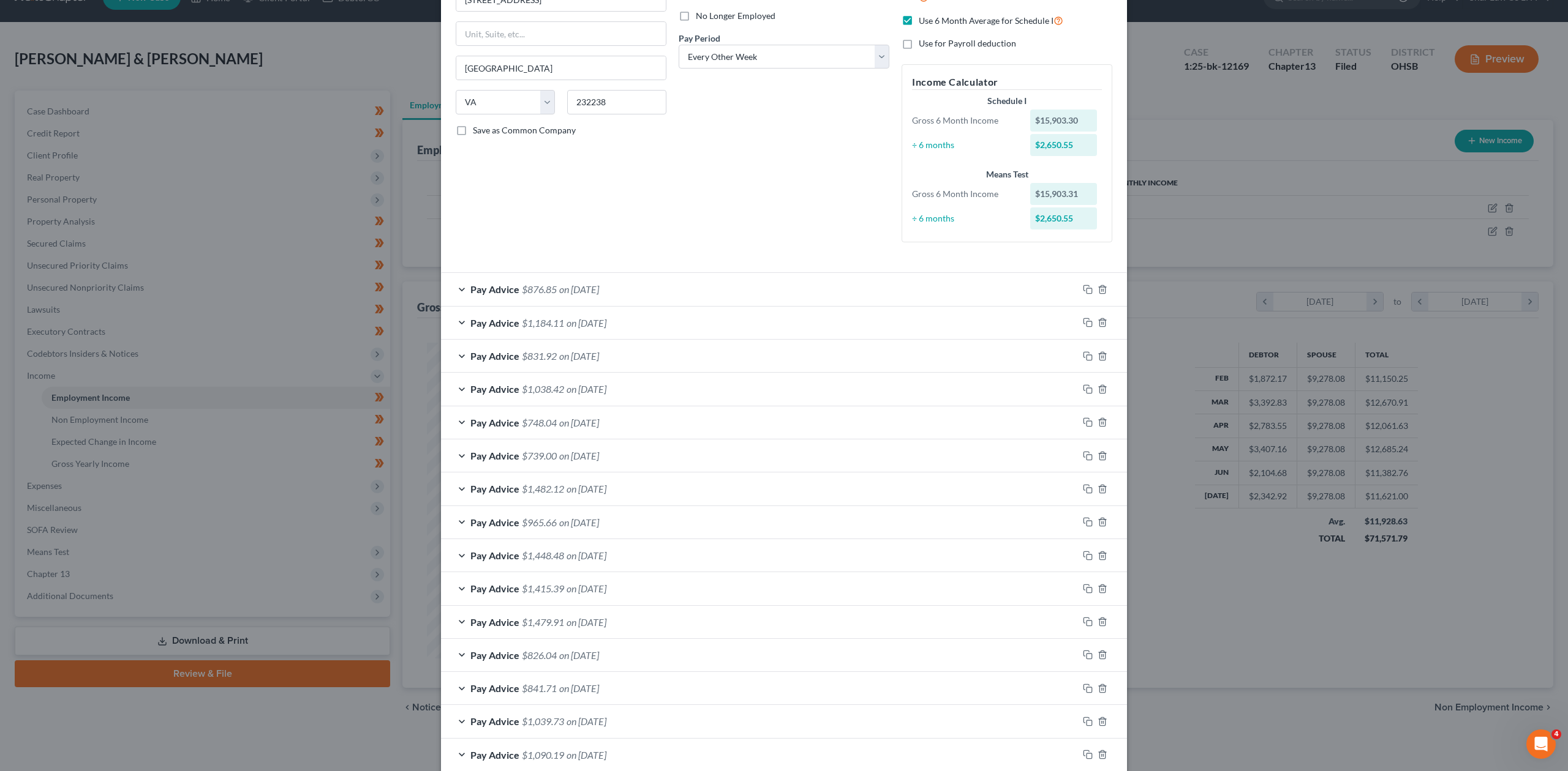
click at [452, 426] on div "Pay Advice $748.04 on [DATE]" at bounding box center [760, 423] width 637 height 33
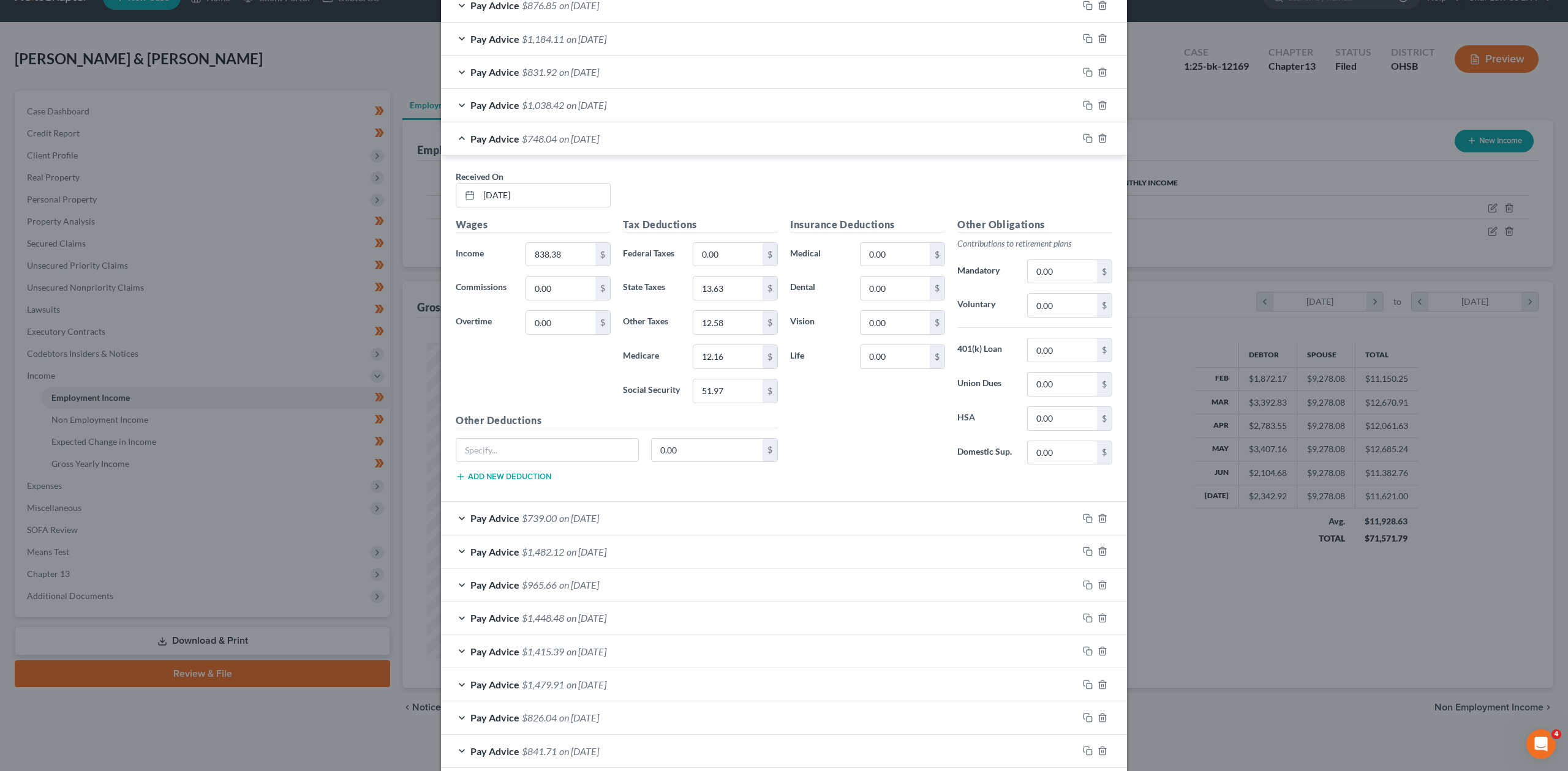
scroll to position [490, 0]
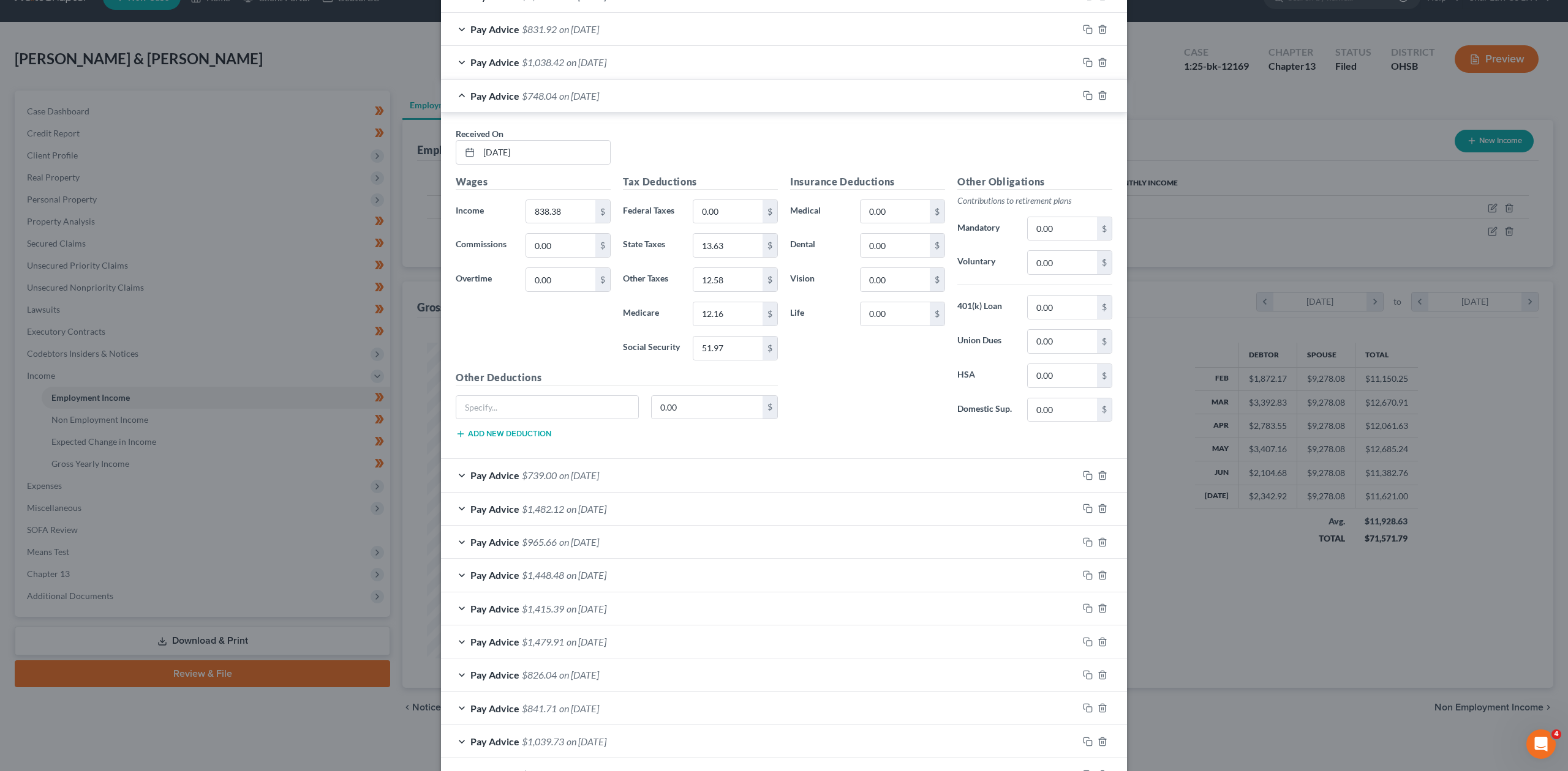
click at [445, 476] on div "Pay Advice $739.00 on [DATE]" at bounding box center [760, 475] width 637 height 33
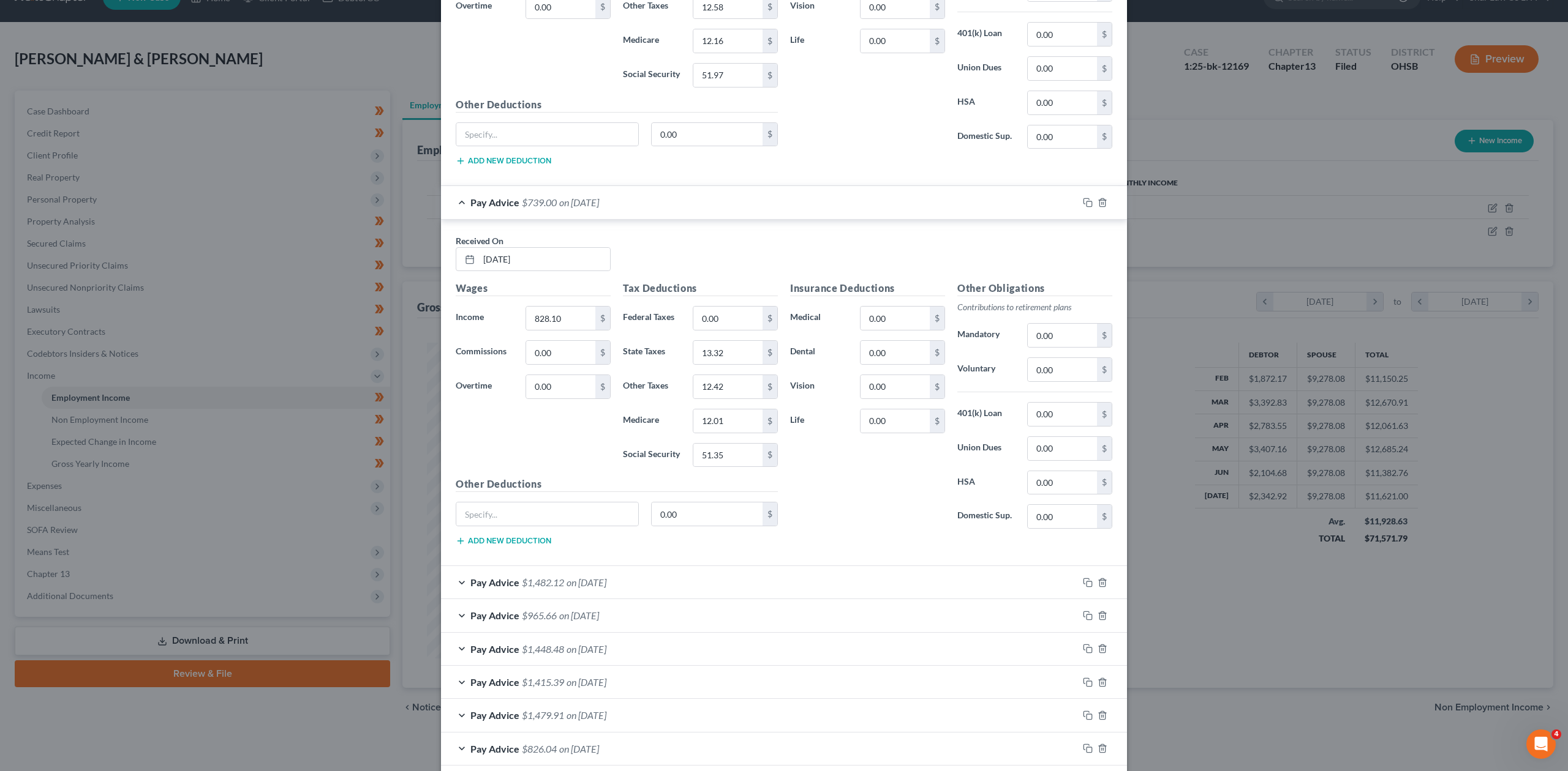
scroll to position [735, 0]
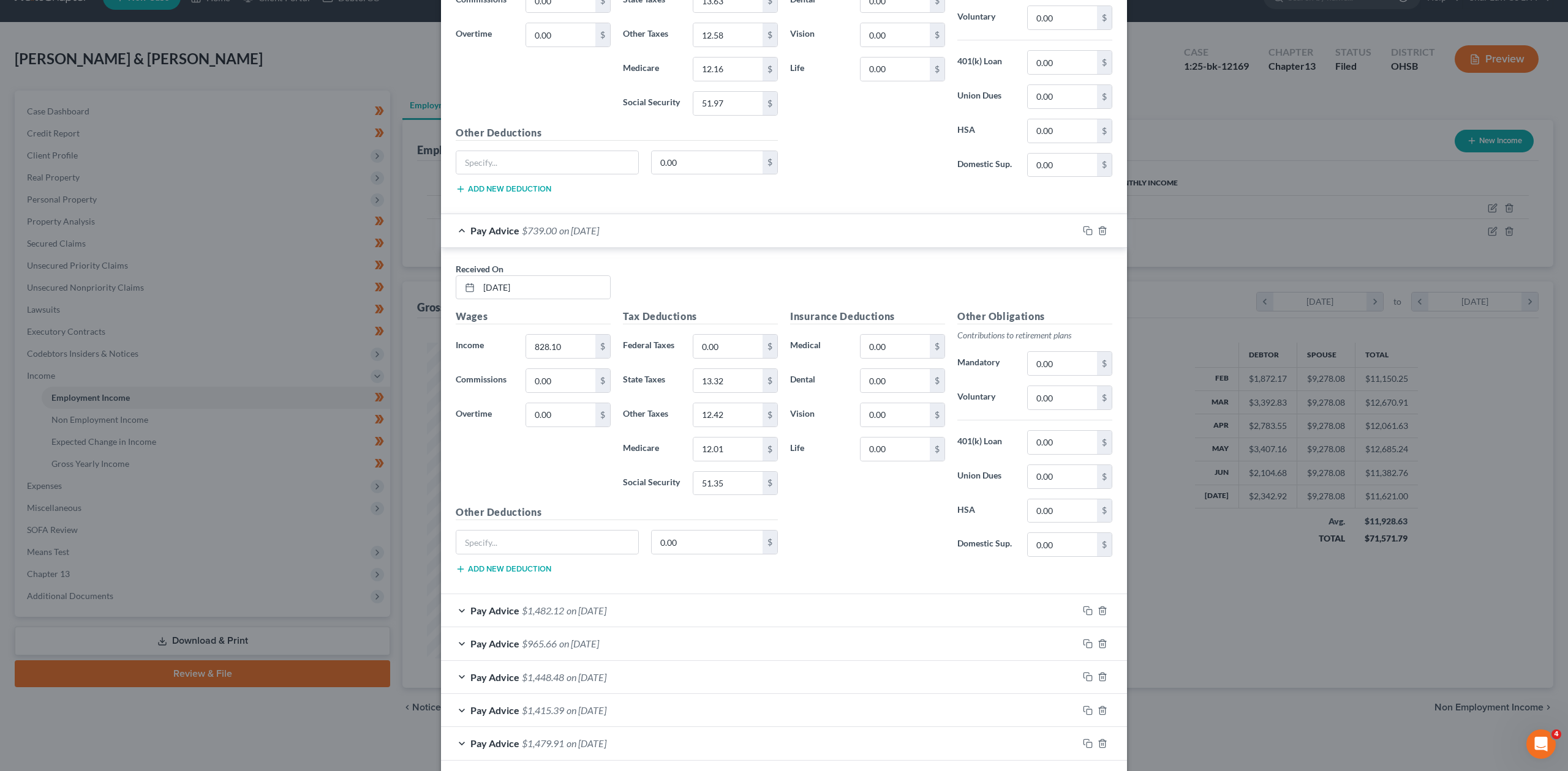
click at [457, 623] on div "Pay Advice $1,482.12 on [DATE]" at bounding box center [760, 610] width 637 height 33
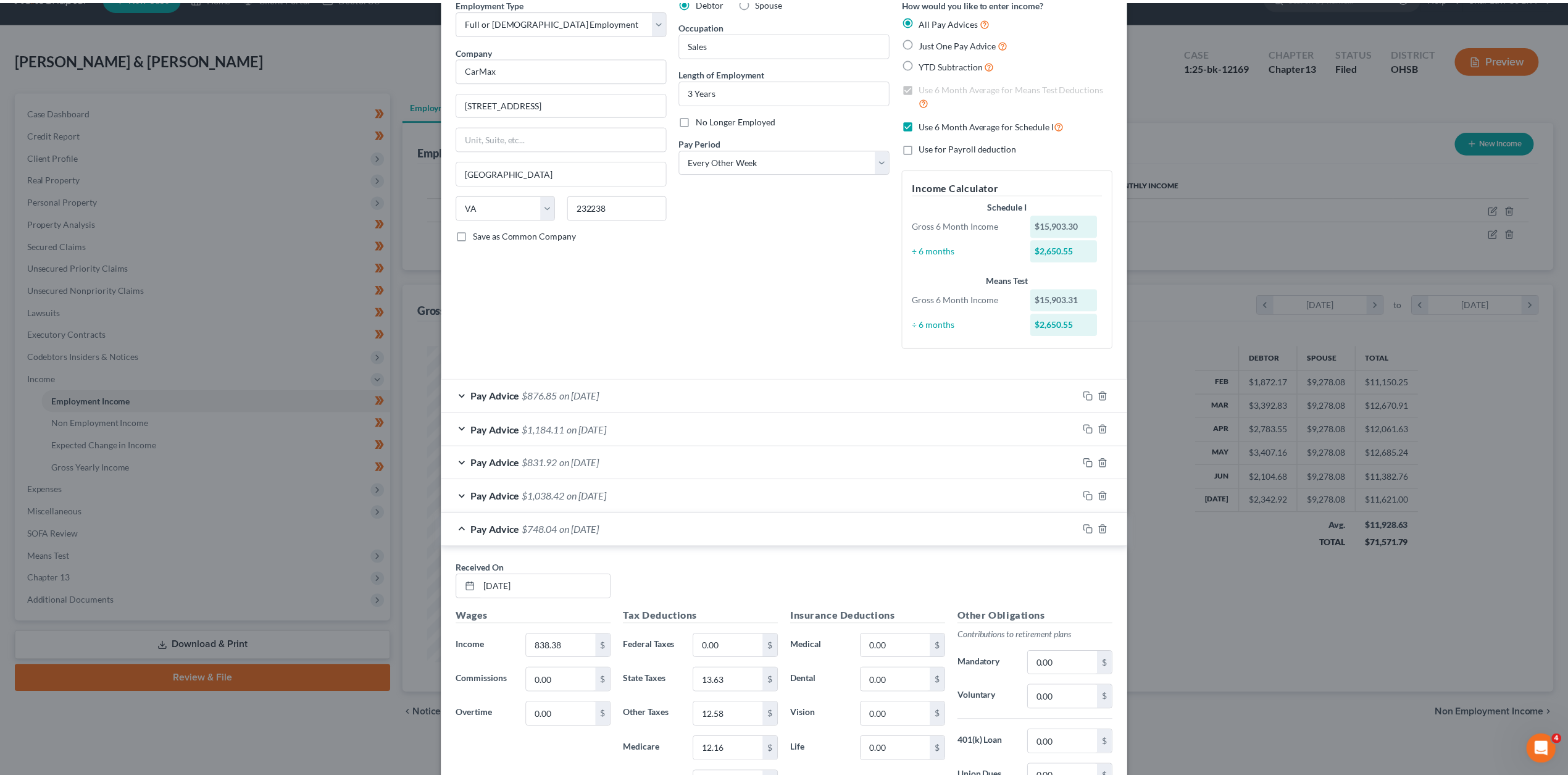
scroll to position [0, 0]
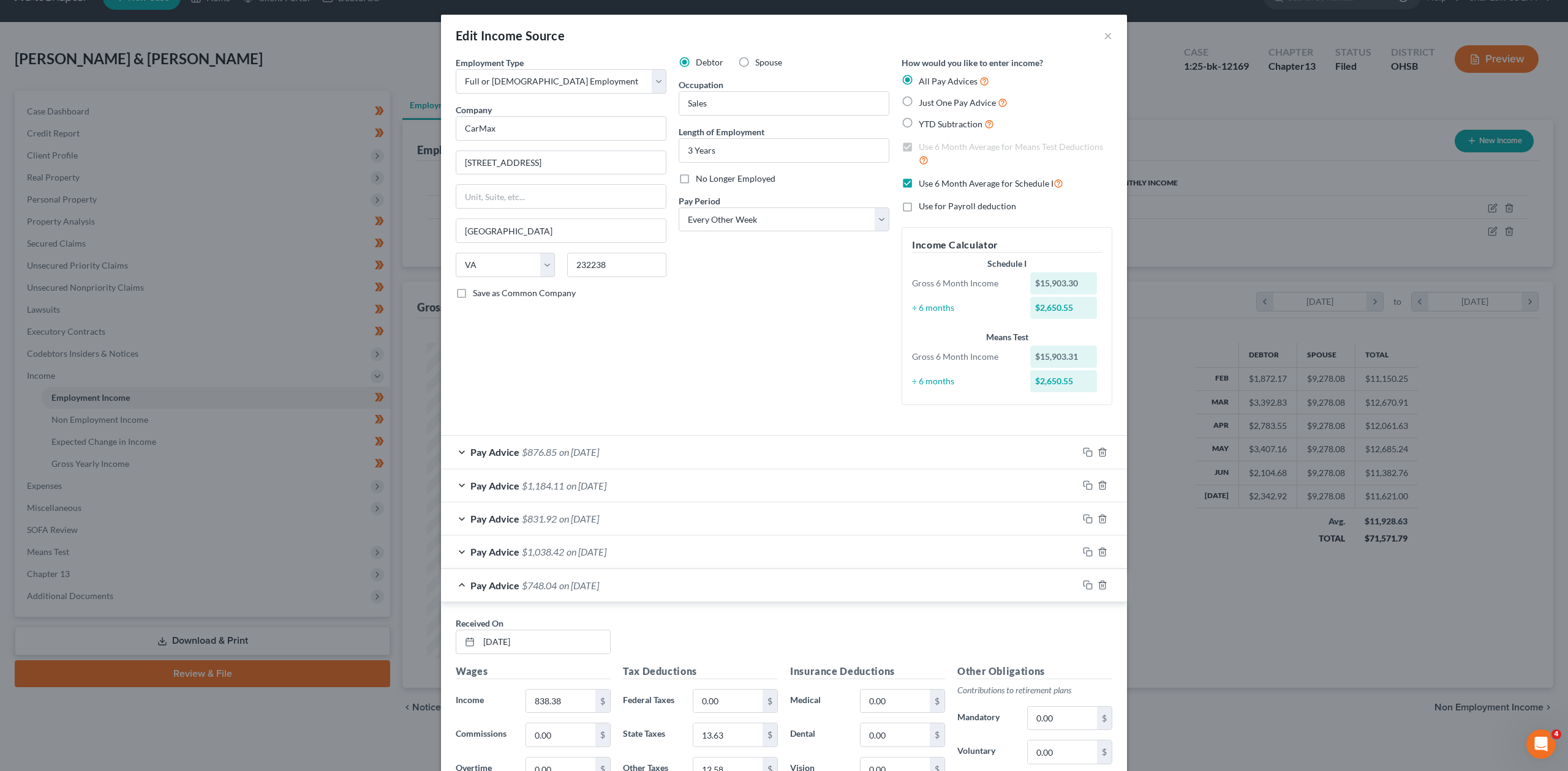
click at [781, 39] on div "Edit Income Source ×" at bounding box center [784, 35] width 686 height 42
click at [781, 37] on button "×" at bounding box center [1108, 35] width 9 height 14
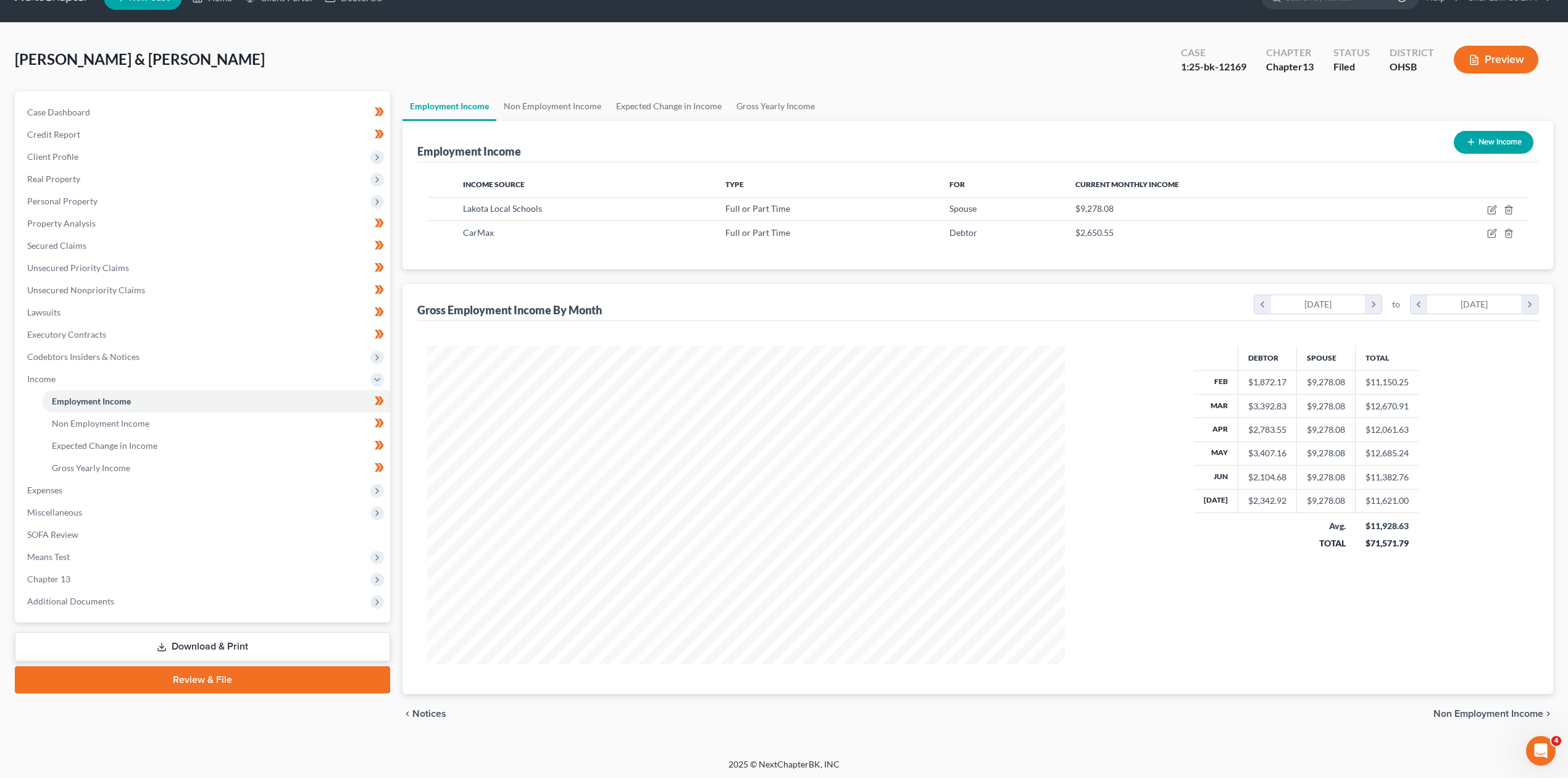
scroll to position [617325, 616740]
